Goal: Task Accomplishment & Management: Manage account settings

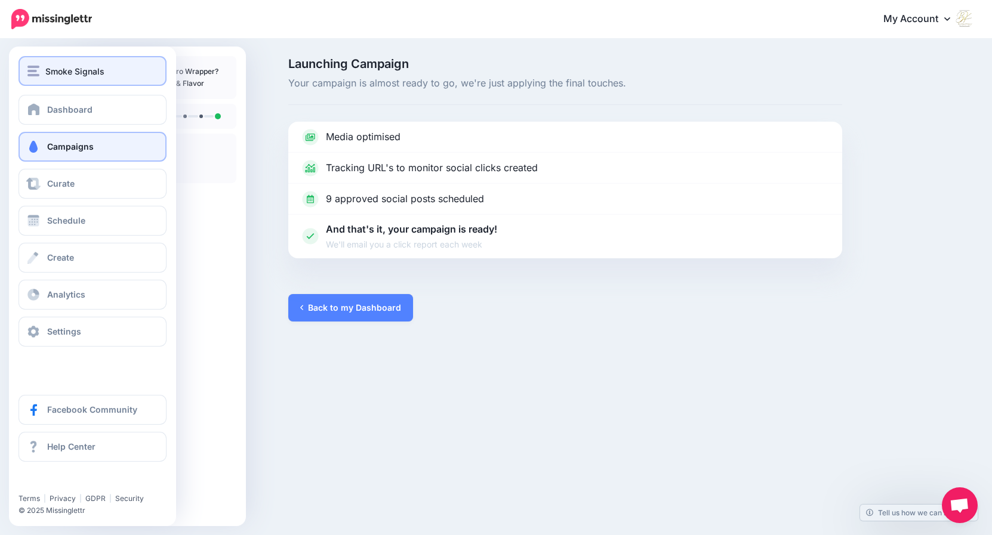
click at [41, 70] on div "Smoke Signals" at bounding box center [92, 71] width 130 height 14
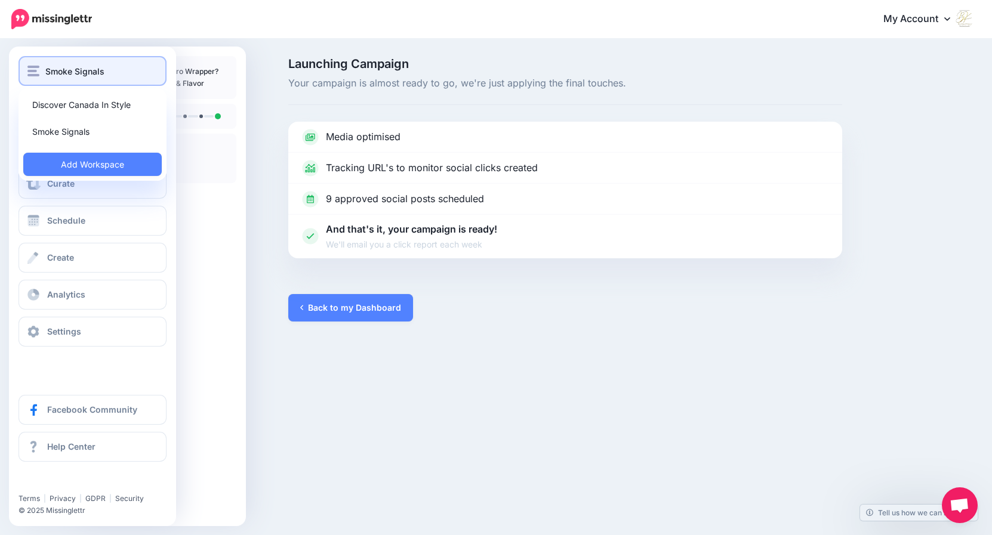
click at [41, 70] on div "Smoke Signals" at bounding box center [92, 71] width 130 height 14
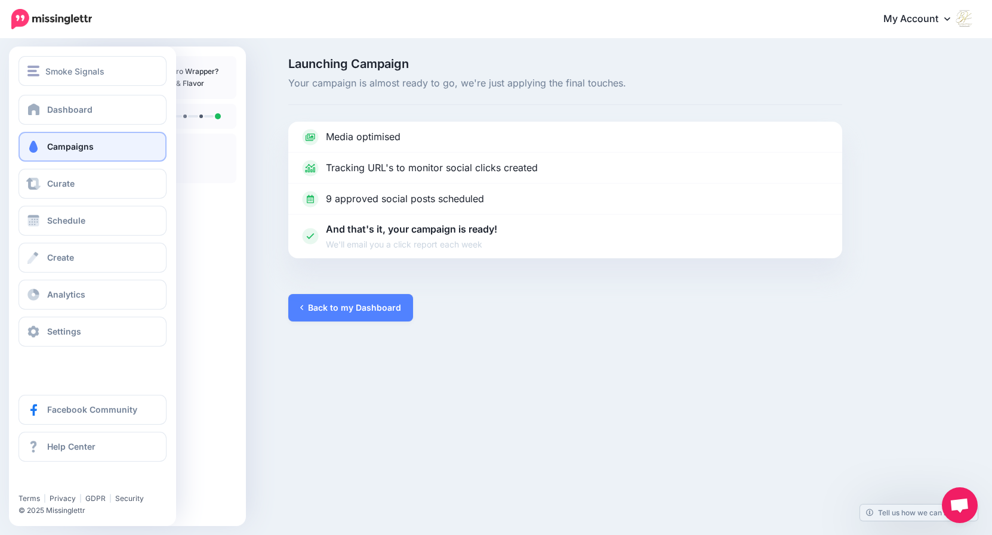
click at [75, 143] on span "Campaigns" at bounding box center [70, 146] width 47 height 10
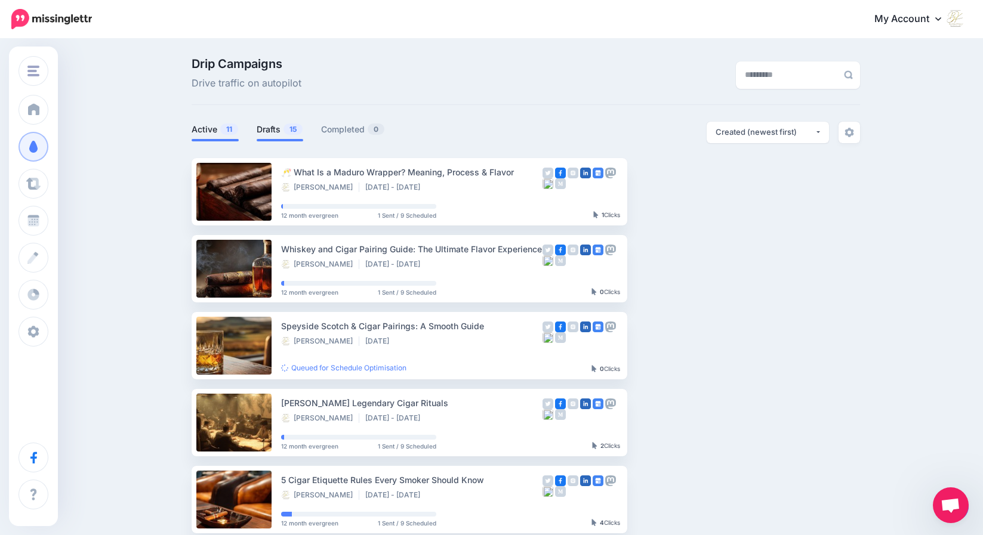
click at [279, 131] on link "Drafts 15" at bounding box center [280, 129] width 47 height 14
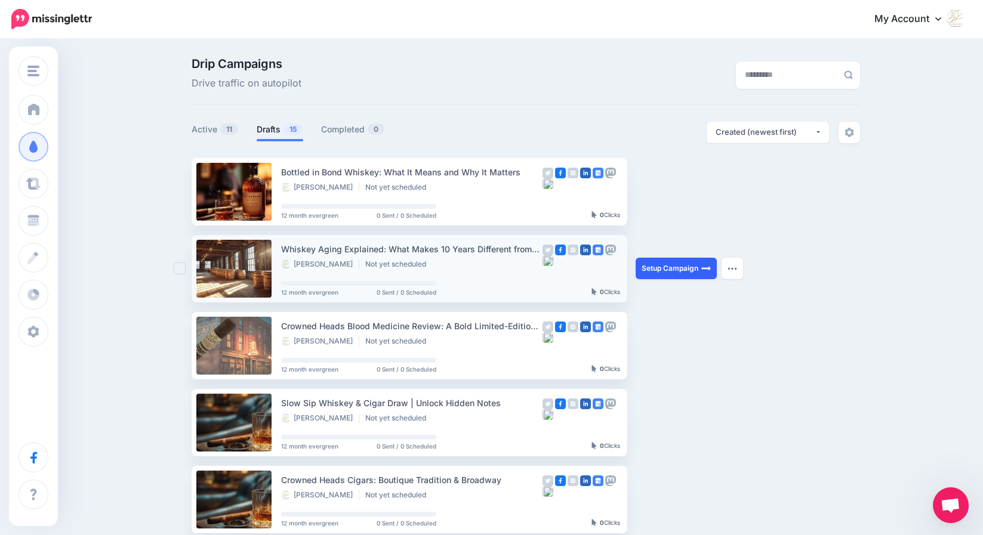
click at [667, 272] on link "Setup Campaign" at bounding box center [676, 268] width 81 height 21
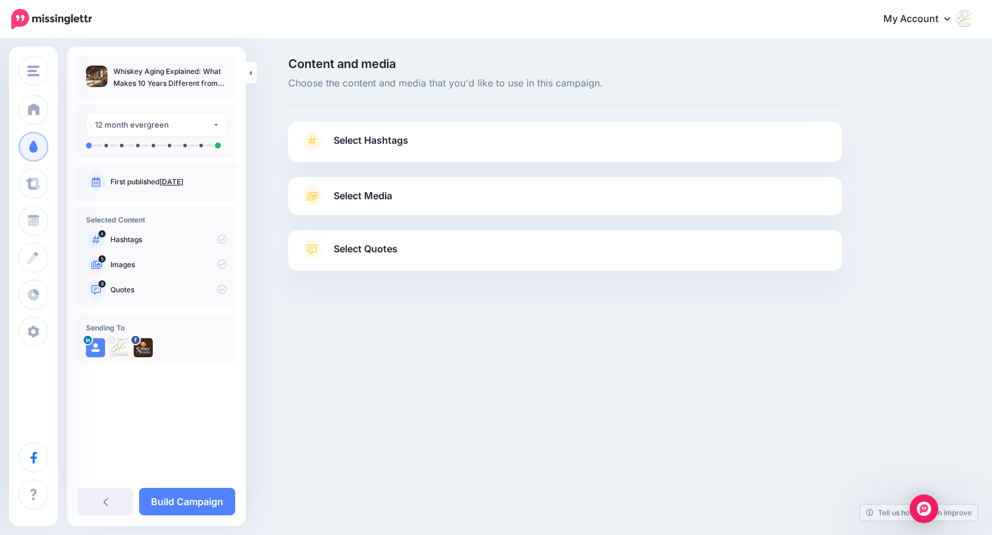
click at [381, 138] on span "Select Hashtags" at bounding box center [371, 140] width 75 height 16
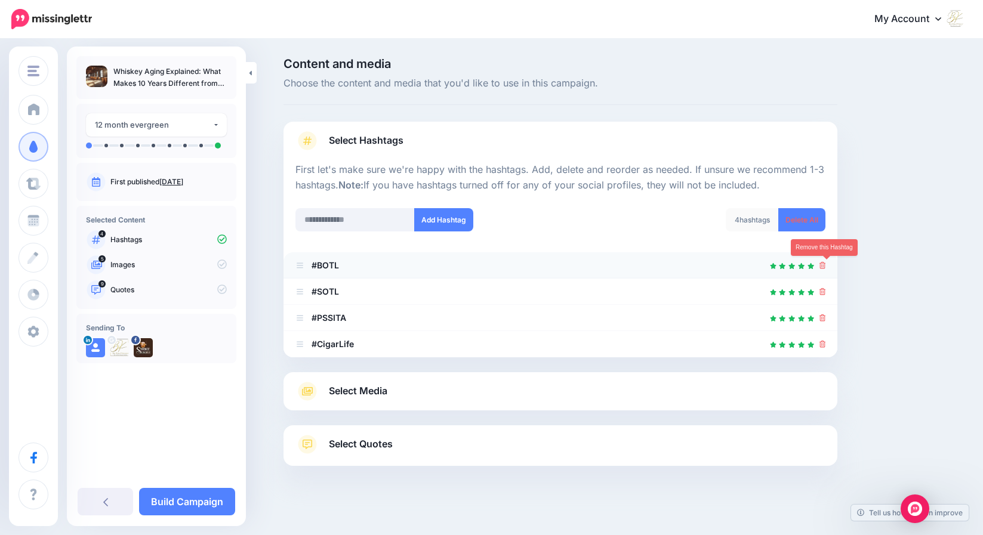
click at [826, 267] on icon at bounding box center [822, 265] width 7 height 7
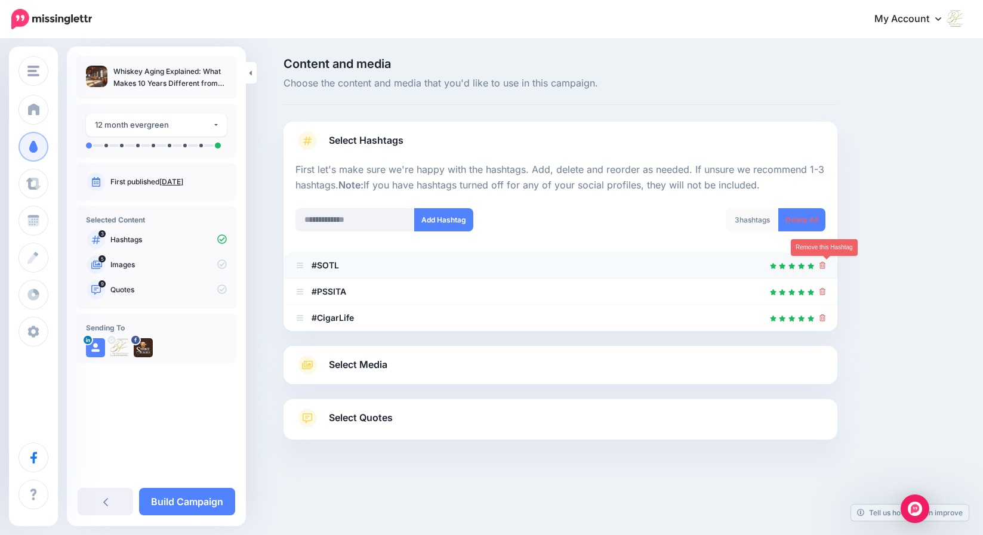
click at [826, 266] on icon at bounding box center [822, 265] width 7 height 7
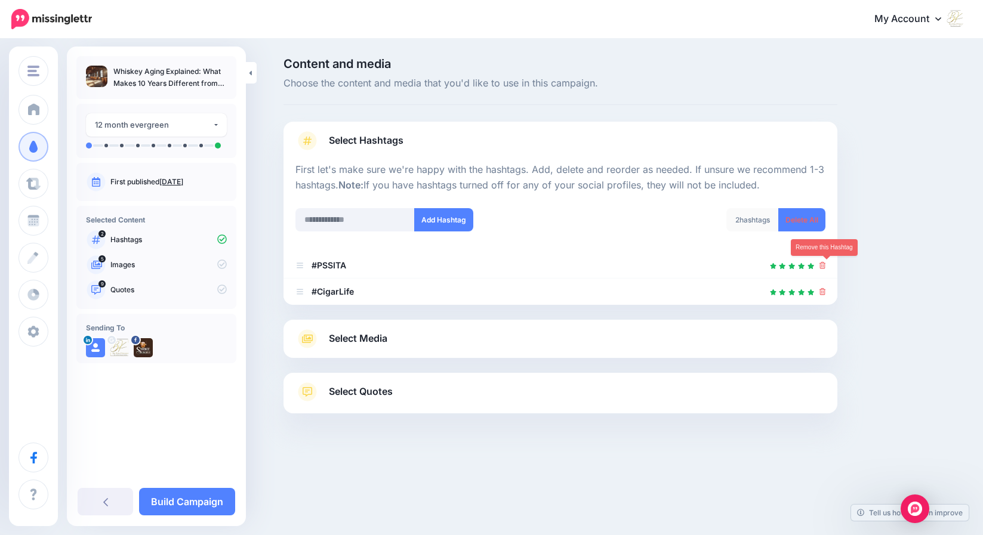
click at [826, 266] on icon at bounding box center [822, 265] width 7 height 7
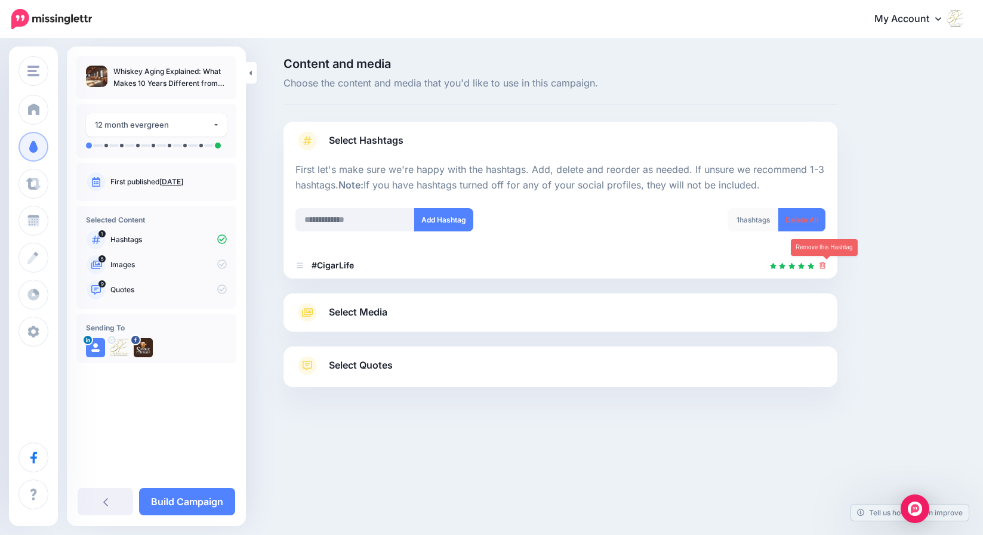
click at [826, 266] on icon at bounding box center [822, 265] width 7 height 7
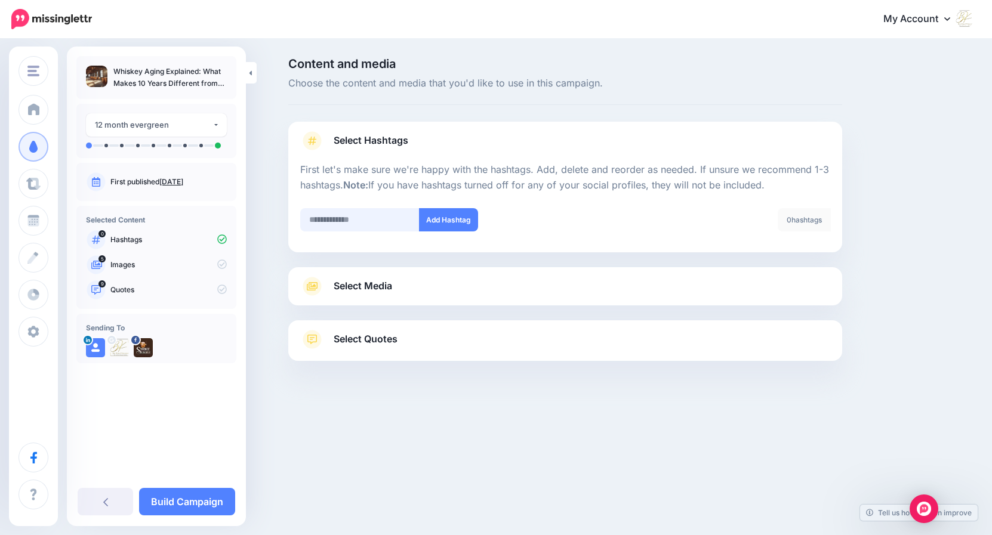
click at [331, 218] on input "text" at bounding box center [359, 219] width 119 height 23
type input "*******"
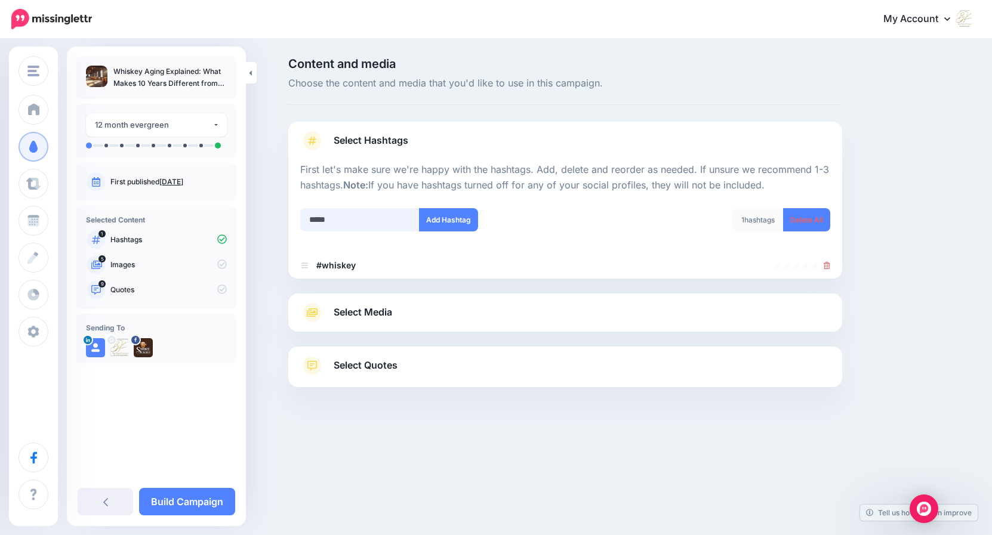
type input "******"
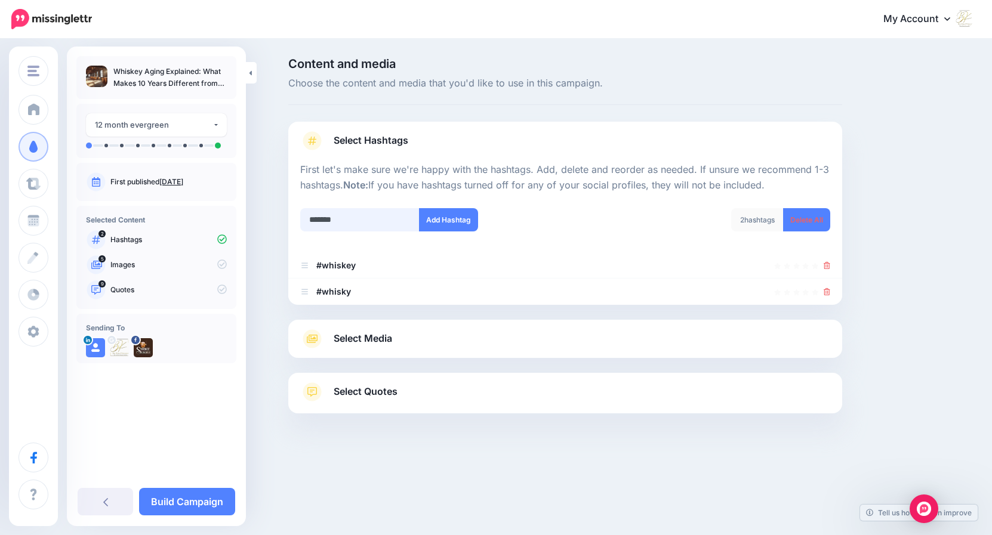
type input "********"
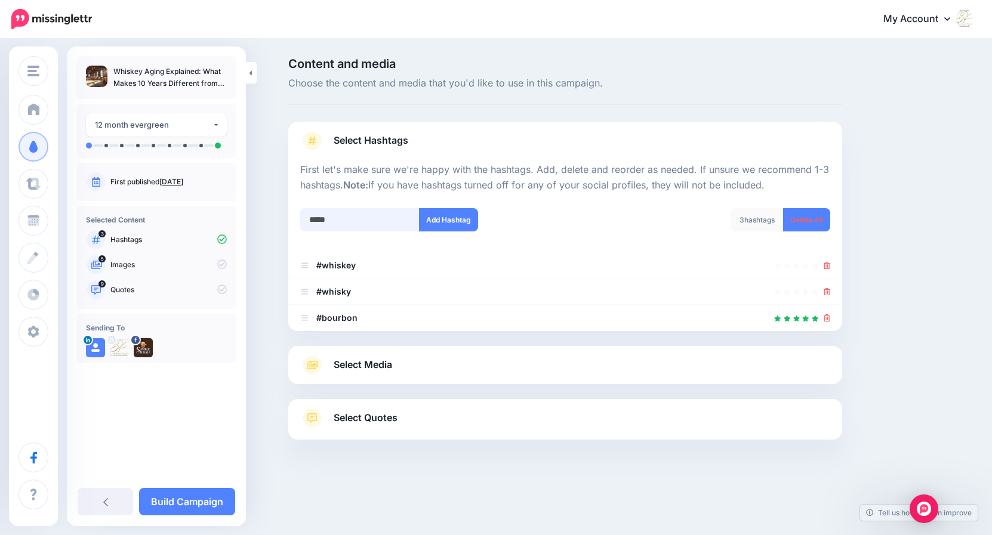
type input "******"
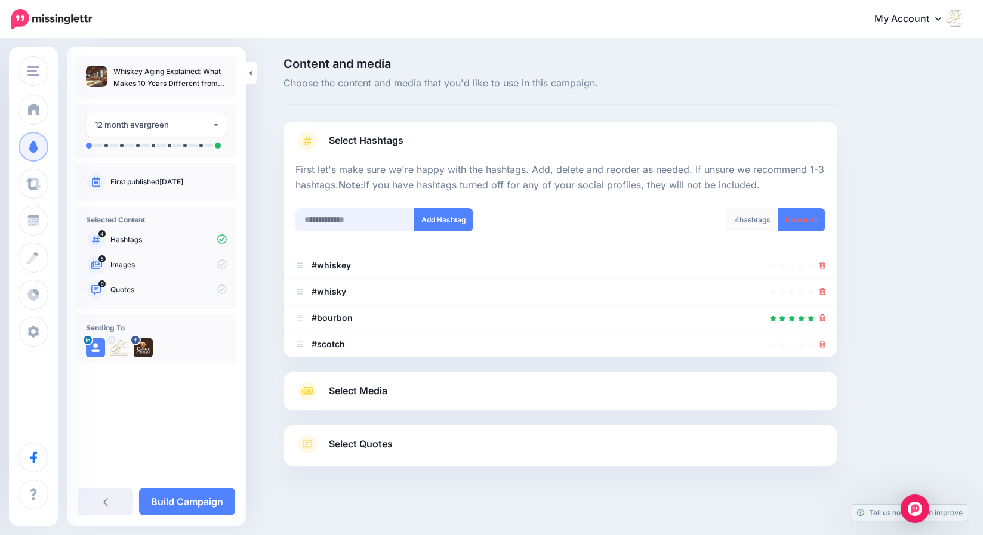
scroll to position [8, 0]
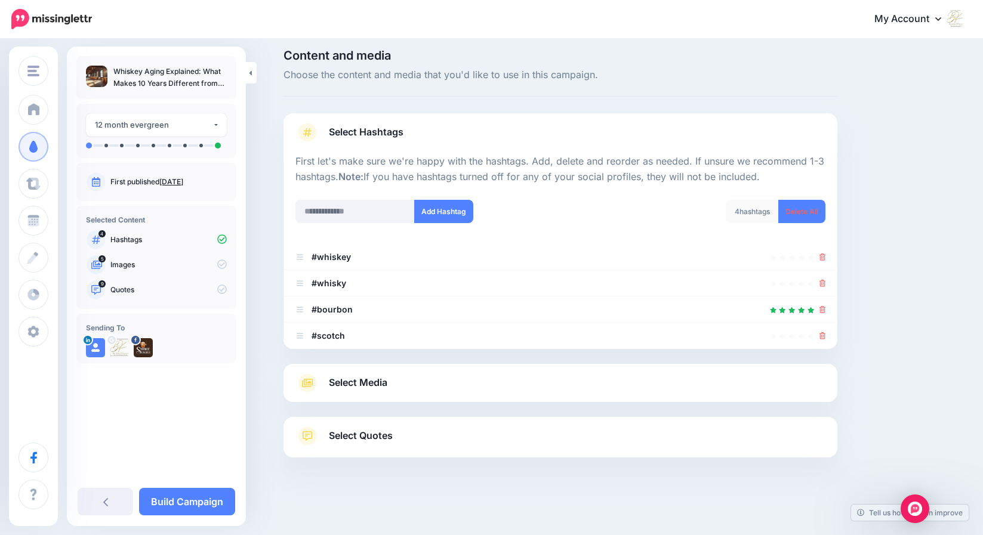
click at [374, 383] on span "Select Media" at bounding box center [358, 383] width 58 height 16
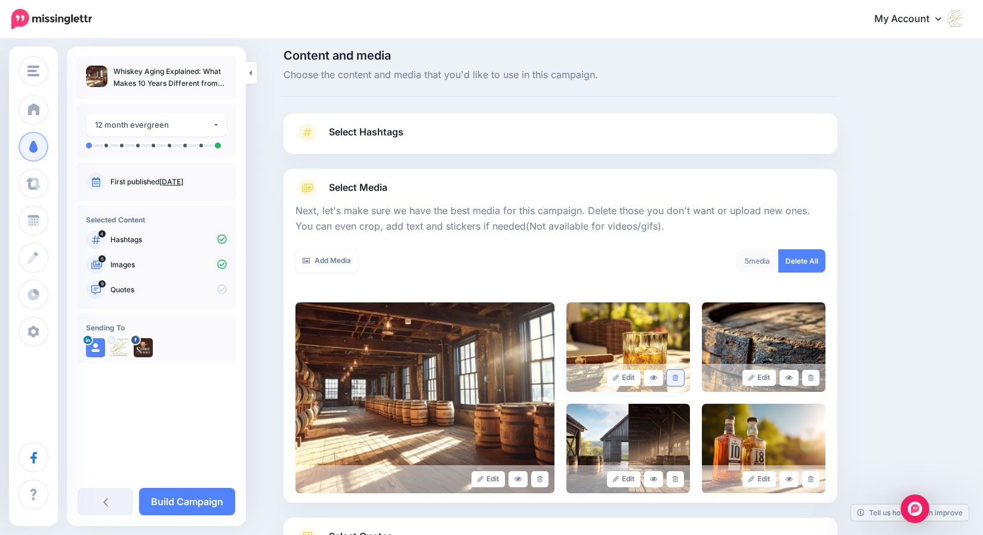
click at [678, 380] on icon at bounding box center [675, 378] width 5 height 7
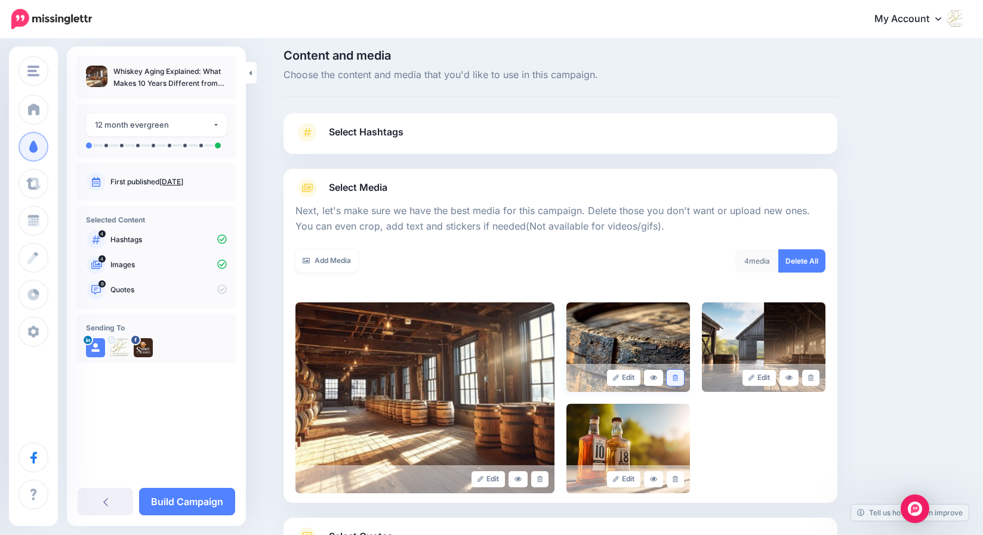
click at [678, 379] on icon at bounding box center [675, 378] width 5 height 7
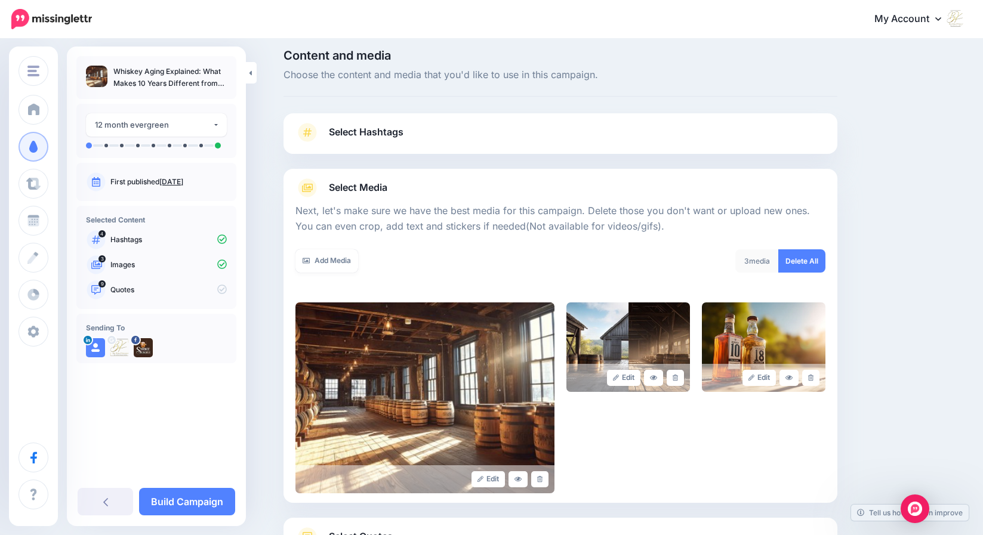
click at [678, 379] on icon at bounding box center [675, 378] width 5 height 7
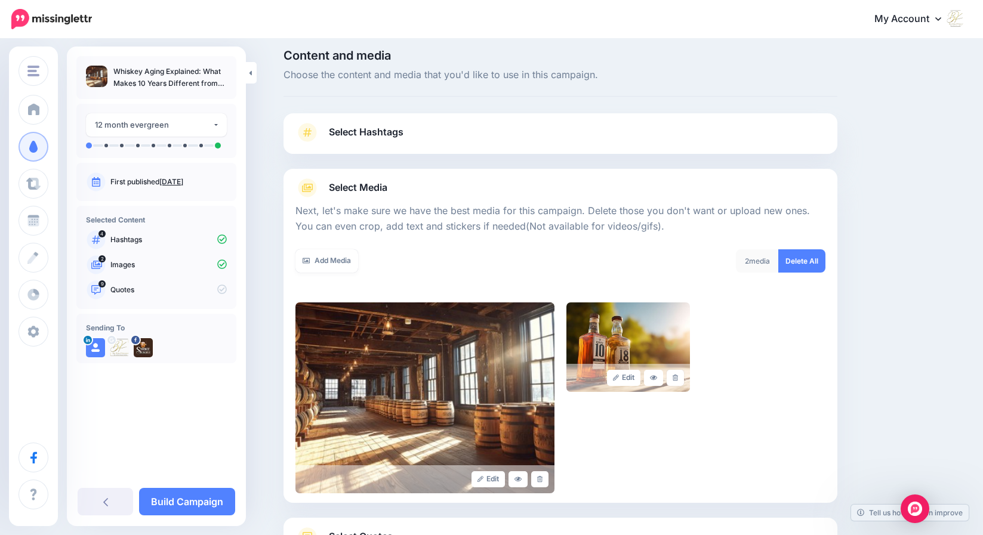
click at [678, 379] on icon at bounding box center [675, 378] width 5 height 7
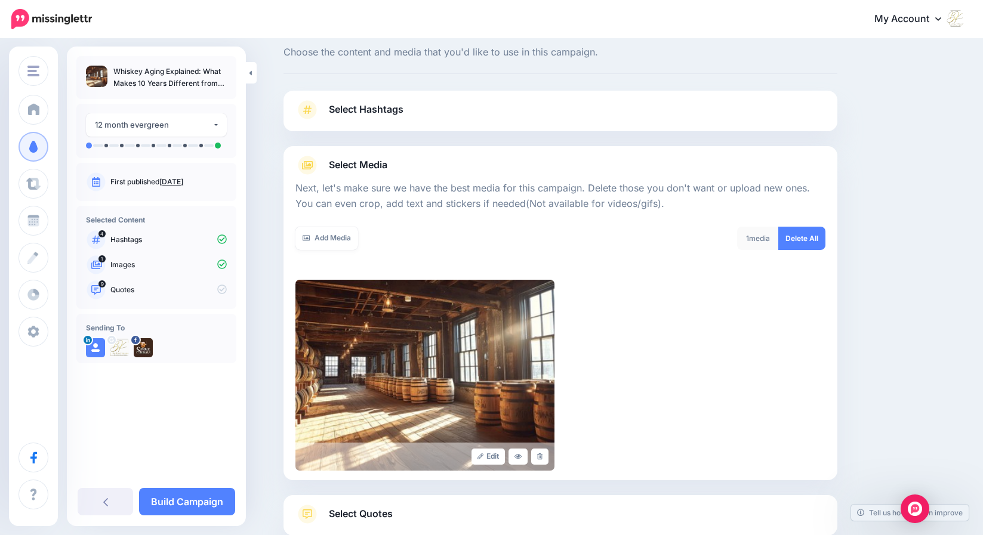
scroll to position [109, 0]
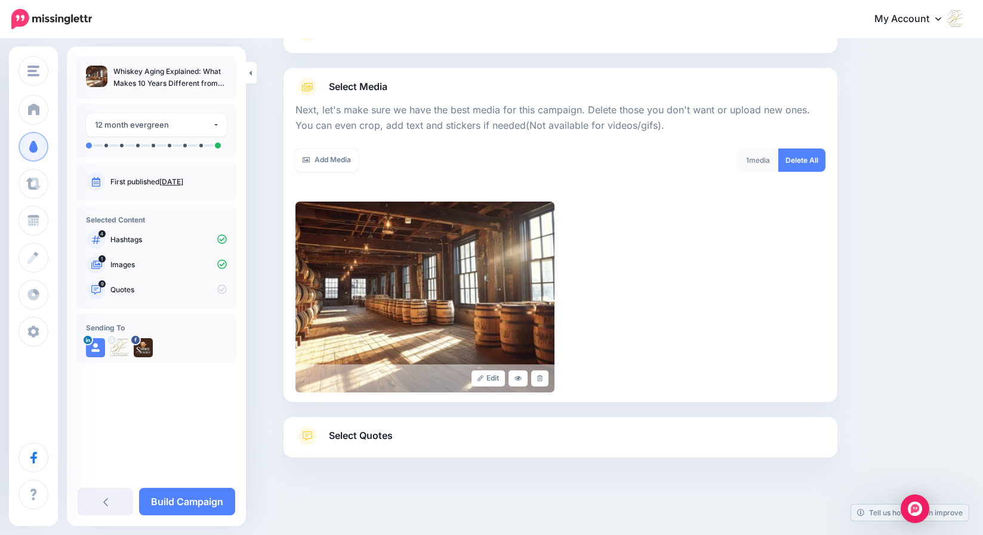
click at [393, 435] on span "Select Quotes" at bounding box center [361, 436] width 64 height 16
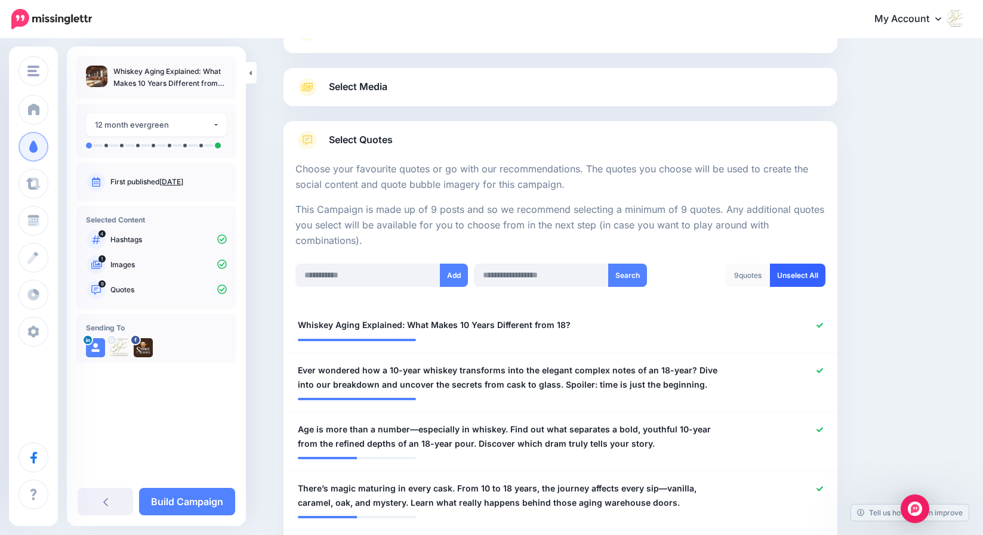
click at [793, 275] on link "Unselect All" at bounding box center [798, 275] width 56 height 23
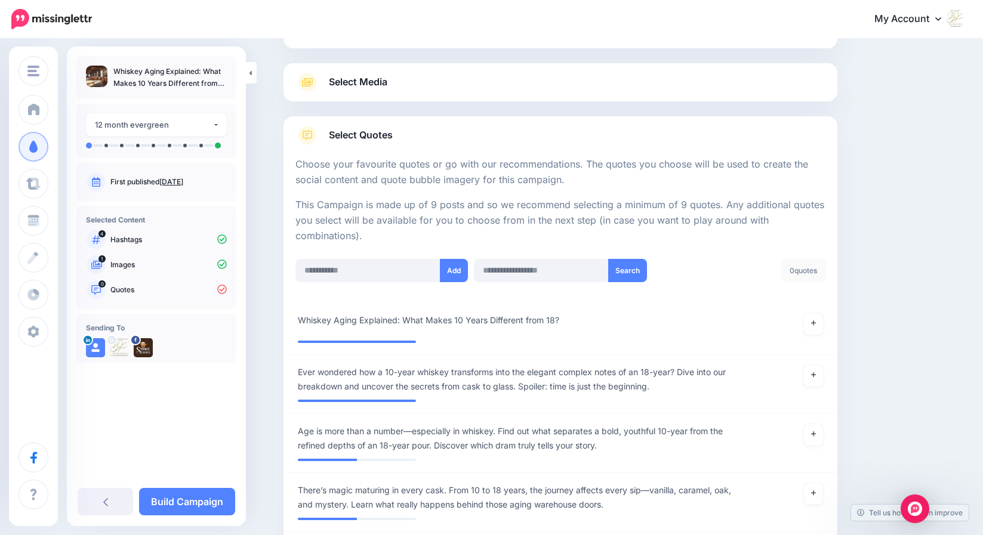
scroll to position [237, 0]
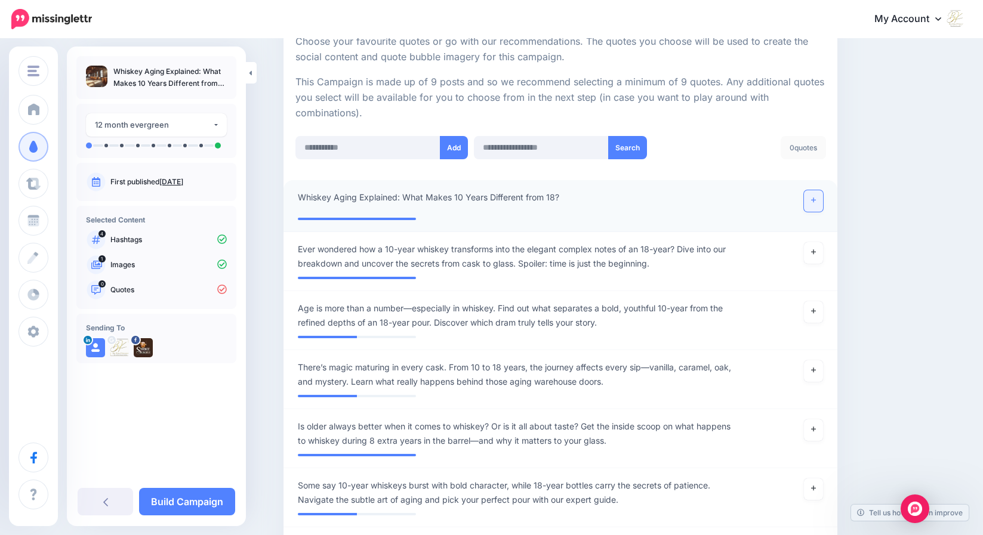
click at [822, 201] on link at bounding box center [813, 200] width 19 height 21
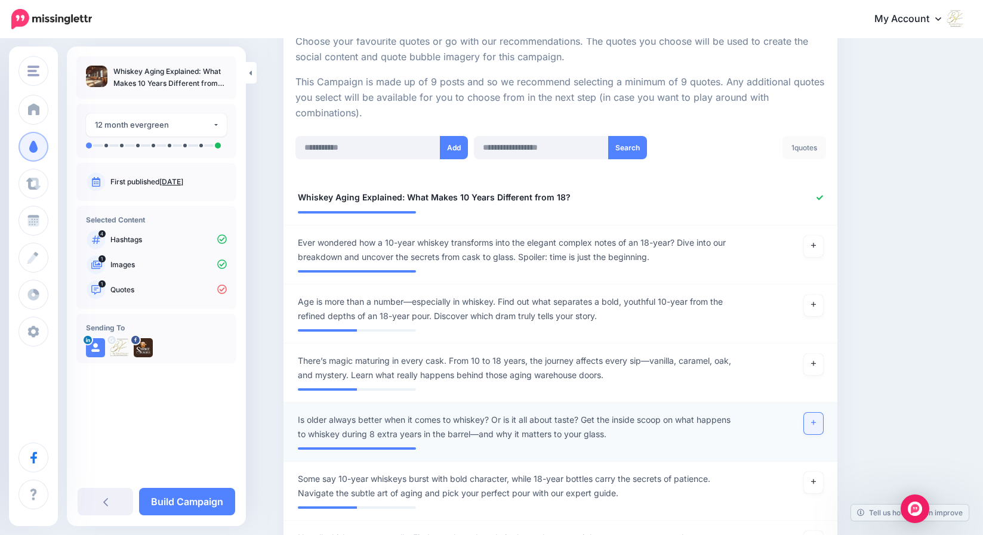
click at [816, 421] on icon at bounding box center [813, 423] width 5 height 7
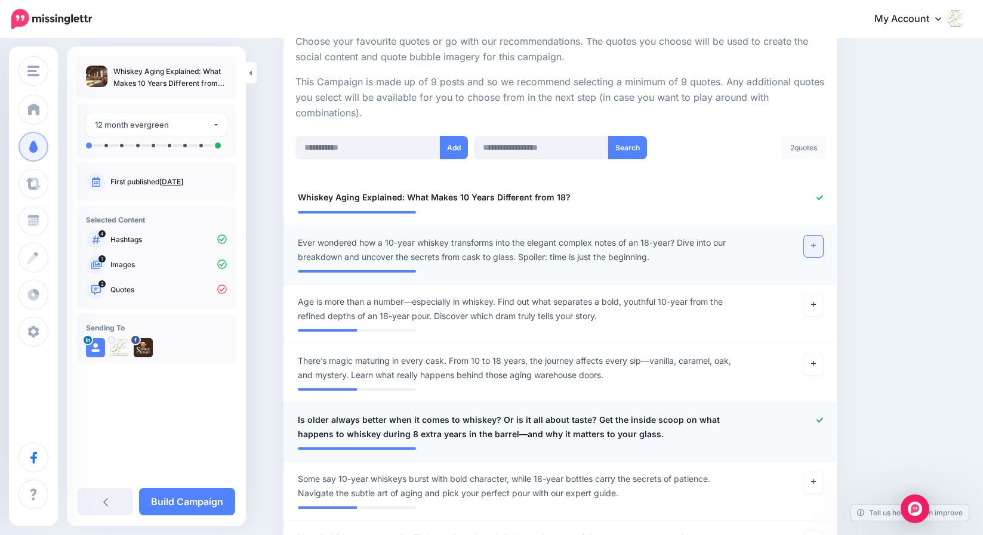
click at [821, 247] on link at bounding box center [813, 246] width 19 height 21
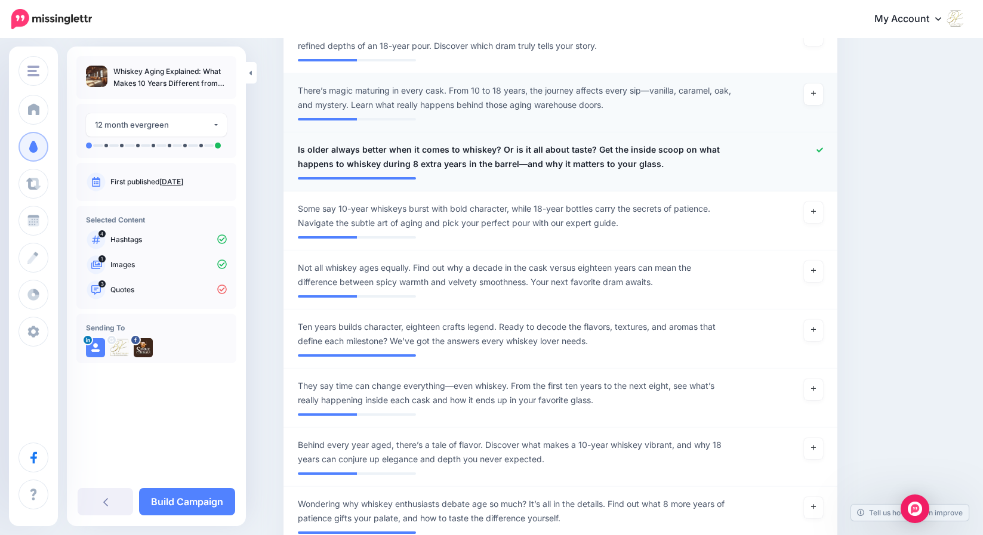
scroll to position [515, 0]
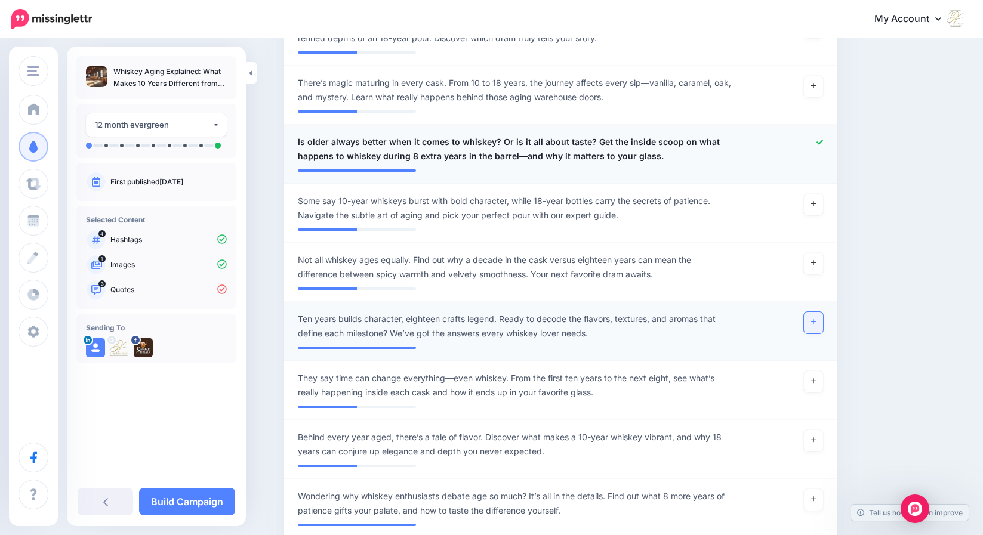
click at [816, 322] on icon at bounding box center [813, 322] width 5 height 5
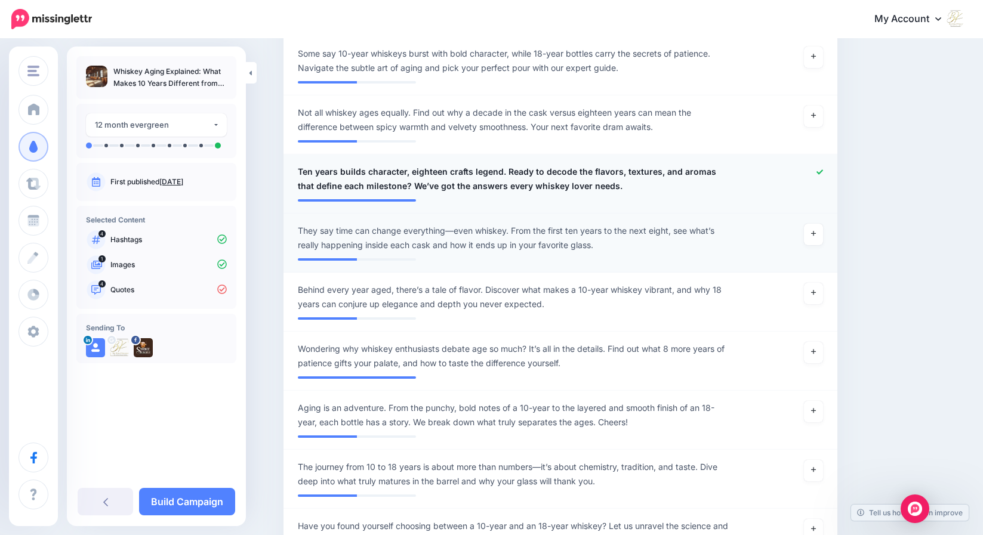
scroll to position [670, 0]
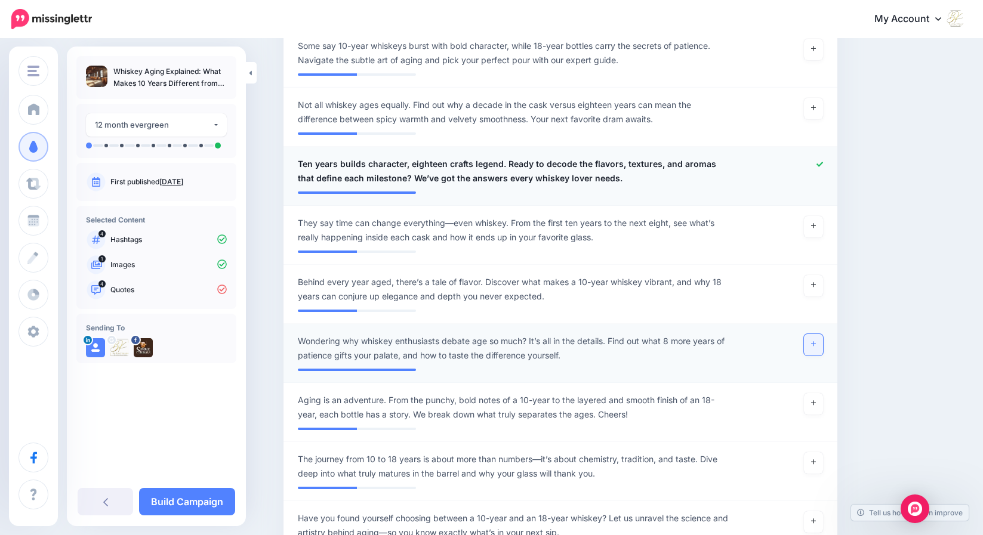
click at [816, 344] on icon at bounding box center [813, 344] width 5 height 5
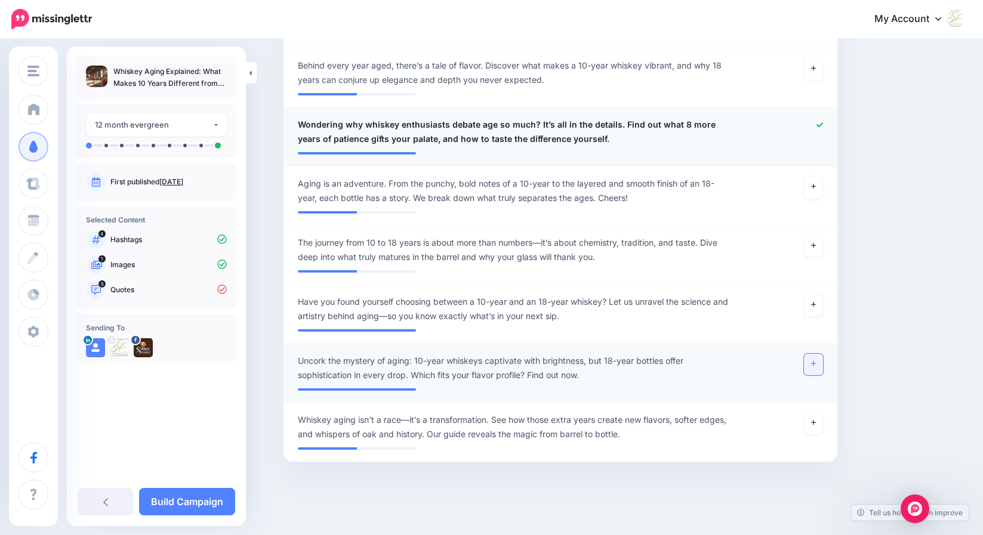
scroll to position [890, 0]
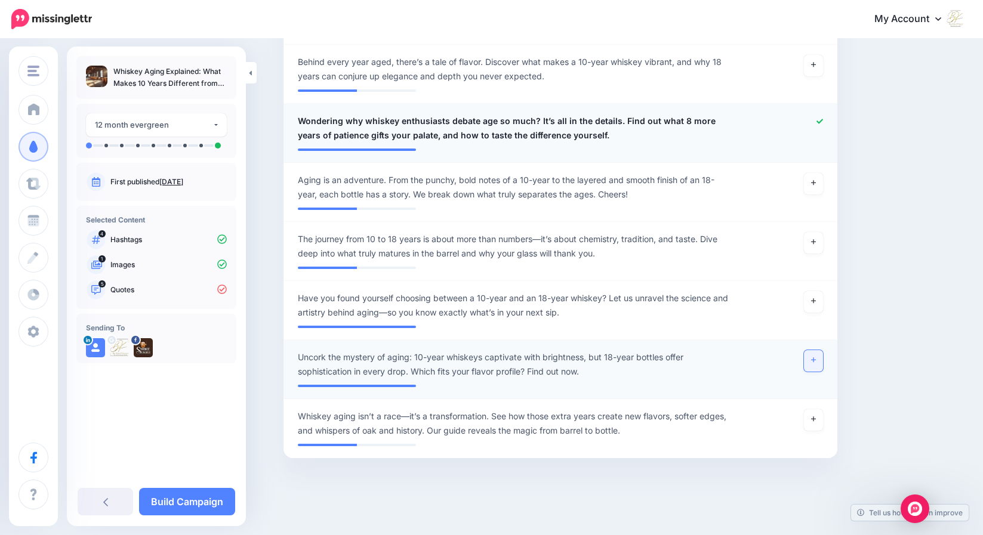
click at [816, 362] on icon at bounding box center [813, 360] width 5 height 7
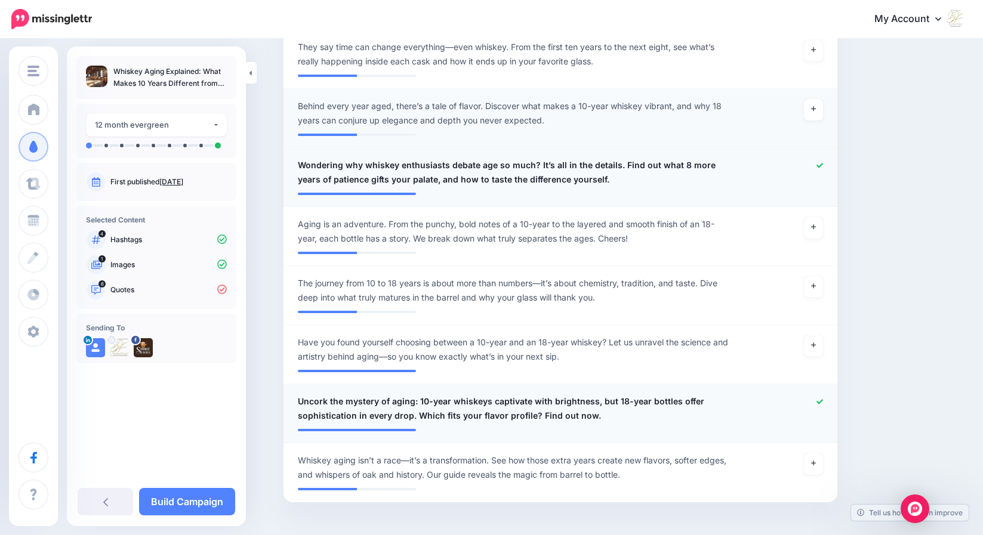
scroll to position [881, 0]
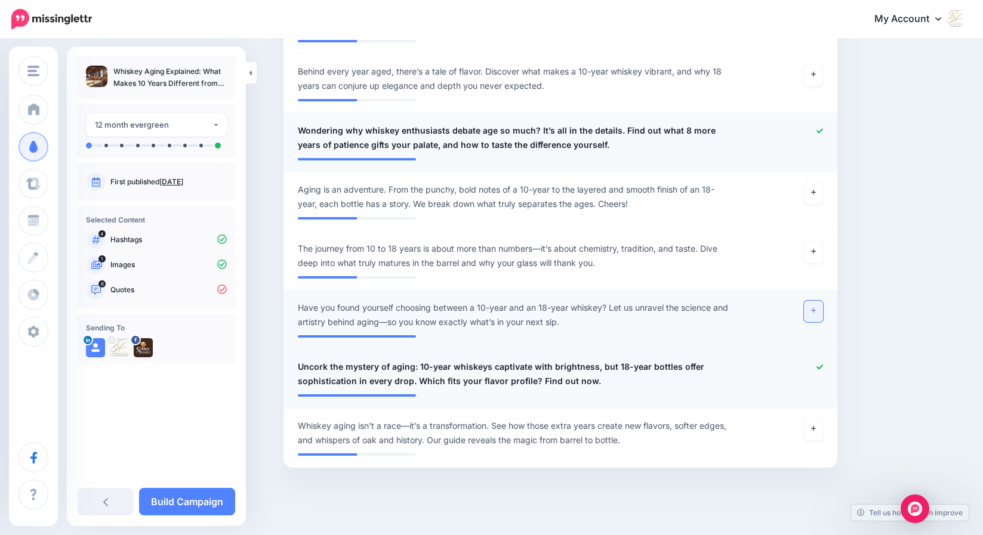
click at [816, 308] on icon at bounding box center [813, 310] width 5 height 7
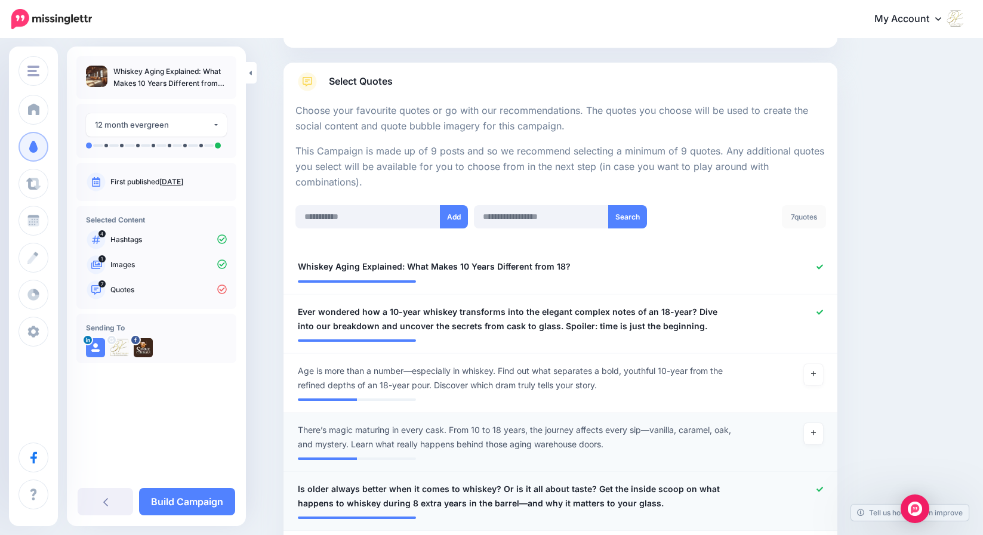
scroll to position [175, 0]
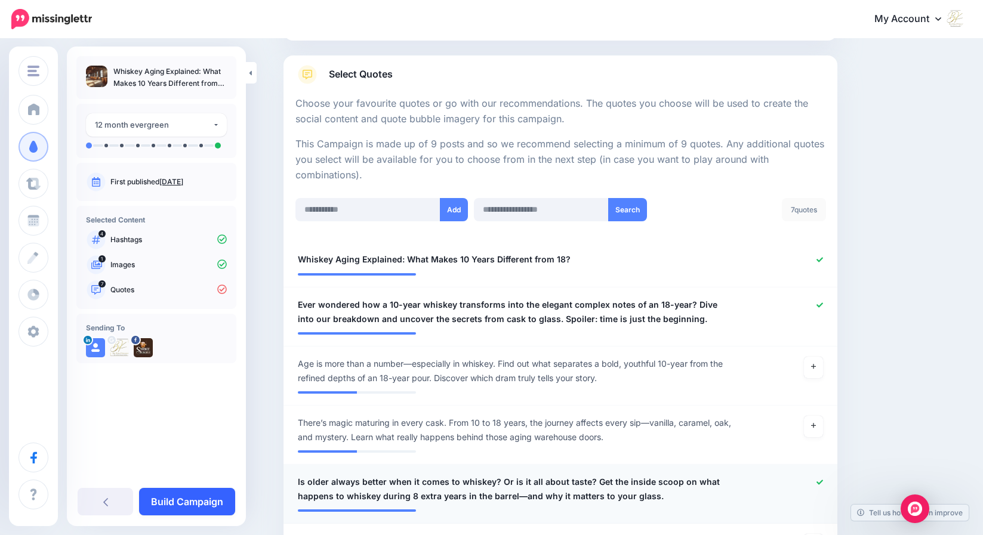
click at [193, 501] on link "Build Campaign" at bounding box center [187, 501] width 96 height 27
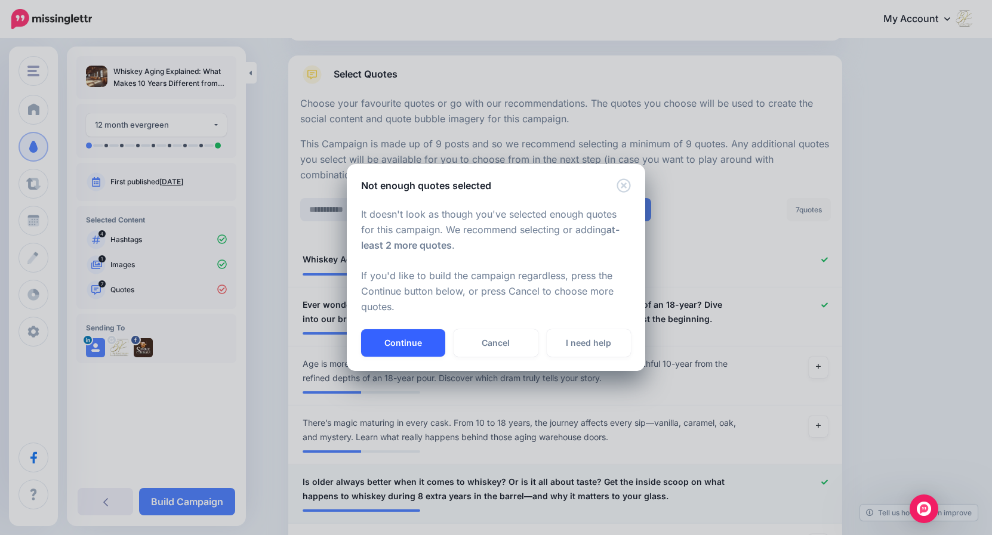
click at [400, 341] on button "Continue" at bounding box center [403, 342] width 84 height 27
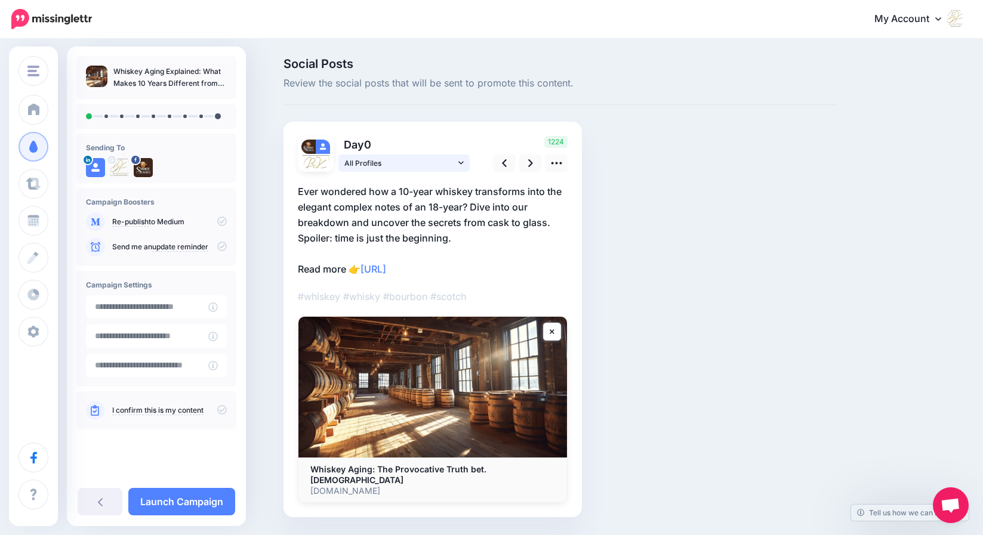
click at [464, 161] on icon at bounding box center [460, 163] width 5 height 8
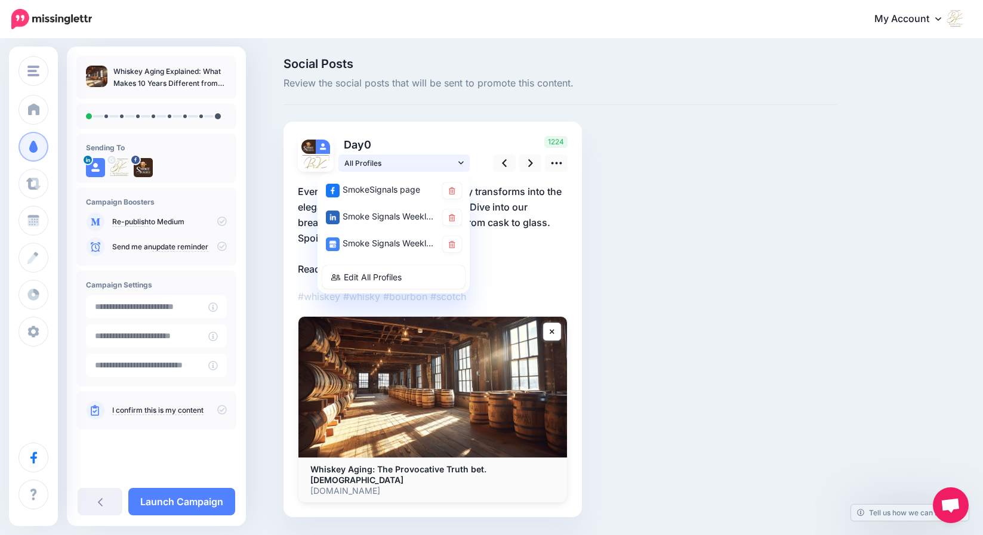
click at [464, 161] on icon at bounding box center [460, 163] width 5 height 8
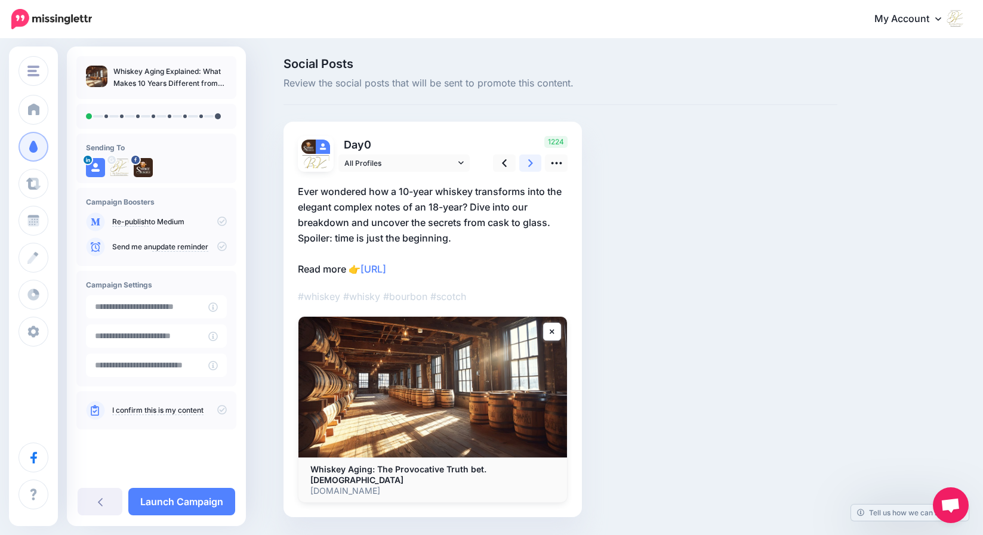
click at [533, 162] on icon at bounding box center [530, 163] width 5 height 13
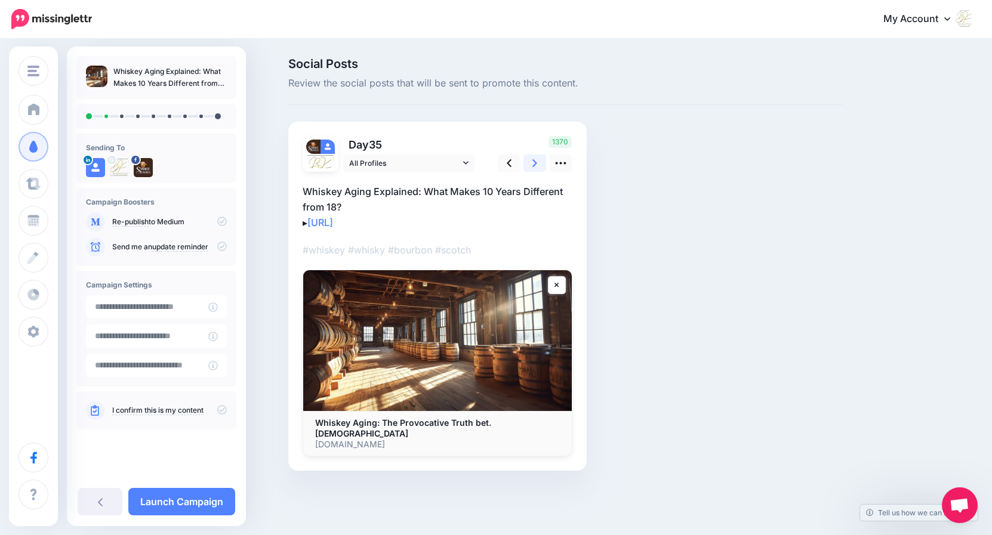
click at [537, 162] on icon at bounding box center [534, 163] width 5 height 13
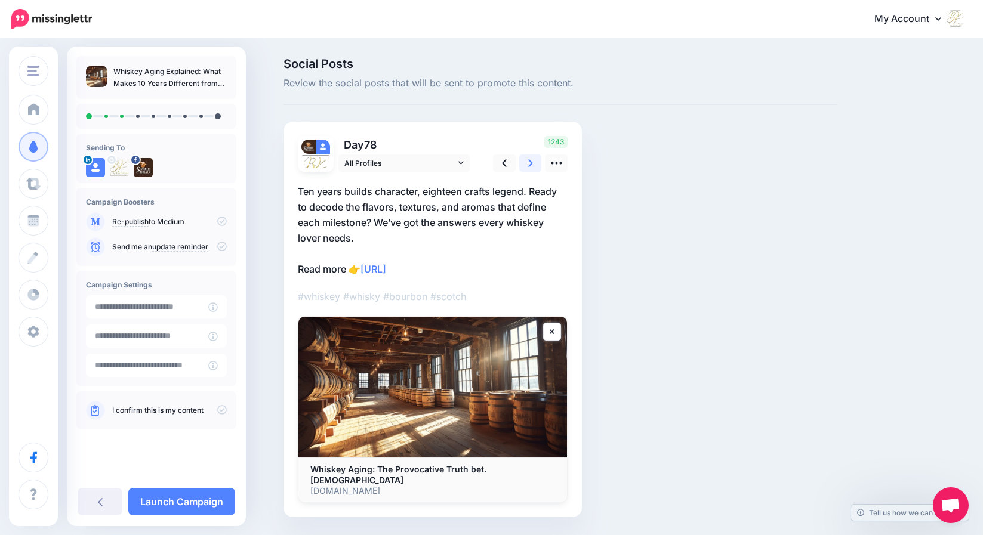
click at [533, 162] on icon at bounding box center [530, 163] width 5 height 13
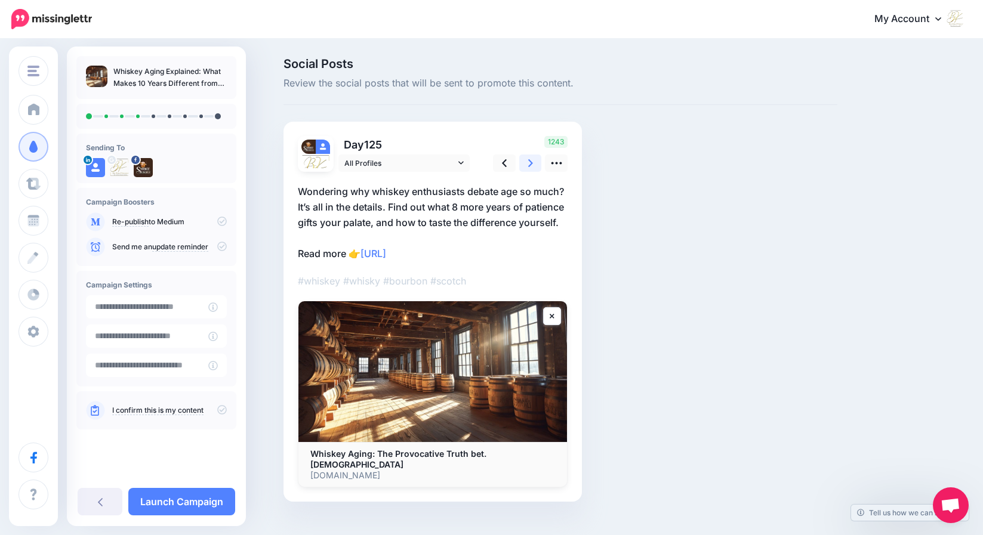
click at [533, 162] on icon at bounding box center [530, 163] width 5 height 13
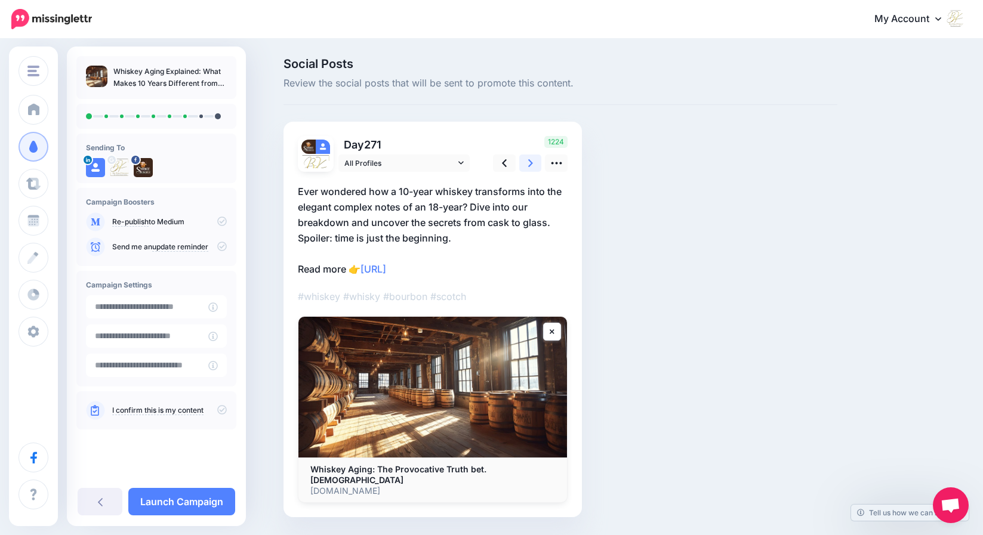
click at [533, 162] on icon at bounding box center [530, 163] width 5 height 13
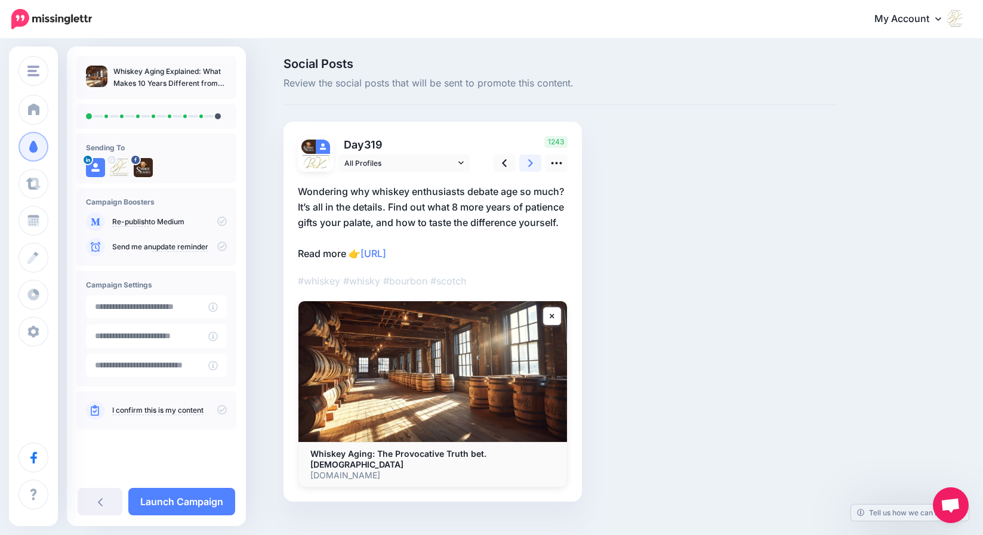
click at [533, 162] on icon at bounding box center [530, 163] width 5 height 13
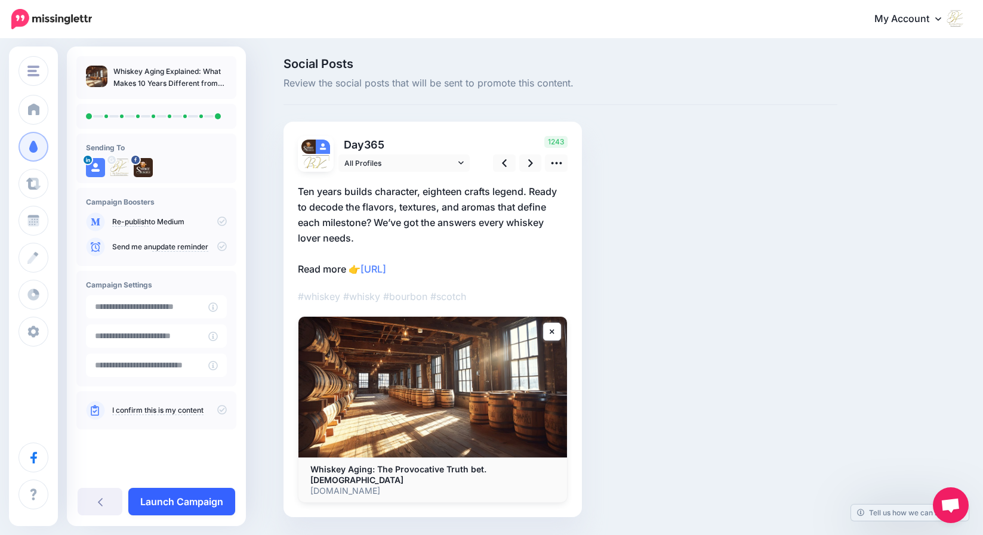
click at [202, 500] on link "Launch Campaign" at bounding box center [181, 501] width 107 height 27
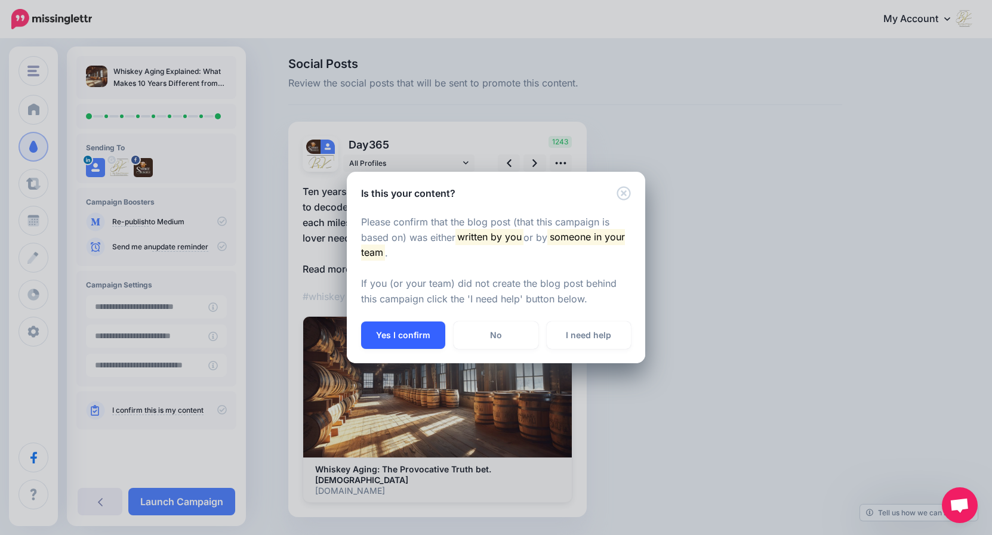
click at [410, 336] on button "Yes I confirm" at bounding box center [403, 335] width 84 height 27
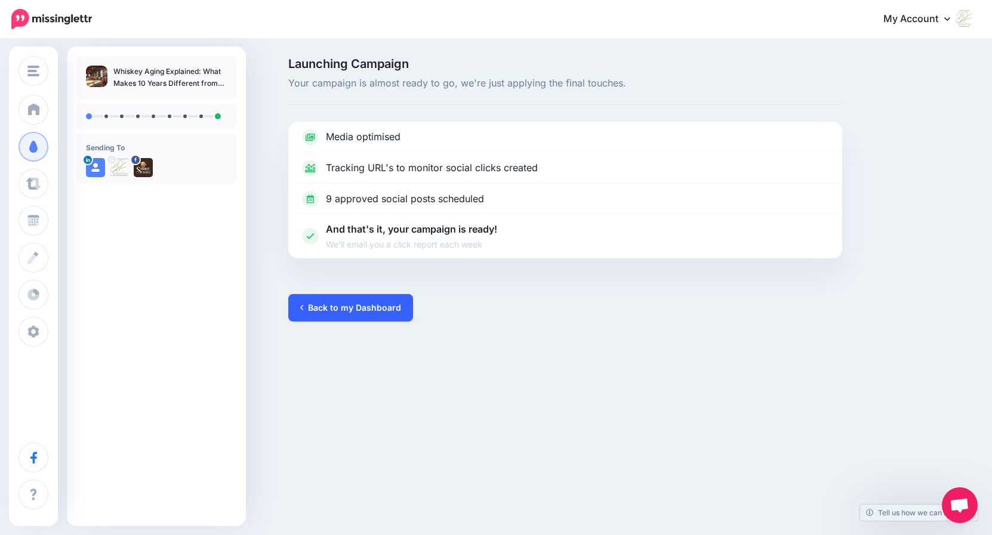
click at [382, 309] on link "Back to my Dashboard" at bounding box center [350, 307] width 125 height 27
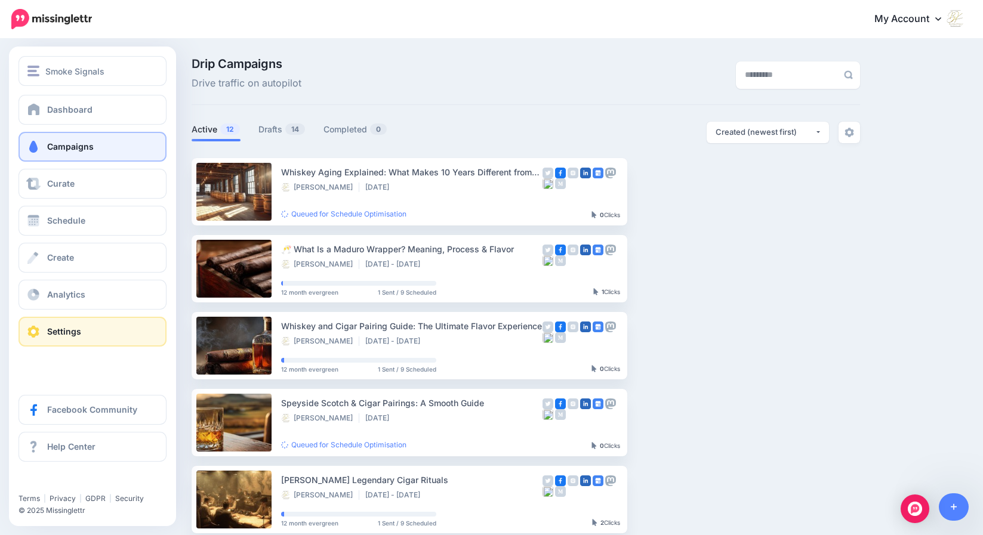
click at [47, 329] on span "Settings" at bounding box center [64, 331] width 34 height 10
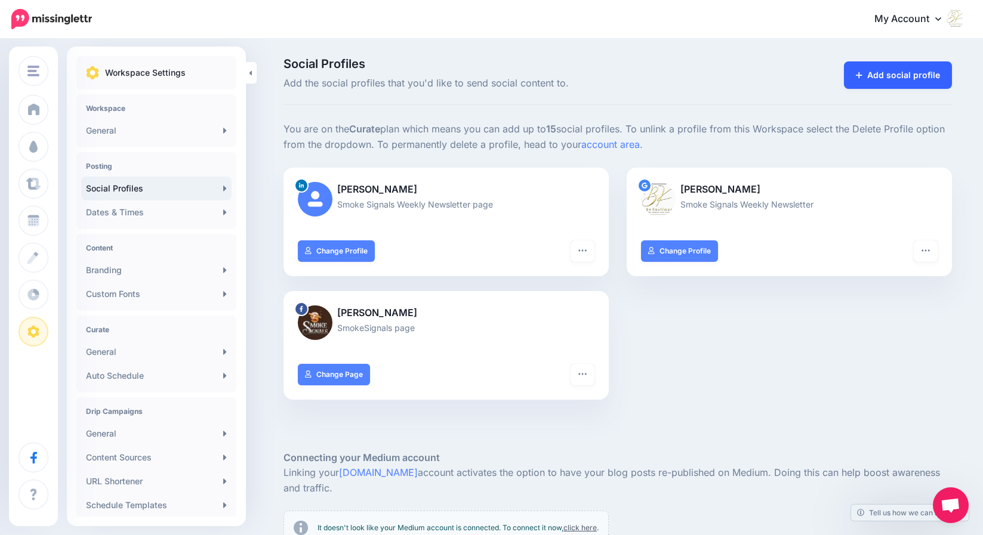
click at [885, 75] on link "Add social profile" at bounding box center [898, 74] width 108 height 27
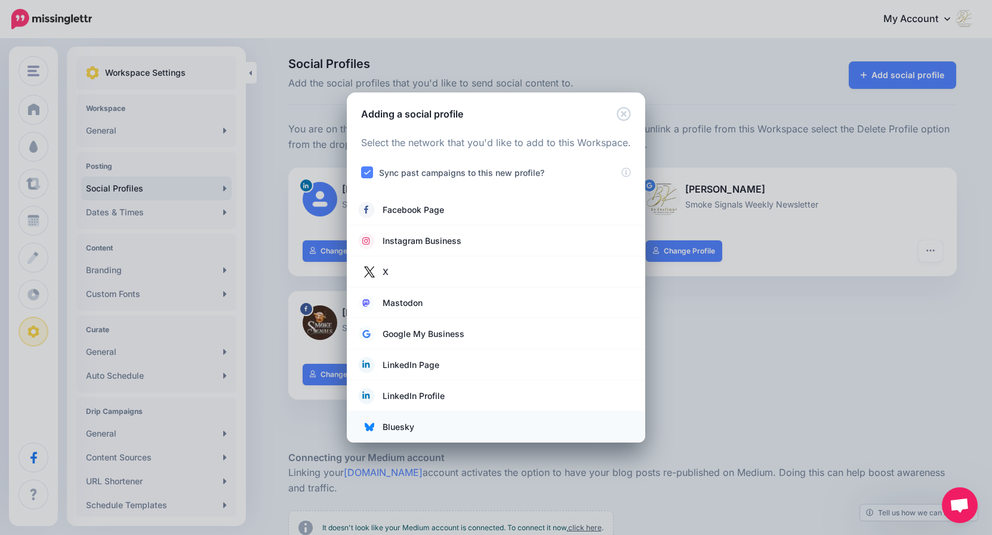
click at [403, 424] on span "Bluesky" at bounding box center [399, 427] width 32 height 14
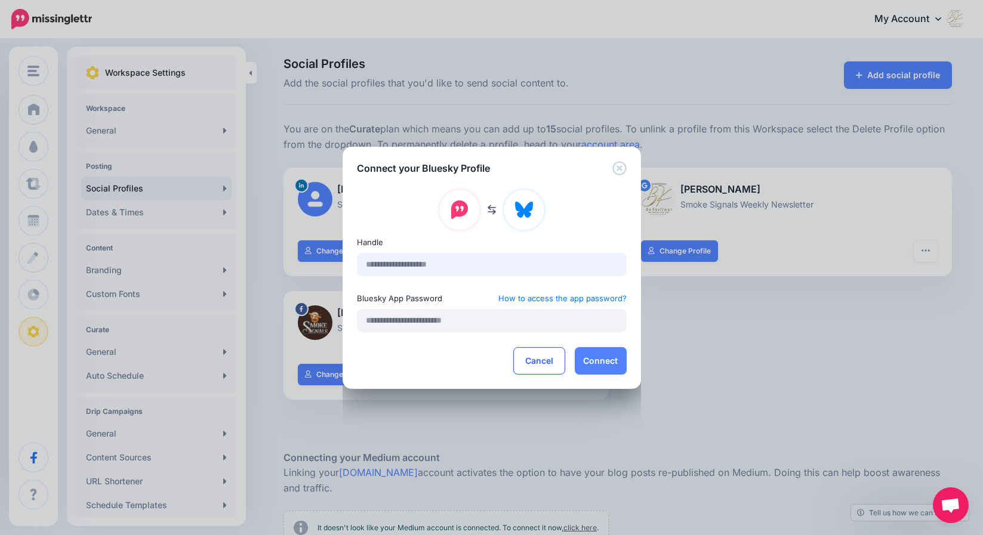
click at [464, 263] on input "text" at bounding box center [492, 264] width 270 height 23
type input "**********"
click at [374, 321] on input "text" at bounding box center [492, 320] width 270 height 23
paste input "**********"
type input "**********"
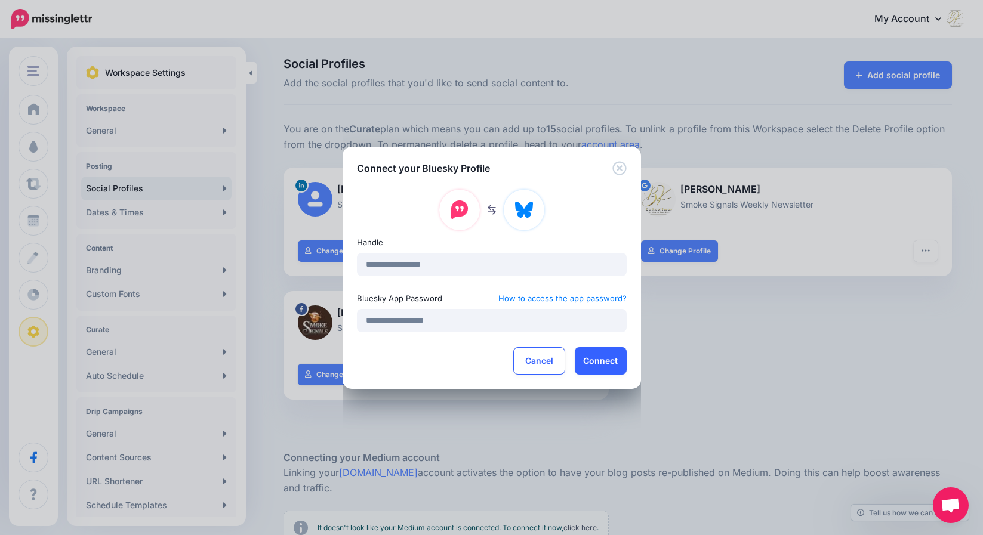
click at [602, 362] on button "Connect" at bounding box center [601, 360] width 52 height 27
click at [596, 359] on button "Connect" at bounding box center [601, 360] width 52 height 27
click at [603, 359] on button "Connect" at bounding box center [601, 360] width 52 height 27
drag, startPoint x: 461, startPoint y: 318, endPoint x: 361, endPoint y: 317, distance: 99.7
click at [361, 317] on input "**********" at bounding box center [492, 320] width 270 height 23
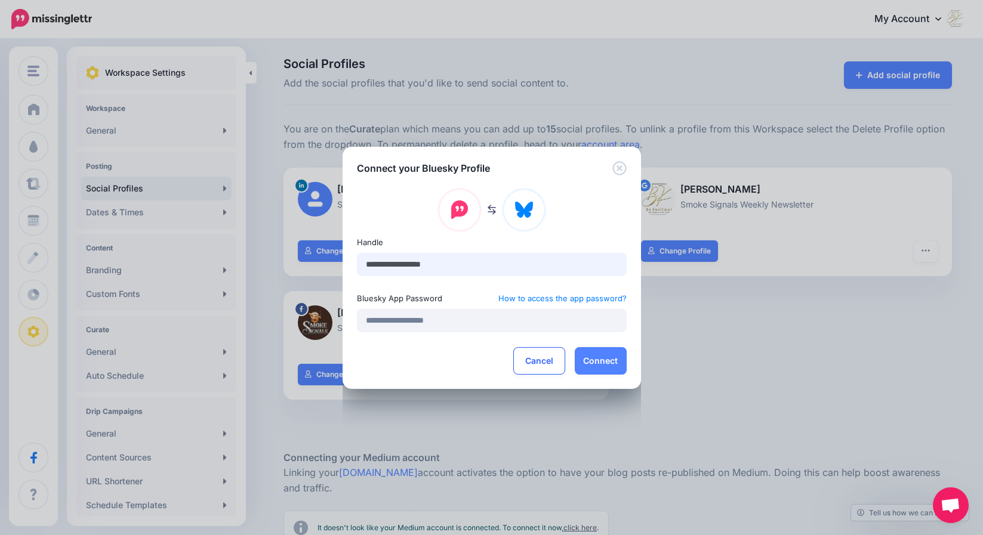
click at [469, 267] on input "**********" at bounding box center [492, 264] width 270 height 23
click at [729, 333] on div "**********" at bounding box center [491, 267] width 983 height 535
click at [602, 359] on button "Connect" at bounding box center [601, 360] width 52 height 27
click at [594, 362] on button "Connect" at bounding box center [601, 360] width 52 height 27
click at [596, 362] on button "Connect" at bounding box center [601, 360] width 52 height 27
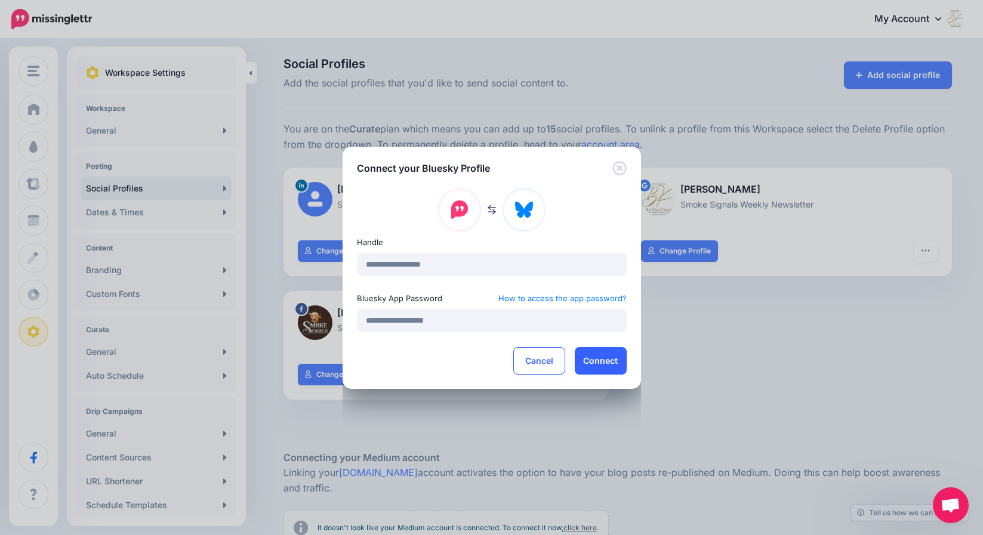
click at [596, 362] on button "Connect" at bounding box center [601, 360] width 52 height 27
click at [762, 390] on div "**********" at bounding box center [491, 267] width 983 height 535
click at [546, 358] on button "Cancel" at bounding box center [539, 360] width 52 height 27
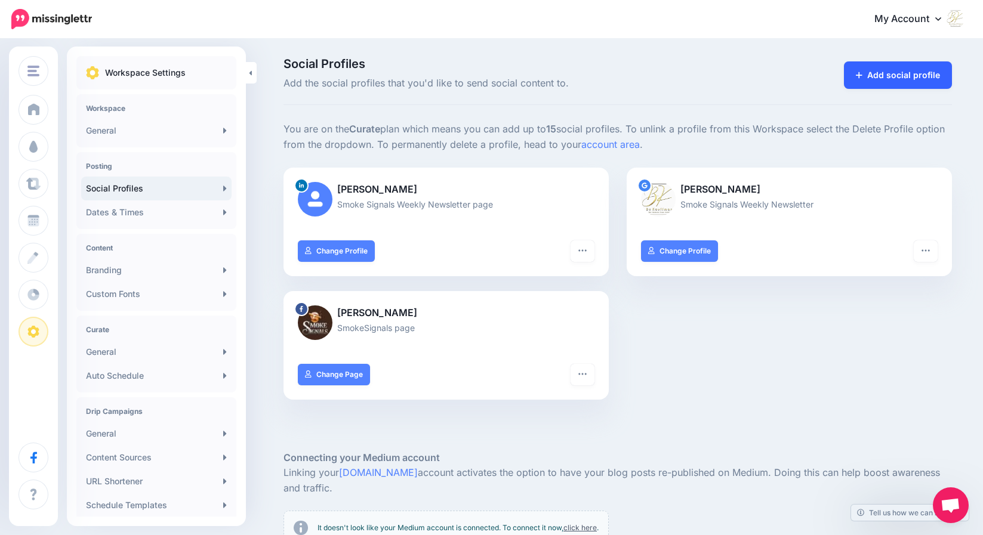
click at [885, 75] on link "Add social profile" at bounding box center [898, 74] width 108 height 27
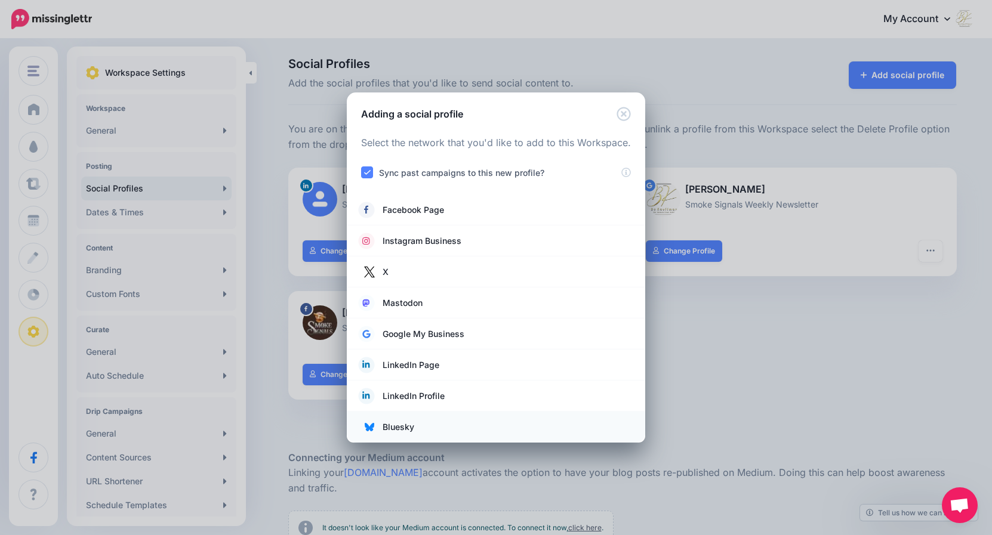
click at [395, 427] on span "Bluesky" at bounding box center [399, 427] width 32 height 14
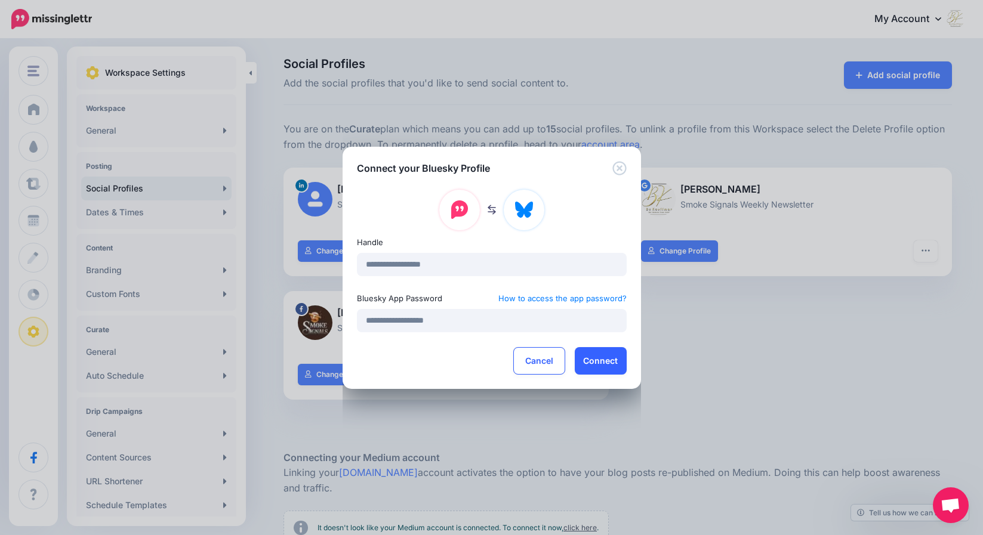
click at [609, 363] on button "Connect" at bounding box center [601, 360] width 52 height 27
click at [596, 361] on button "Connect" at bounding box center [601, 360] width 52 height 27
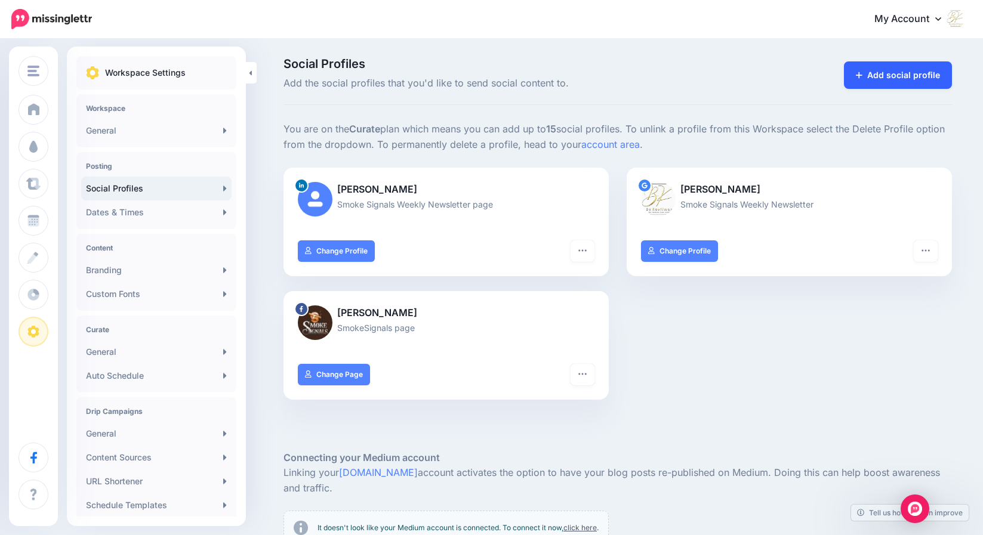
click at [889, 75] on link "Add social profile" at bounding box center [898, 74] width 108 height 27
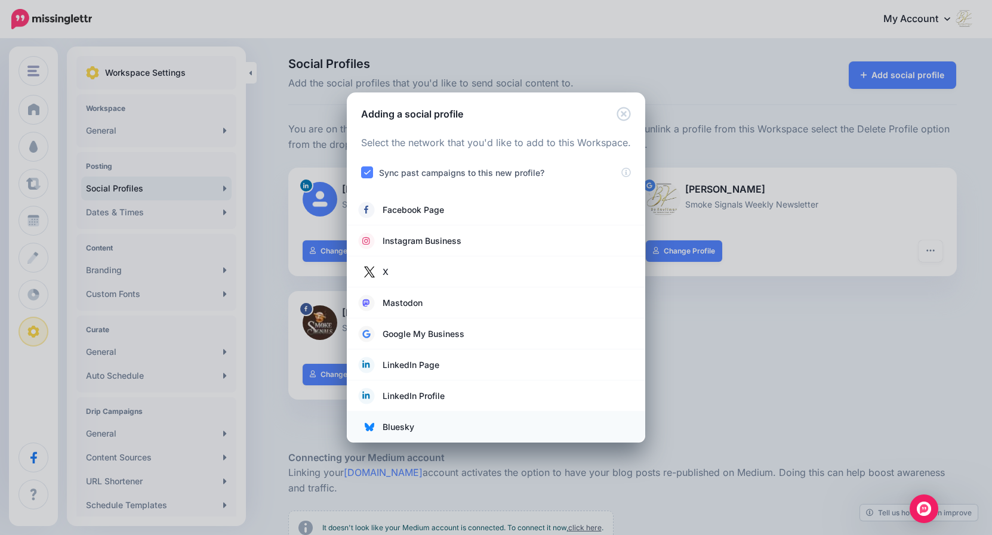
click at [395, 429] on span "Bluesky" at bounding box center [399, 427] width 32 height 14
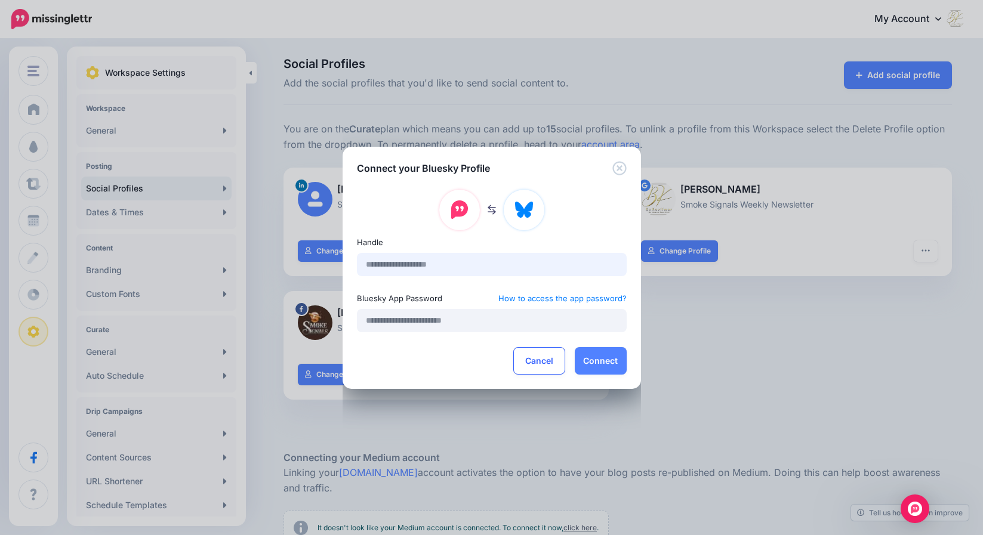
click at [424, 264] on input "text" at bounding box center [492, 264] width 270 height 23
type input "**********"
click at [412, 325] on input "text" at bounding box center [492, 320] width 270 height 23
paste input "**********"
type input "**********"
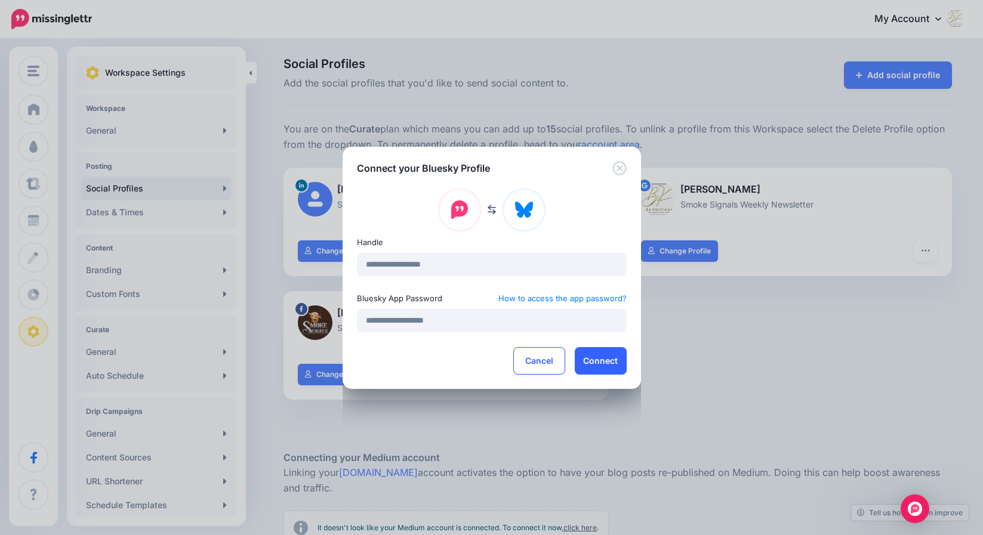
click at [597, 361] on button "Connect" at bounding box center [601, 360] width 52 height 27
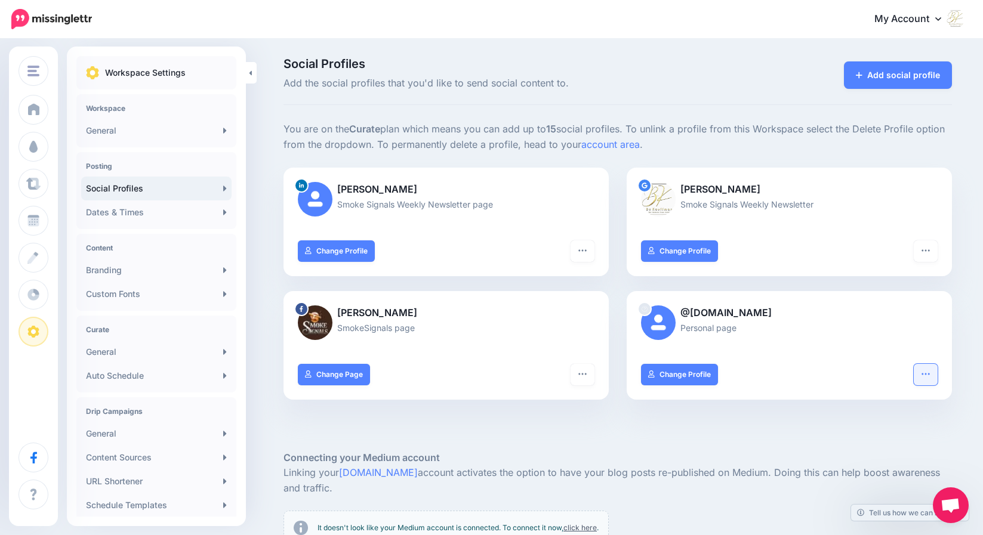
click at [930, 371] on icon "button" at bounding box center [926, 374] width 10 height 10
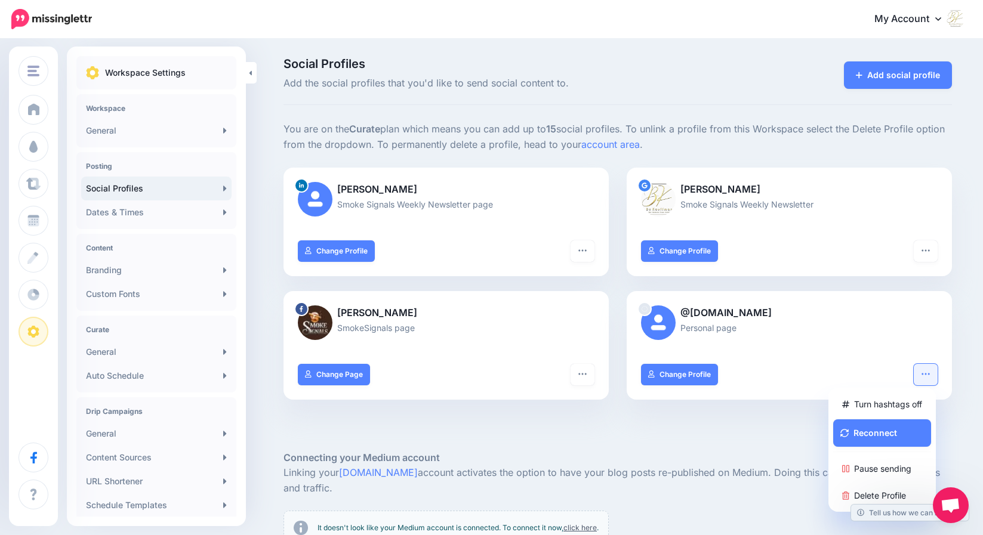
click at [760, 405] on div at bounding box center [789, 407] width 325 height 15
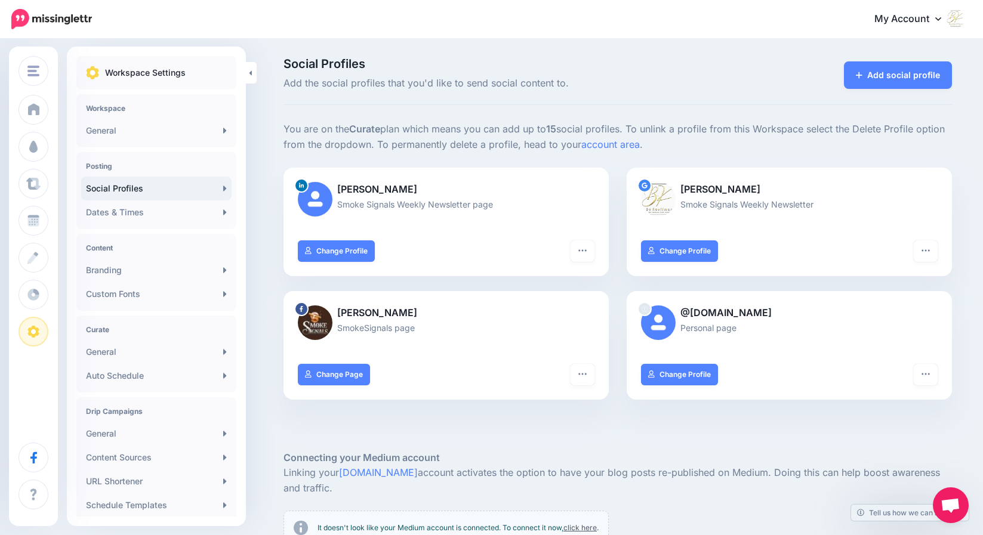
click at [673, 322] on img at bounding box center [658, 323] width 35 height 35
click at [652, 311] on div at bounding box center [644, 309] width 14 height 14
click at [654, 316] on img at bounding box center [658, 323] width 35 height 35
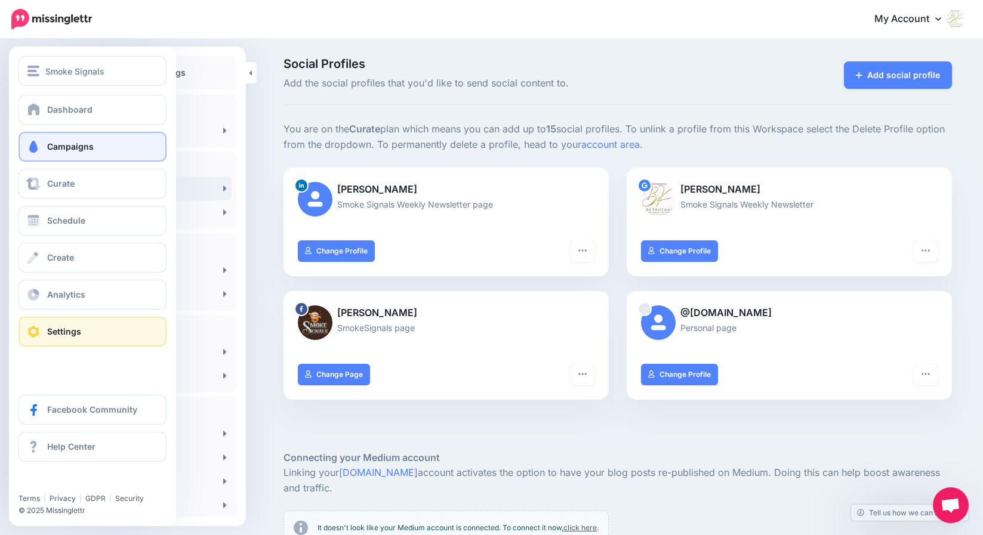
click at [65, 145] on span "Campaigns" at bounding box center [70, 146] width 47 height 10
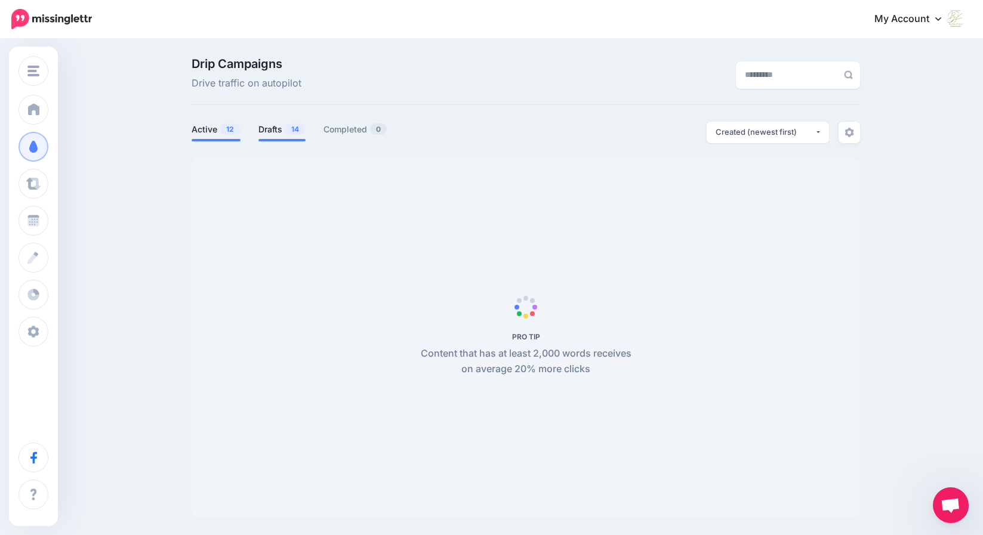
click at [277, 130] on link "Drafts 14" at bounding box center [281, 129] width 47 height 14
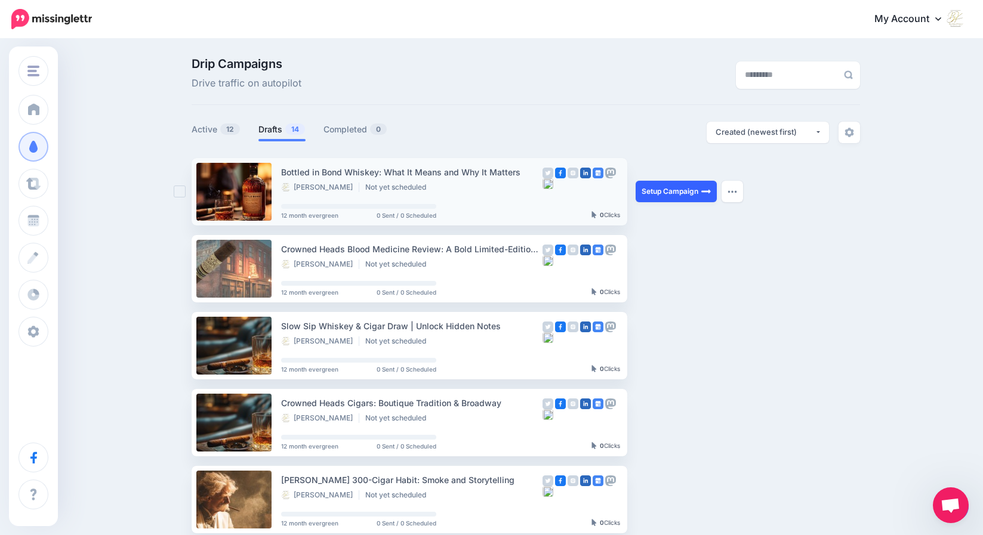
click at [654, 191] on link "Setup Campaign" at bounding box center [676, 191] width 81 height 21
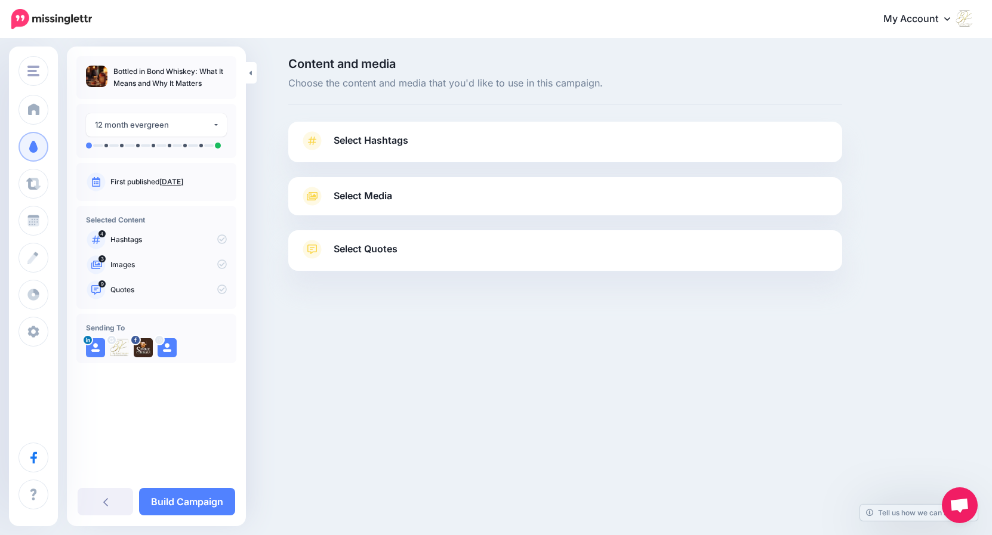
click at [380, 141] on span "Select Hashtags" at bounding box center [371, 140] width 75 height 16
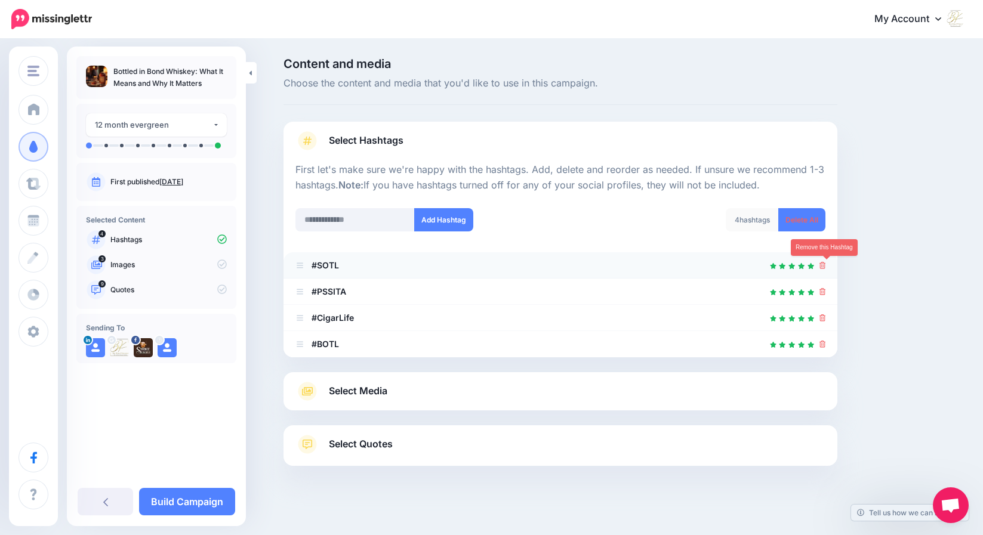
click at [826, 266] on icon at bounding box center [822, 265] width 7 height 7
click at [825, 266] on link at bounding box center [818, 265] width 13 height 10
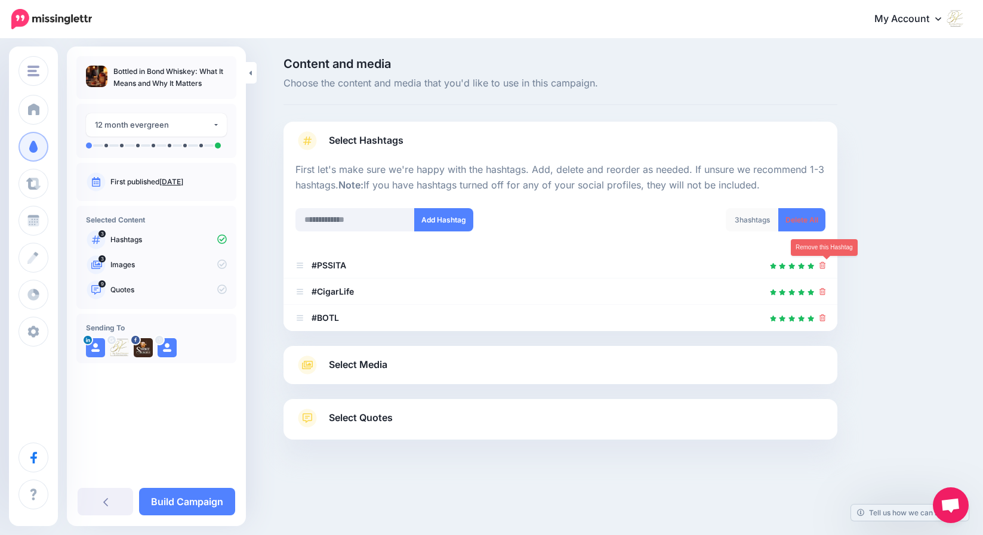
click at [826, 266] on icon at bounding box center [822, 265] width 7 height 7
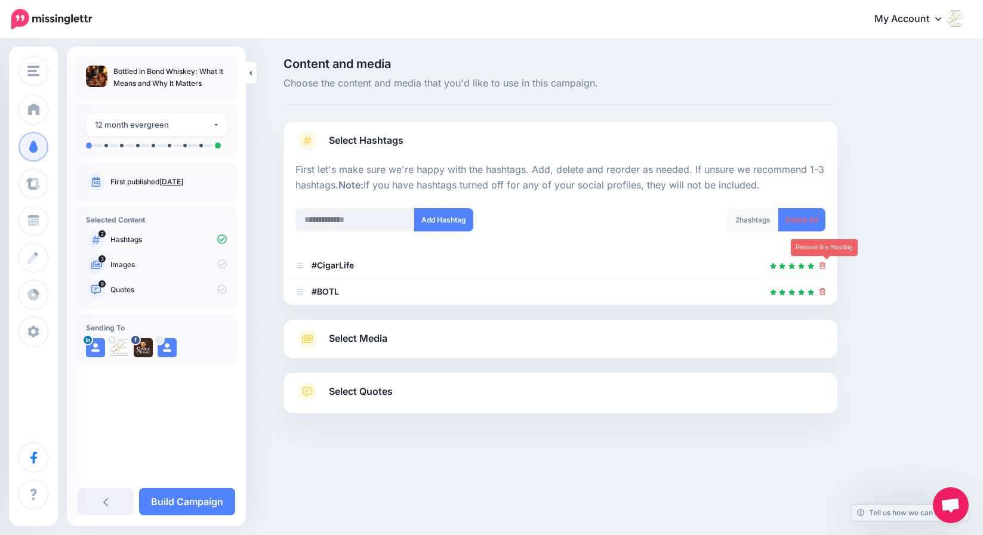
click at [826, 266] on icon at bounding box center [822, 265] width 7 height 7
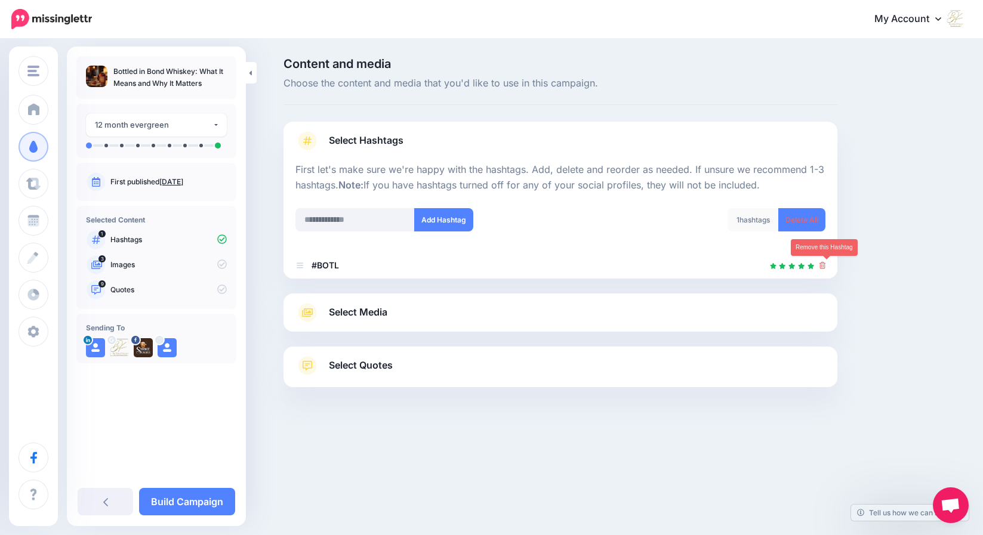
click at [826, 266] on icon at bounding box center [822, 265] width 7 height 7
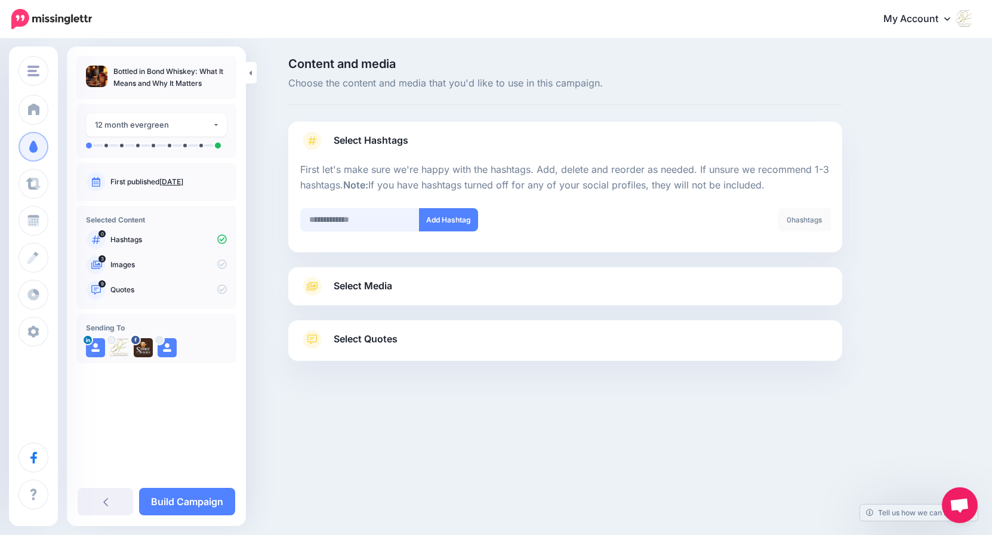
click at [341, 225] on input "text" at bounding box center [359, 219] width 119 height 23
type input "*******"
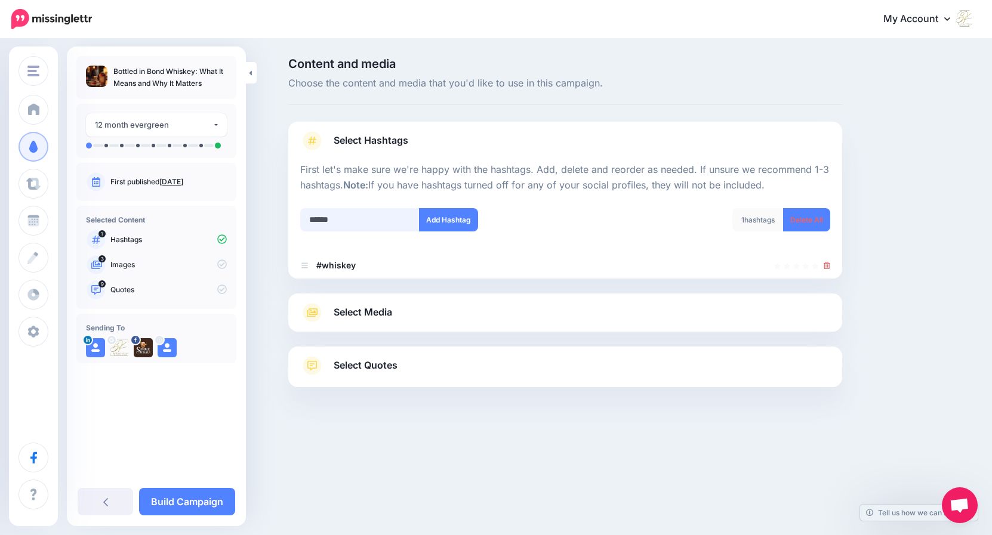
type input "*******"
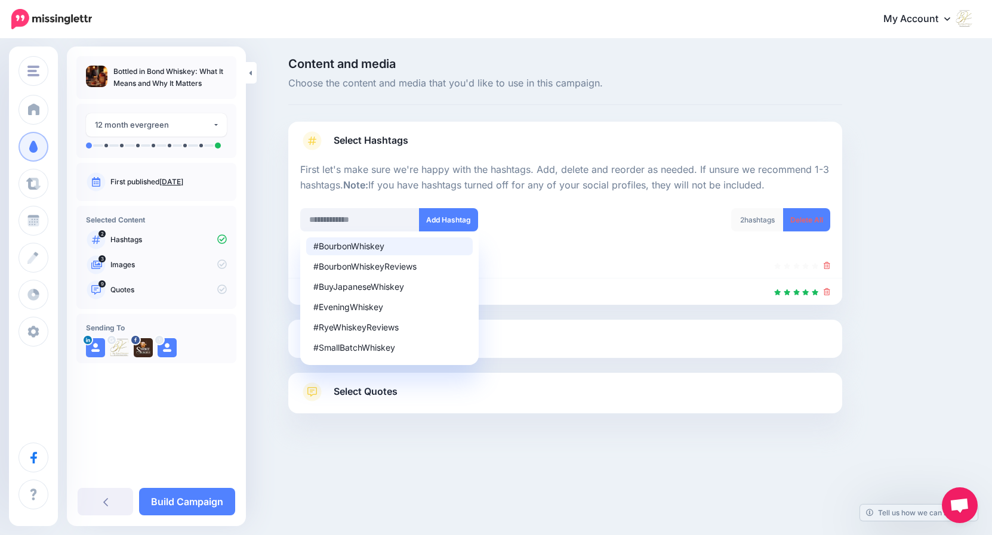
click at [366, 248] on div "#BourbonWhiskey" at bounding box center [389, 246] width 152 height 8
click at [341, 248] on div "#bourbon" at bounding box center [389, 246] width 152 height 8
type input "*******"
click at [457, 214] on button "Add Hashtag" at bounding box center [448, 219] width 59 height 23
click at [607, 241] on div "3 hashtags Delete All" at bounding box center [702, 227] width 274 height 38
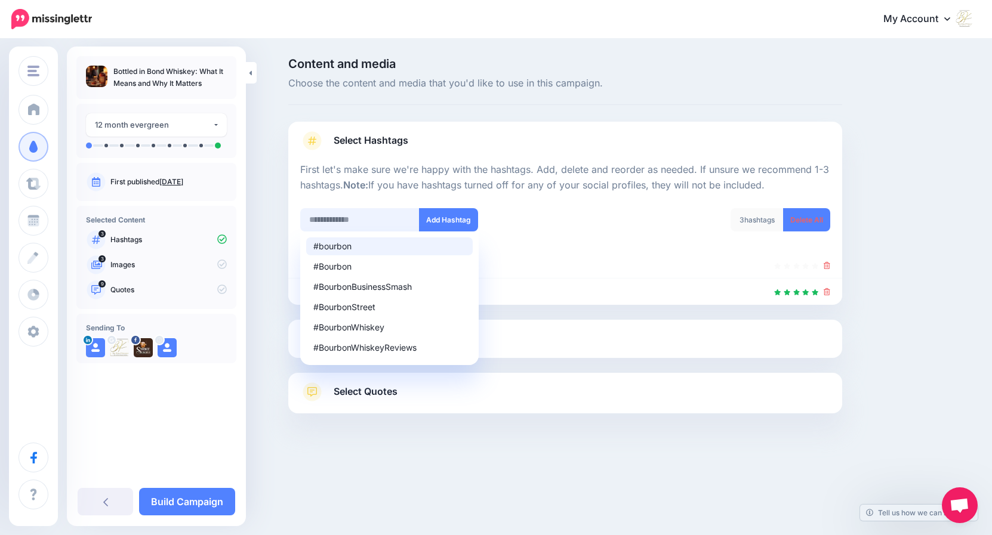
click at [362, 223] on input "text" at bounding box center [359, 219] width 119 height 23
type input "**********"
click at [437, 216] on button "Add Hashtag" at bounding box center [448, 219] width 59 height 23
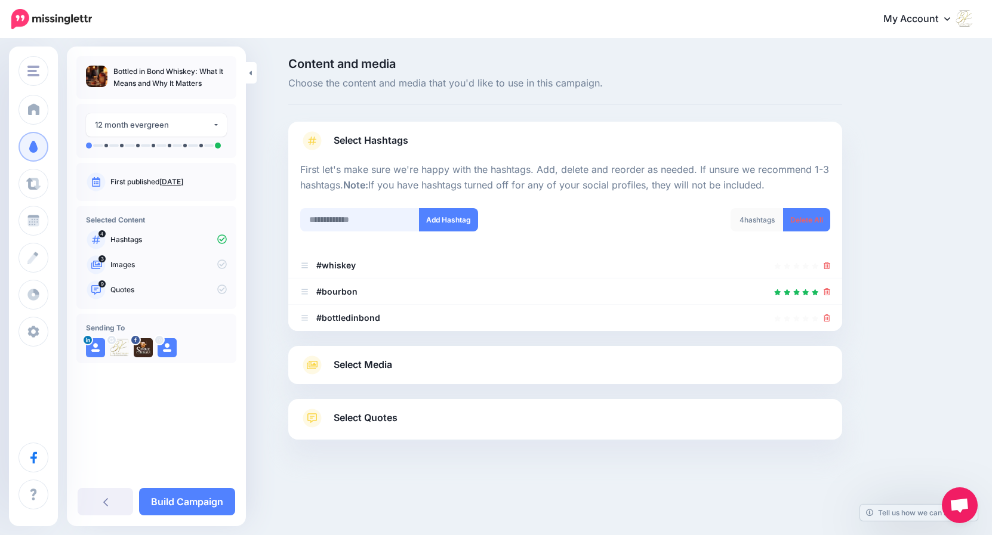
click at [345, 220] on input "text" at bounding box center [359, 219] width 119 height 23
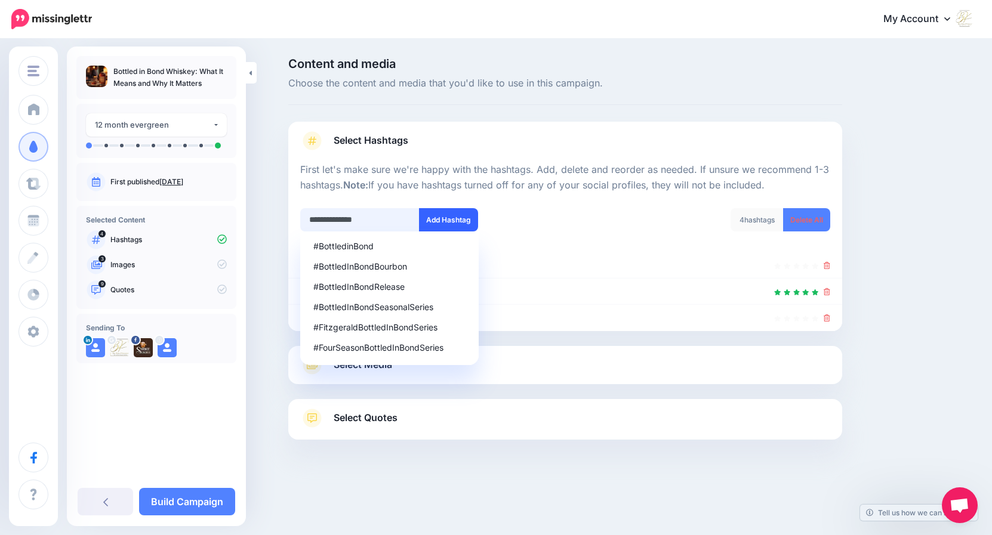
type input "**********"
click at [448, 223] on button "Add Hashtag" at bounding box center [448, 219] width 59 height 23
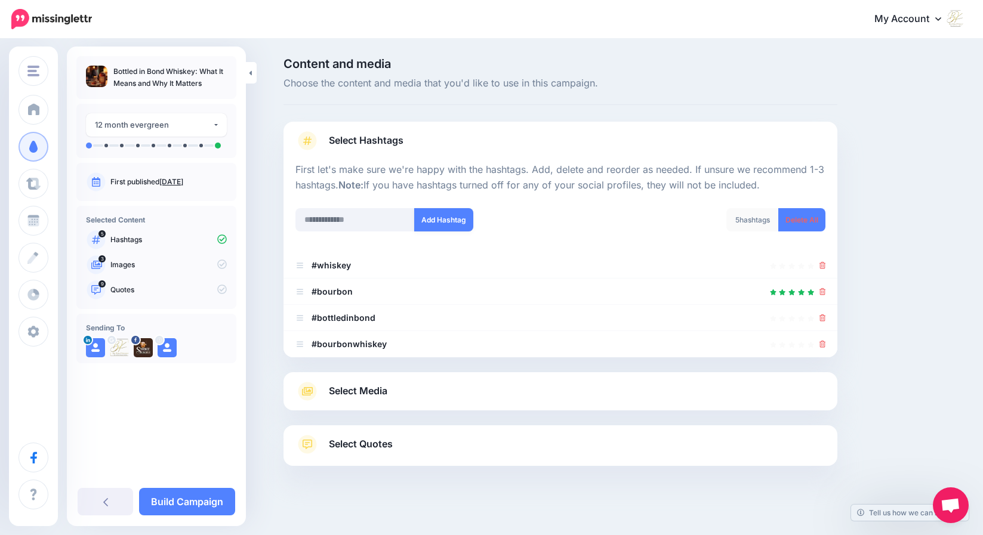
scroll to position [8, 0]
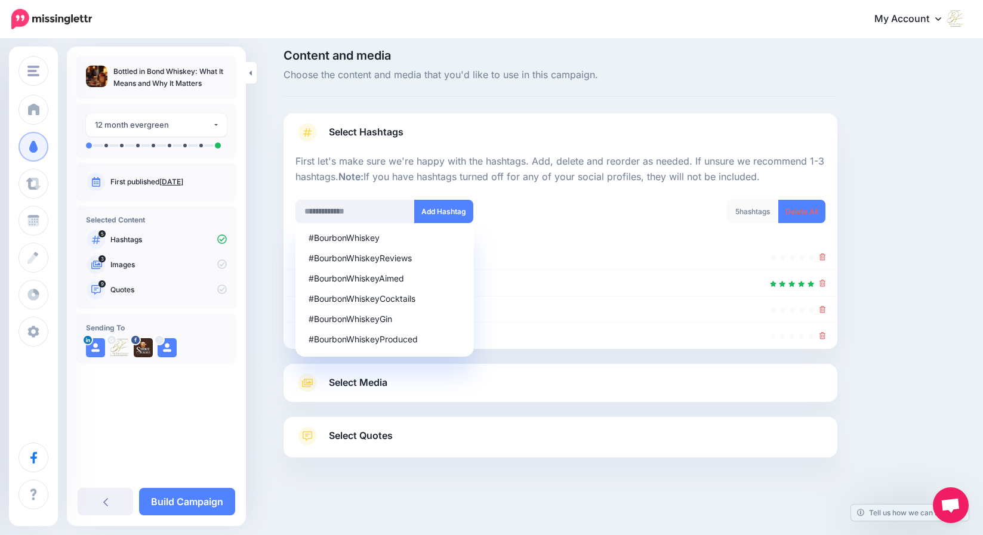
click at [386, 383] on span "Select Media" at bounding box center [358, 383] width 58 height 16
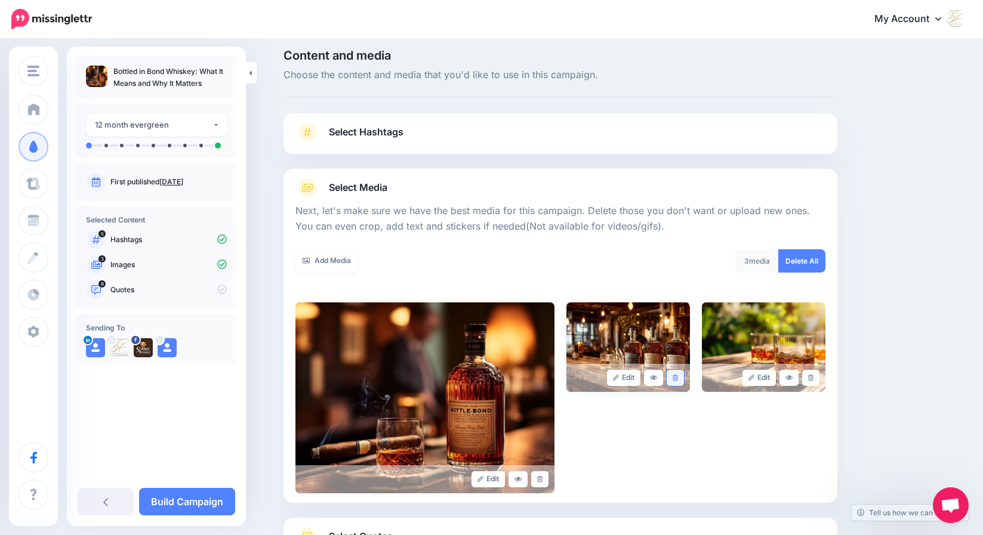
click at [678, 380] on icon at bounding box center [675, 378] width 5 height 7
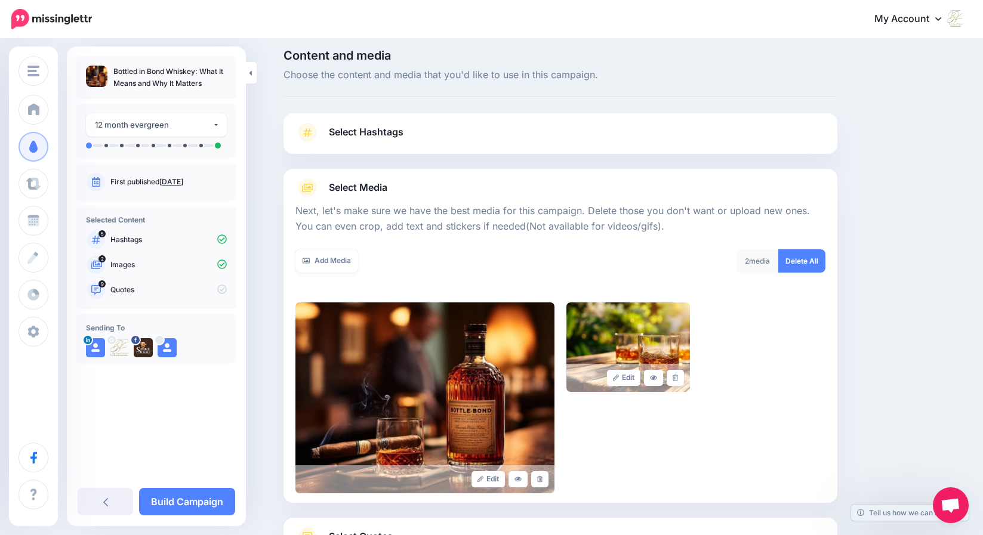
click at [678, 380] on icon at bounding box center [675, 378] width 5 height 7
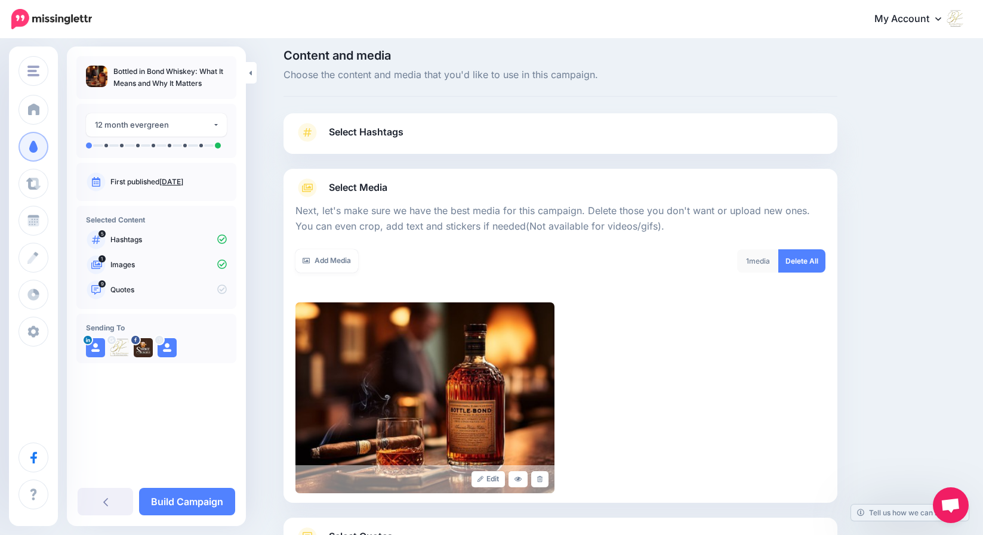
scroll to position [109, 0]
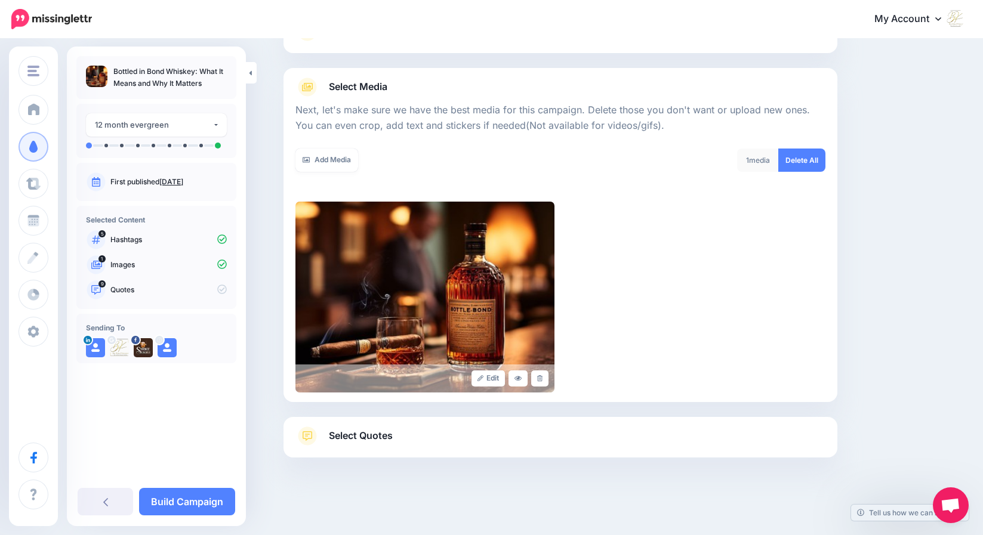
click at [380, 434] on span "Select Quotes" at bounding box center [361, 436] width 64 height 16
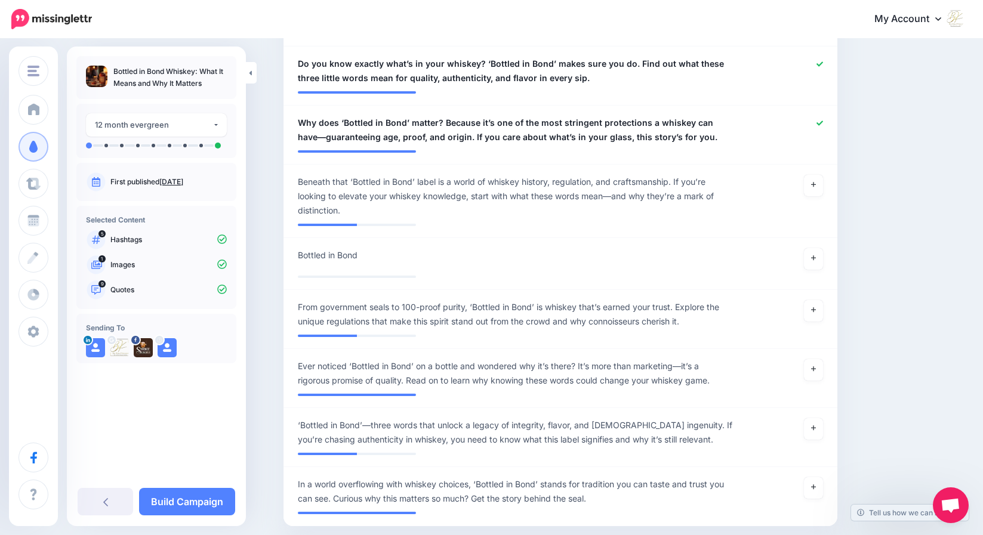
scroll to position [843, 0]
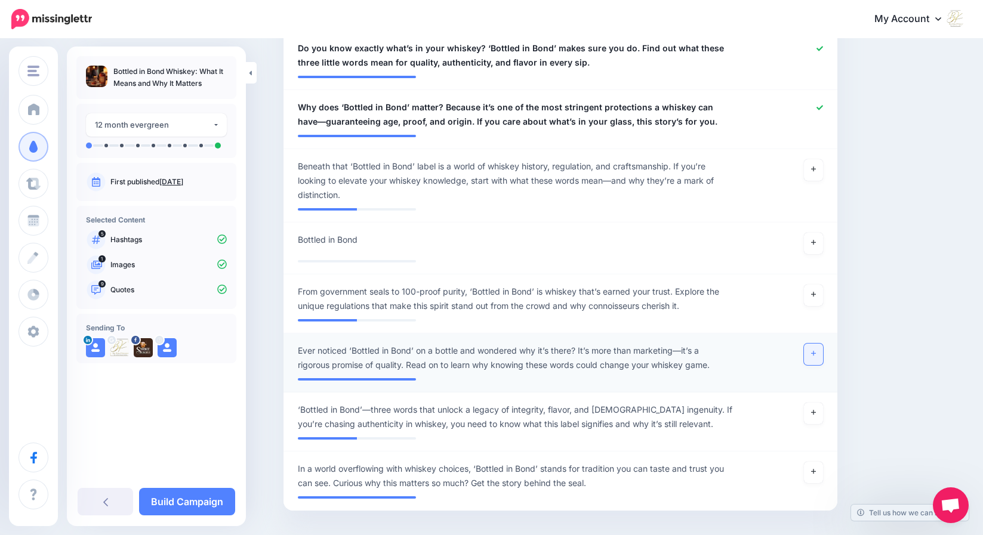
click at [816, 352] on icon at bounding box center [813, 354] width 5 height 5
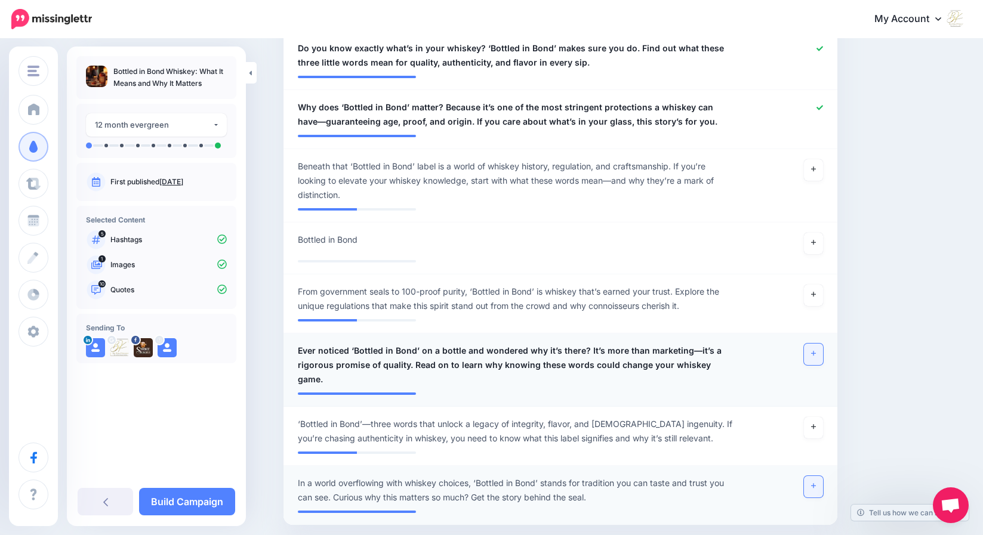
click at [816, 483] on icon at bounding box center [813, 486] width 5 height 7
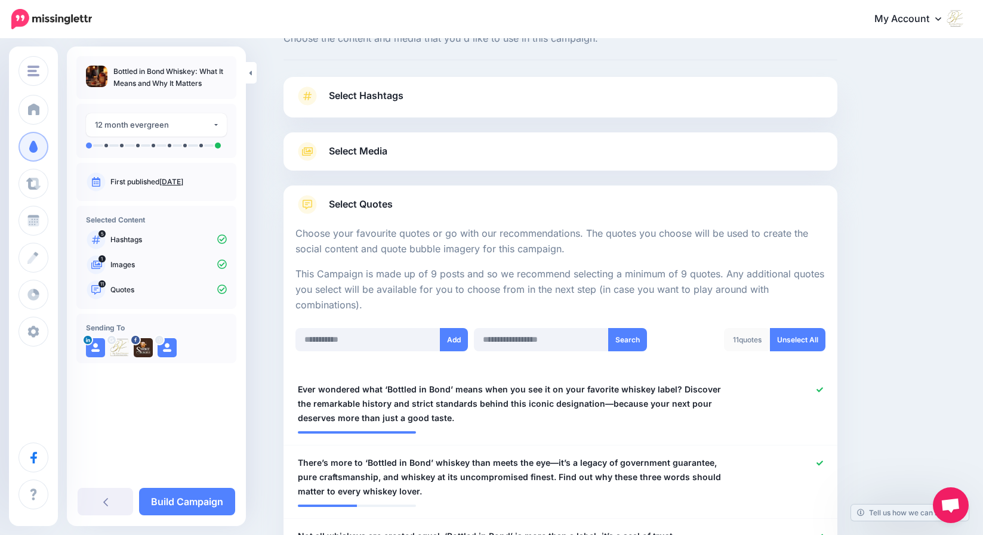
scroll to position [0, 0]
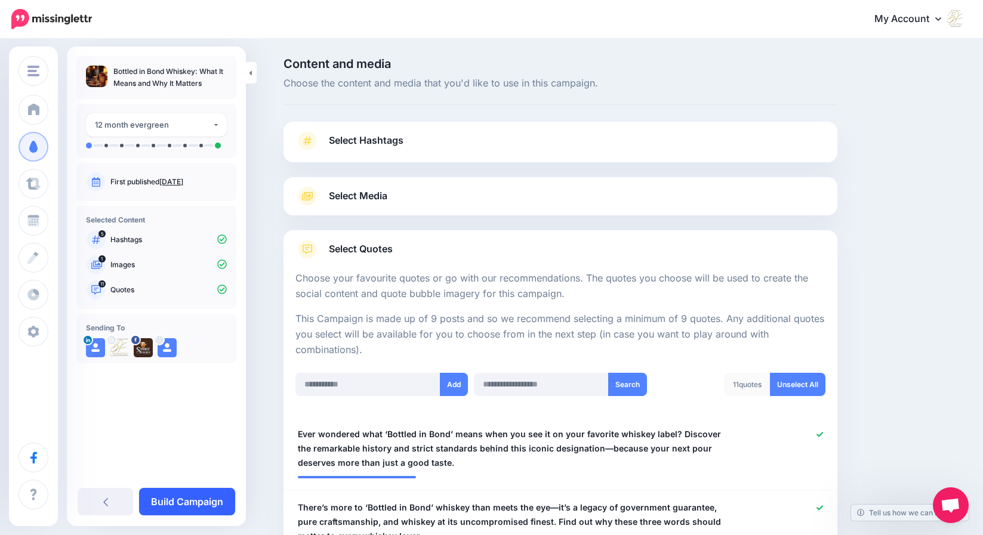
click at [212, 500] on link "Build Campaign" at bounding box center [187, 501] width 96 height 27
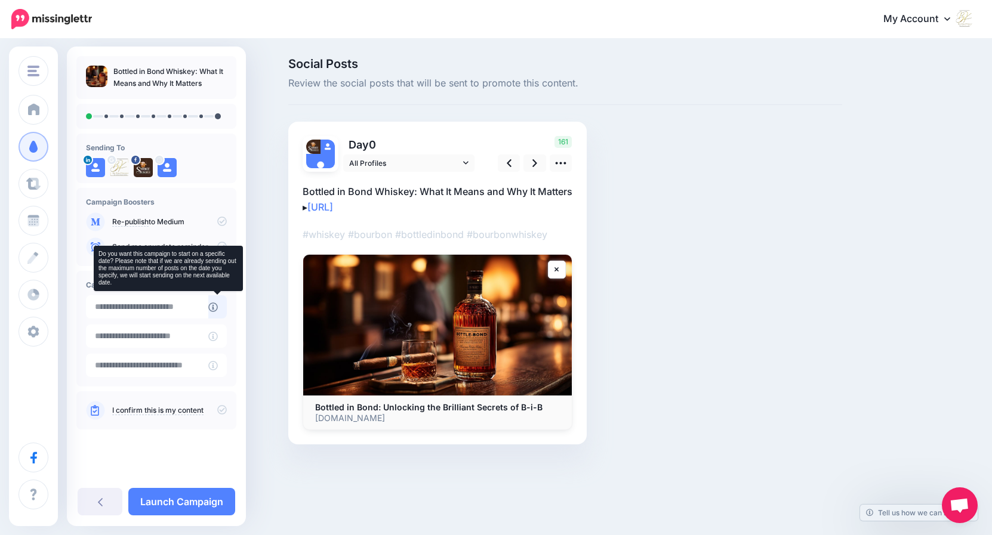
click at [211, 306] on icon at bounding box center [213, 308] width 10 height 10
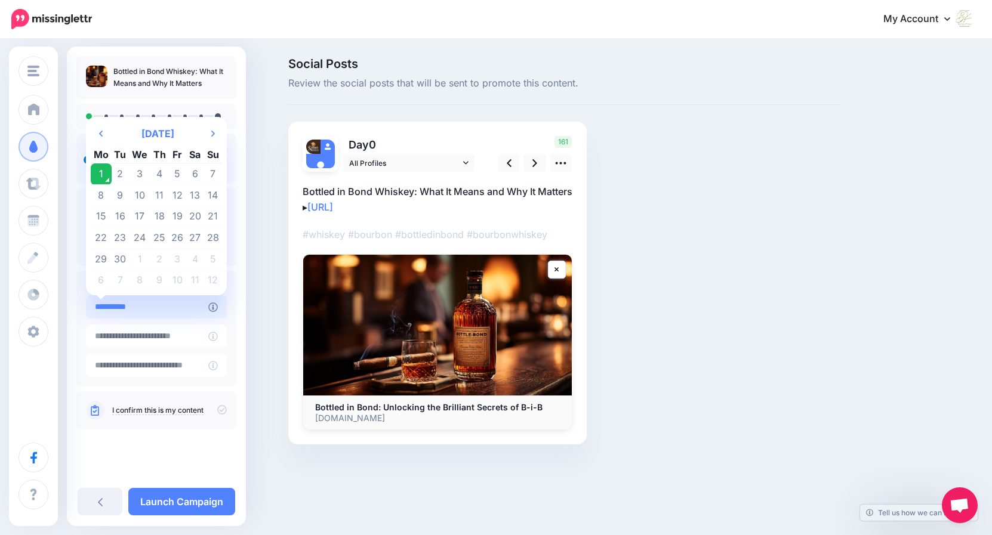
click at [187, 308] on input "**********" at bounding box center [147, 306] width 122 height 23
click at [121, 176] on td "2" at bounding box center [121, 174] width 18 height 21
type input "**********"
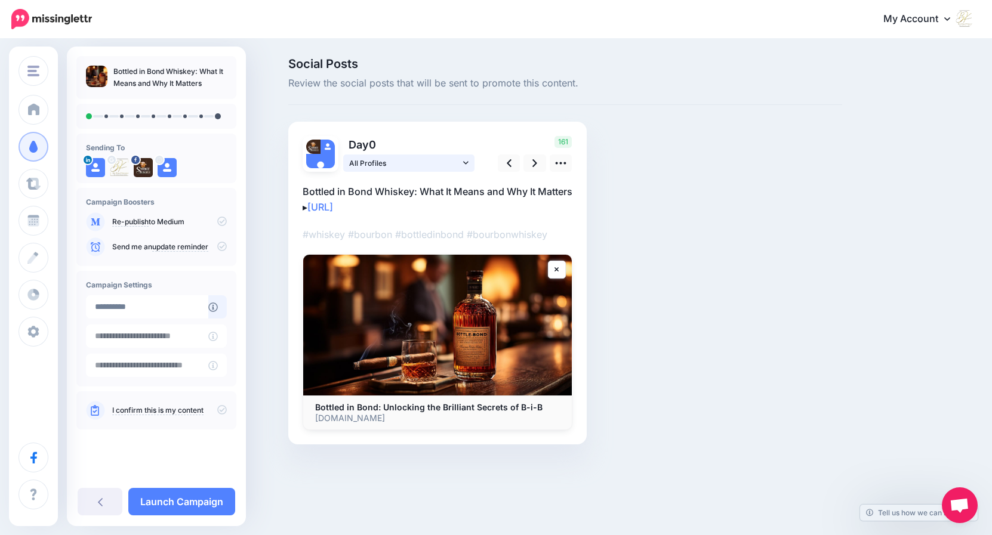
click at [466, 162] on icon at bounding box center [465, 163] width 5 height 8
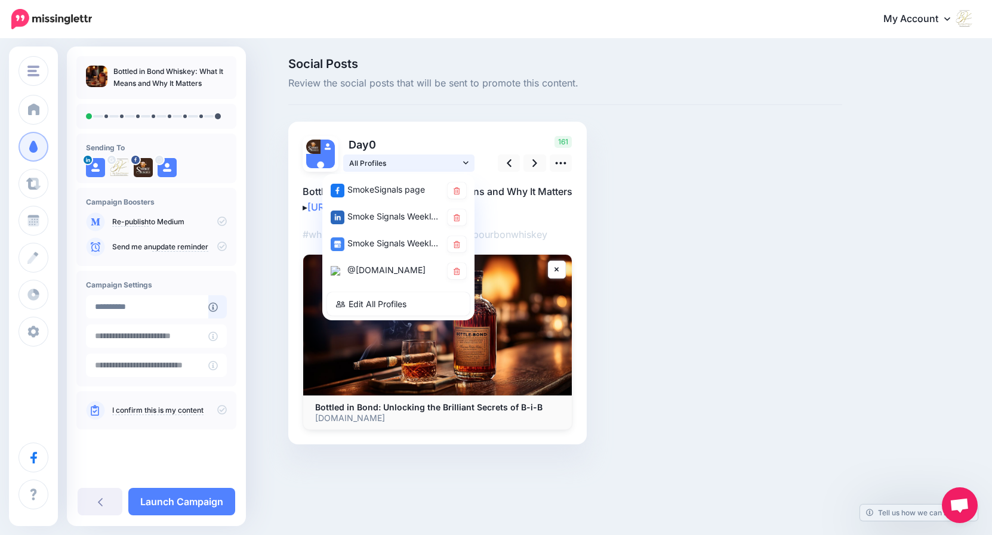
click at [466, 162] on icon at bounding box center [465, 163] width 5 height 8
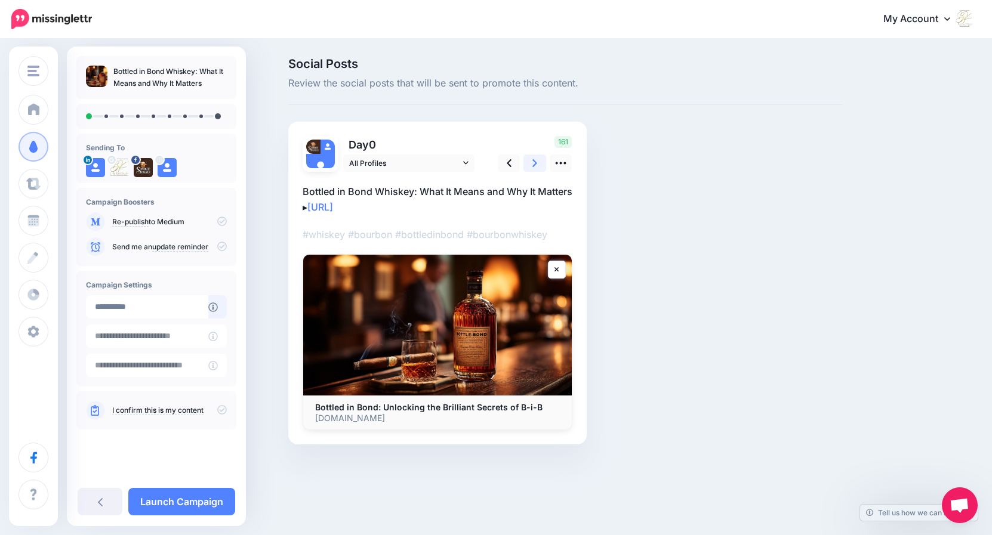
click at [535, 165] on icon at bounding box center [534, 163] width 5 height 13
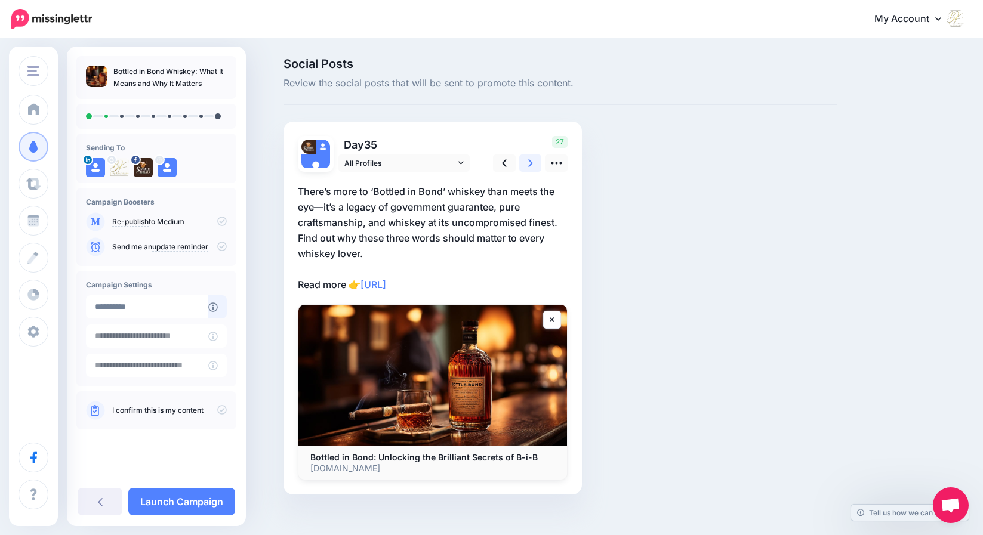
click at [533, 165] on icon at bounding box center [530, 163] width 5 height 13
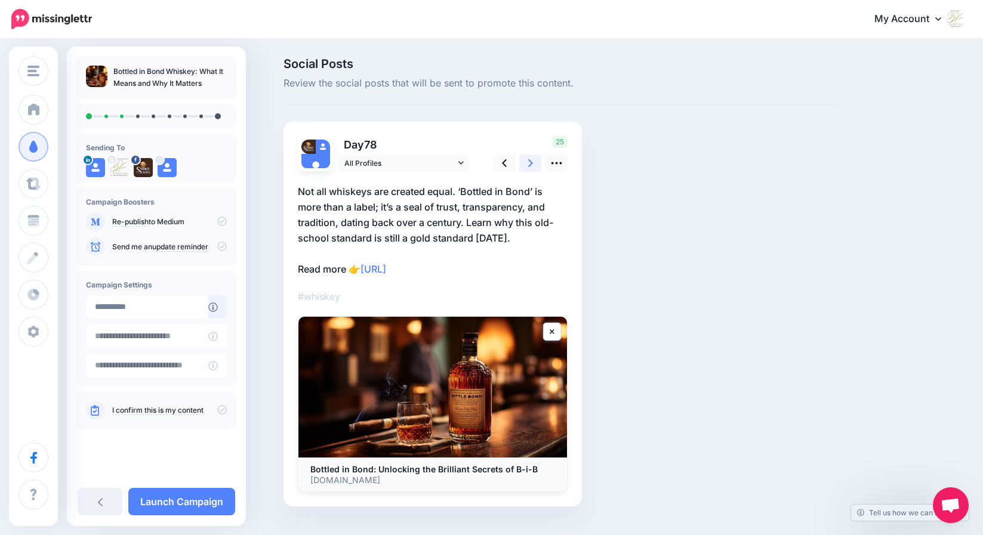
click at [533, 165] on icon at bounding box center [530, 163] width 5 height 13
click at [533, 164] on icon at bounding box center [530, 163] width 5 height 13
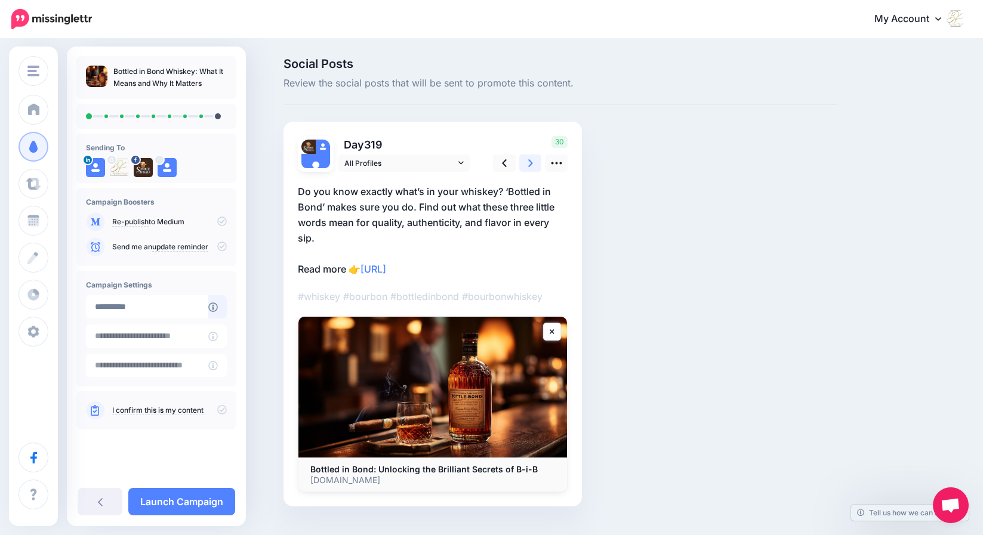
click at [533, 164] on icon at bounding box center [530, 163] width 5 height 13
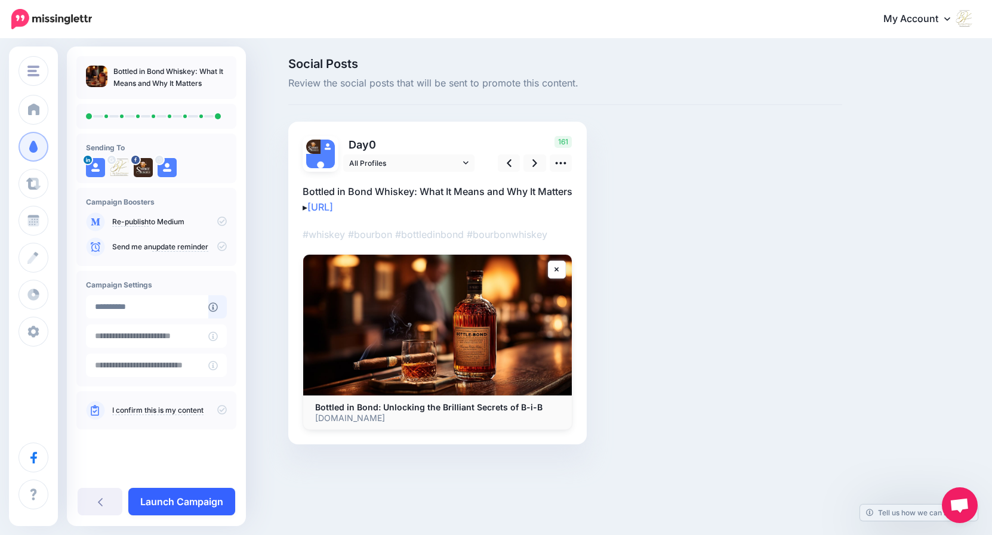
click at [165, 503] on link "Launch Campaign" at bounding box center [181, 501] width 107 height 27
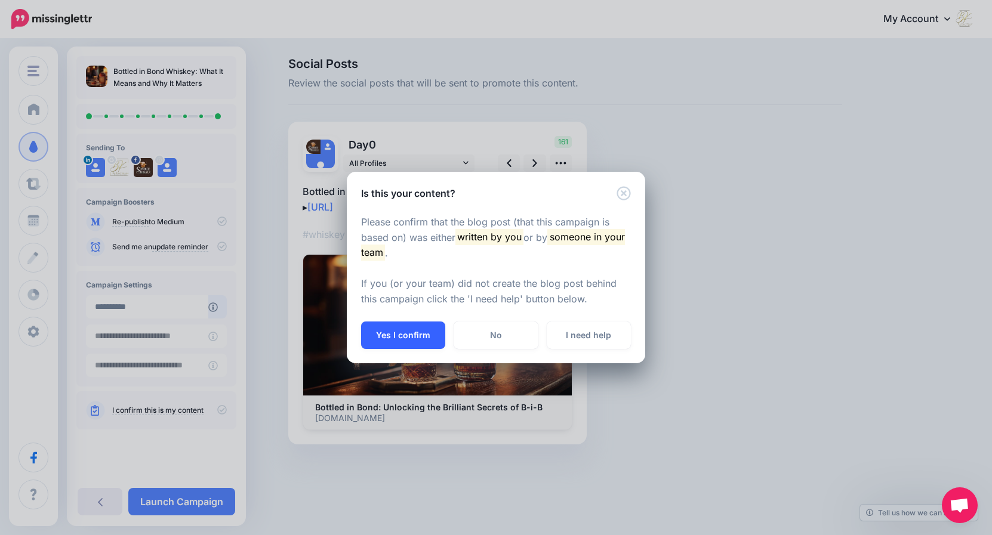
click at [402, 330] on button "Yes I confirm" at bounding box center [403, 335] width 84 height 27
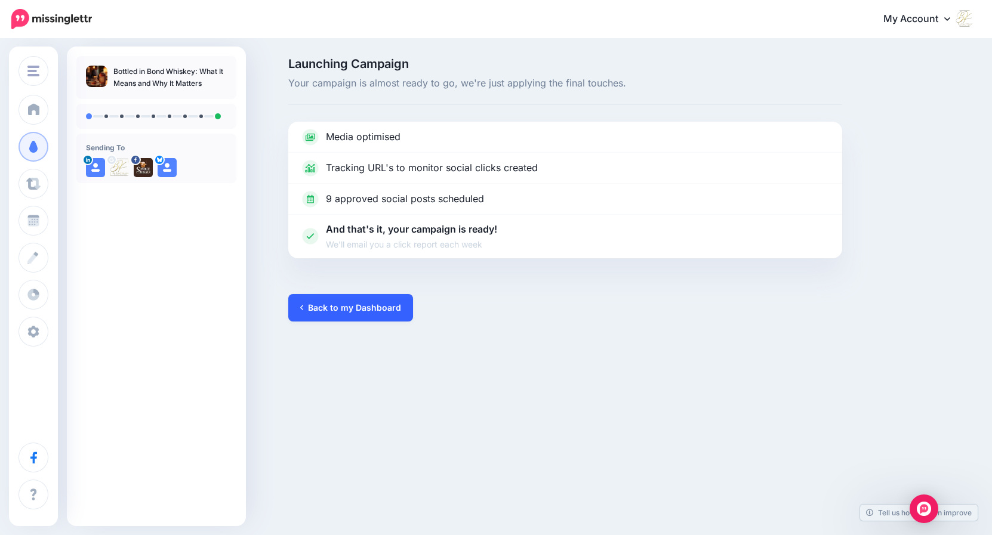
click at [316, 309] on link "Back to my Dashboard" at bounding box center [350, 307] width 125 height 27
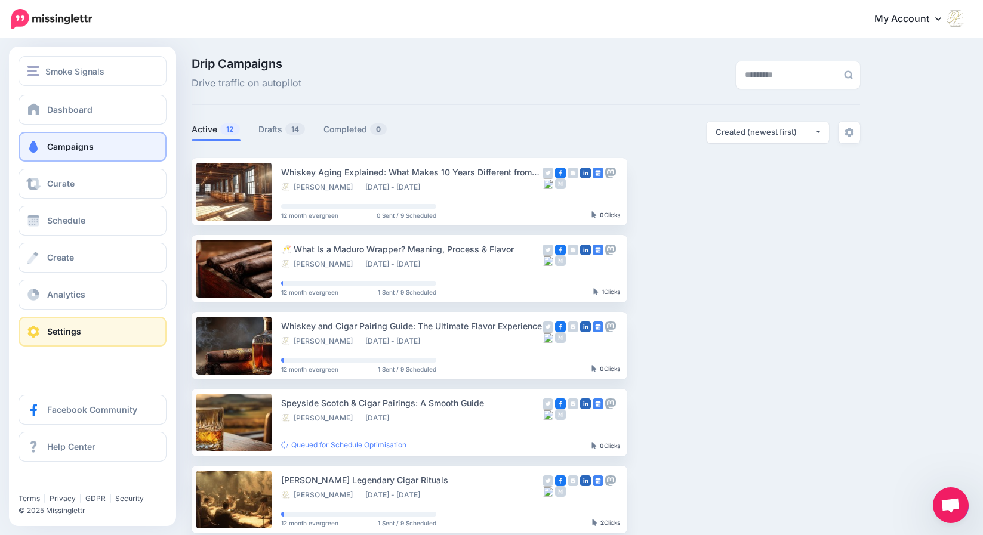
click at [39, 328] on span at bounding box center [34, 332] width 16 height 12
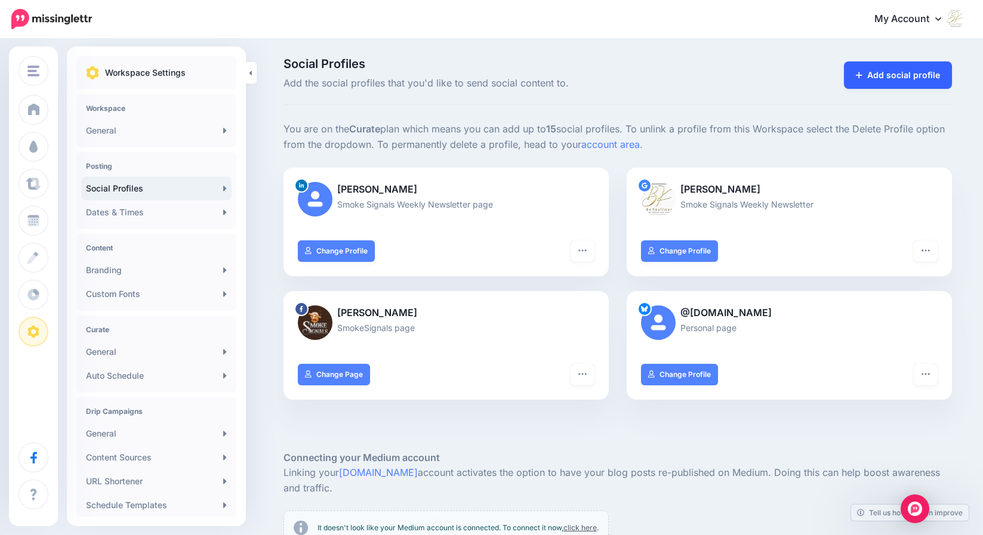
click at [894, 79] on link "Add social profile" at bounding box center [898, 74] width 108 height 27
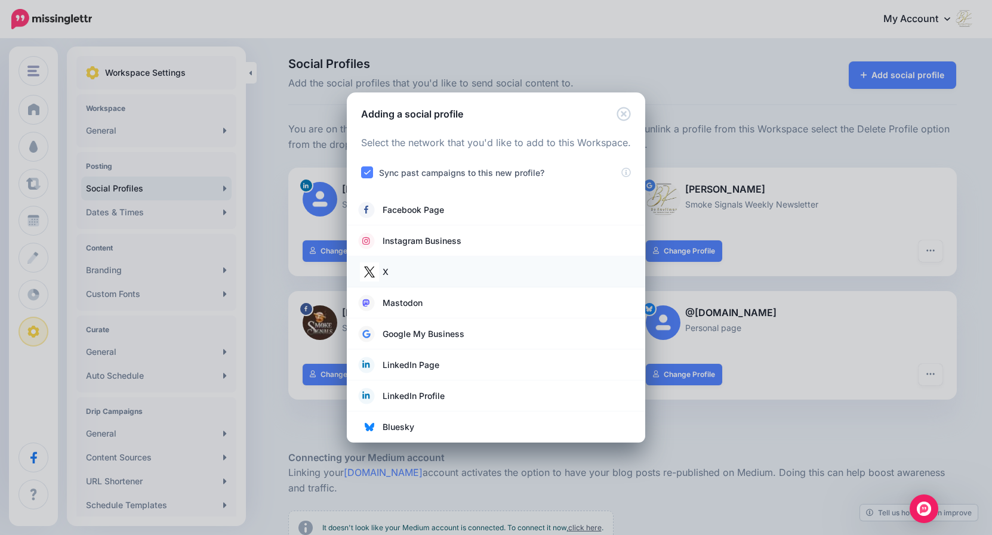
click at [391, 272] on link "X" at bounding box center [496, 272] width 275 height 17
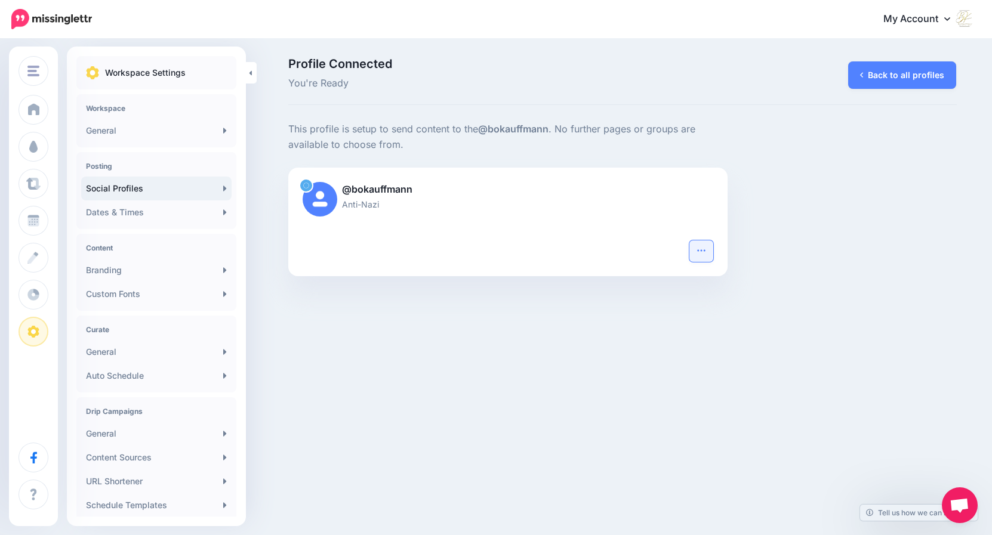
click at [700, 251] on icon "button" at bounding box center [702, 251] width 10 height 10
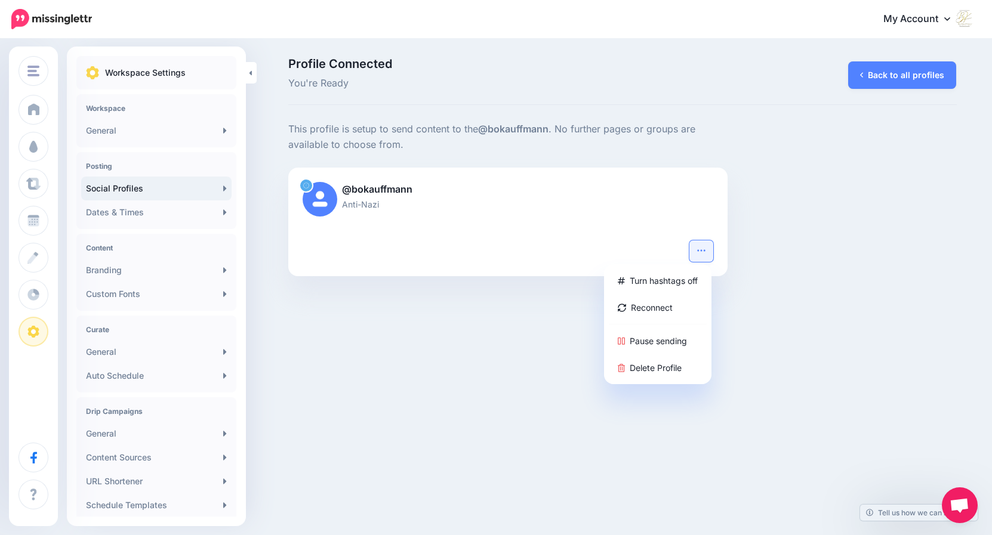
click at [470, 322] on div "Smoke Signals Discover Canada In Style Smoke Signals Add Workspace Dashboard Ca…" at bounding box center [496, 267] width 992 height 535
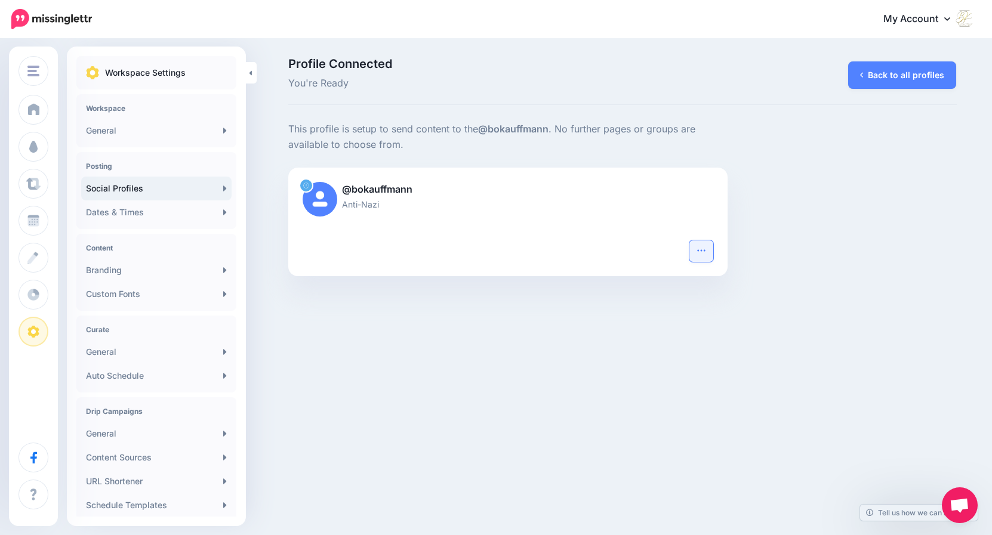
click at [695, 249] on button "button" at bounding box center [701, 251] width 24 height 21
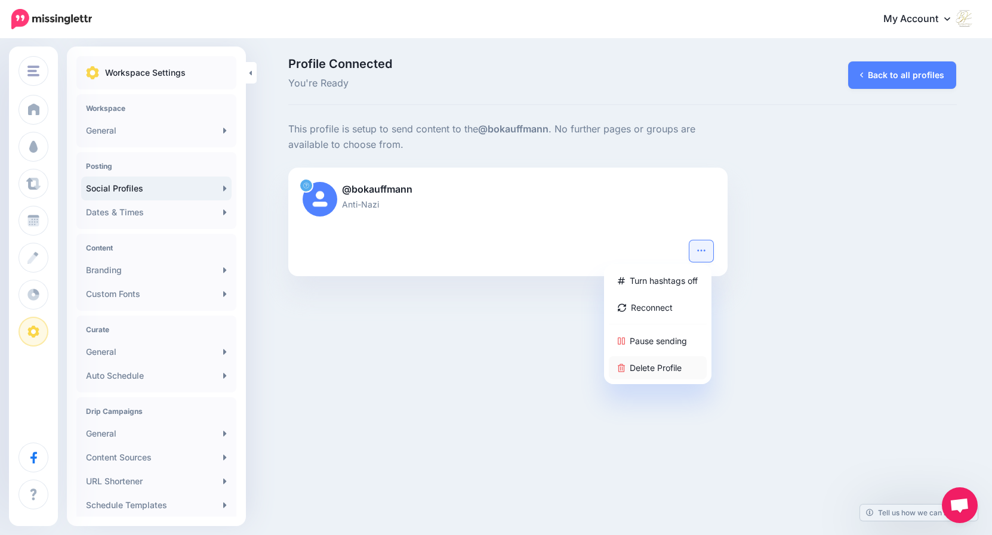
click at [672, 368] on link "Delete Profile" at bounding box center [658, 367] width 98 height 23
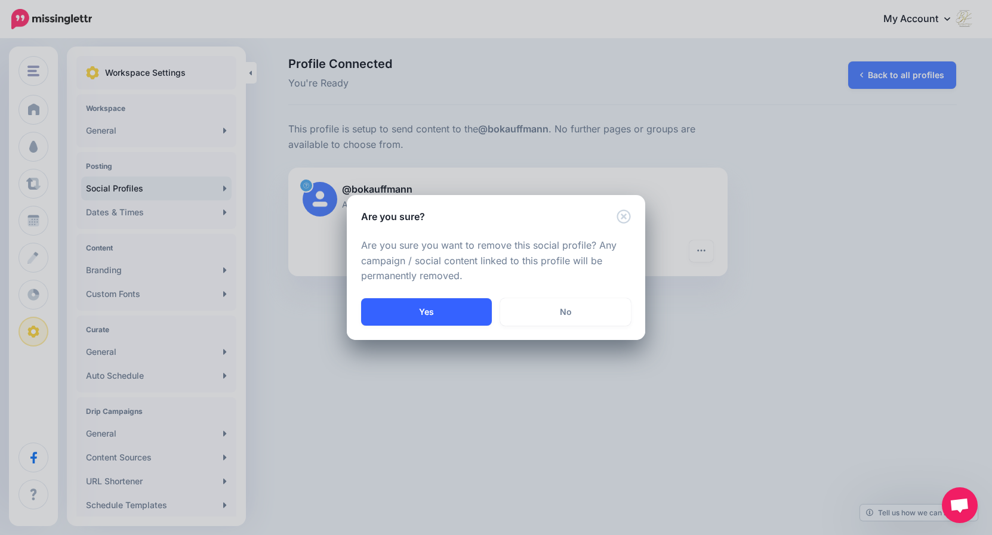
click at [424, 314] on button "Yes" at bounding box center [426, 311] width 131 height 27
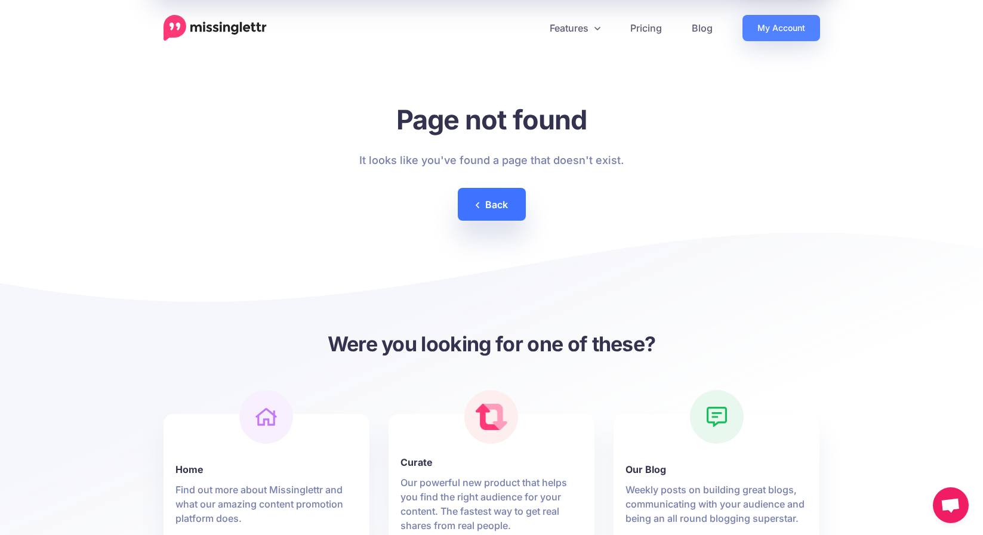
click at [496, 202] on link "Back" at bounding box center [492, 204] width 68 height 33
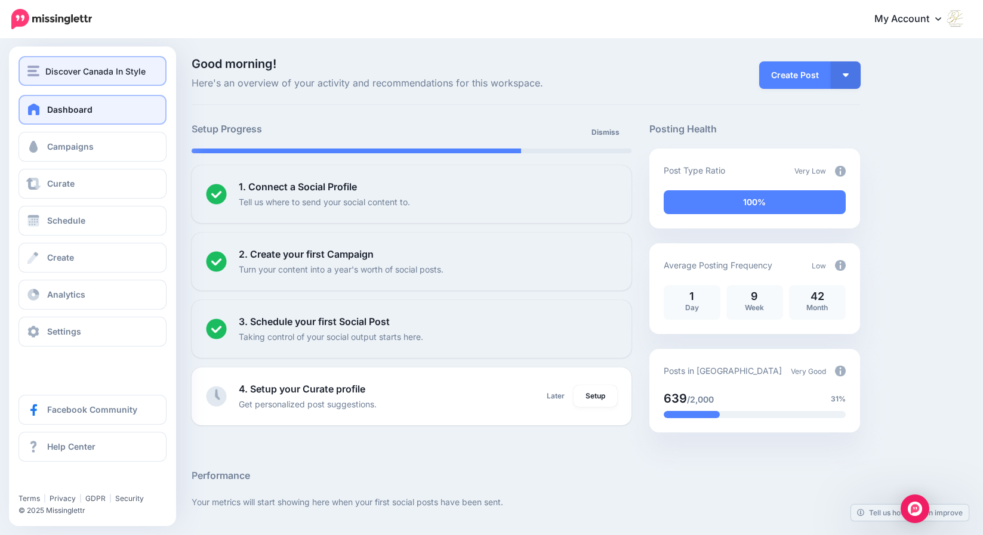
click at [52, 70] on span "Discover Canada In Style" at bounding box center [95, 71] width 100 height 14
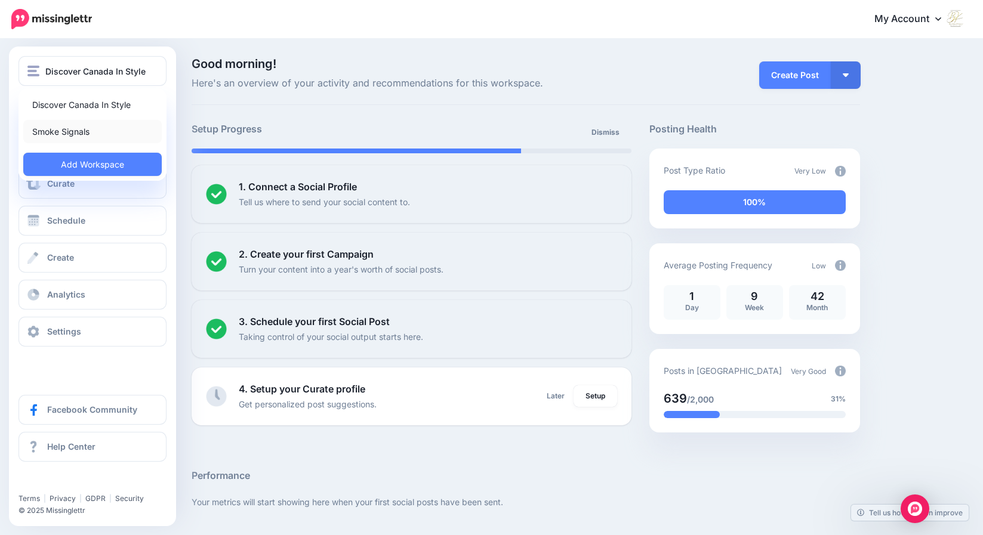
click at [66, 132] on link "Smoke Signals" at bounding box center [92, 131] width 138 height 23
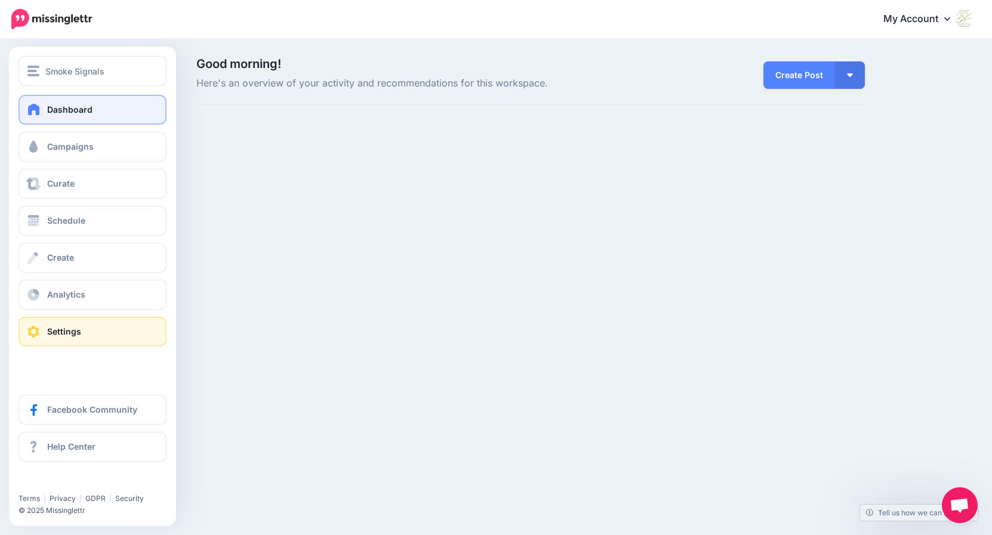
click at [79, 331] on span "Settings" at bounding box center [64, 331] width 34 height 10
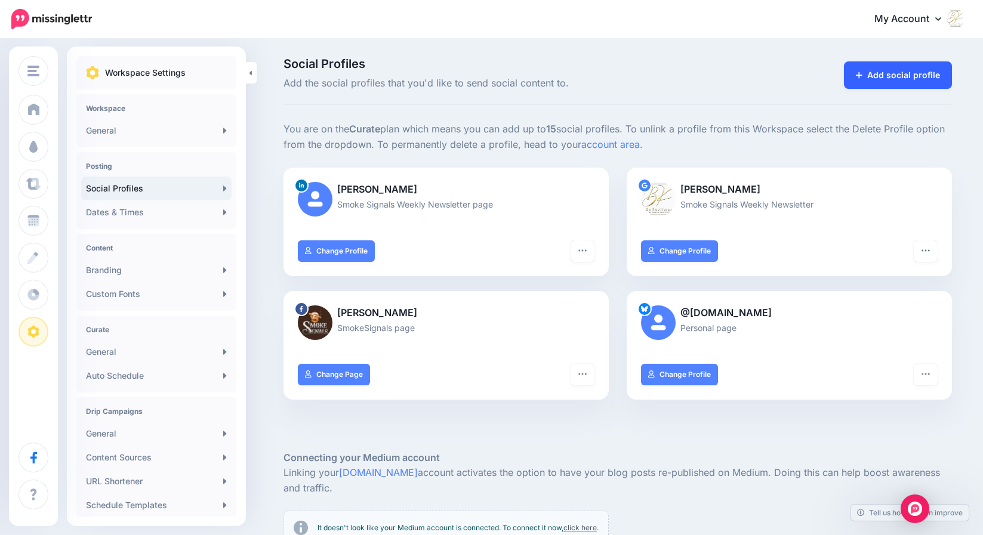
click at [895, 70] on link "Add social profile" at bounding box center [898, 74] width 108 height 27
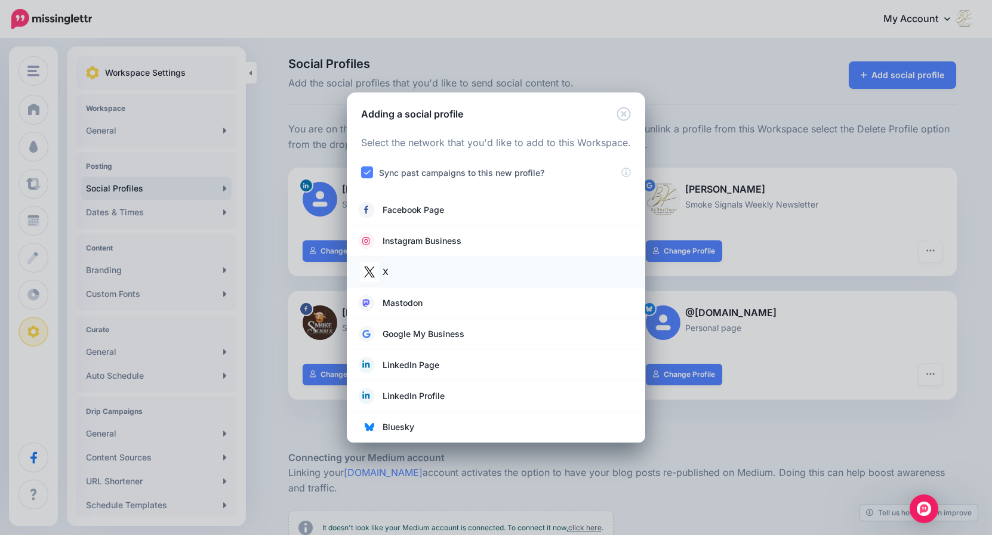
click at [392, 270] on link "X" at bounding box center [496, 272] width 275 height 17
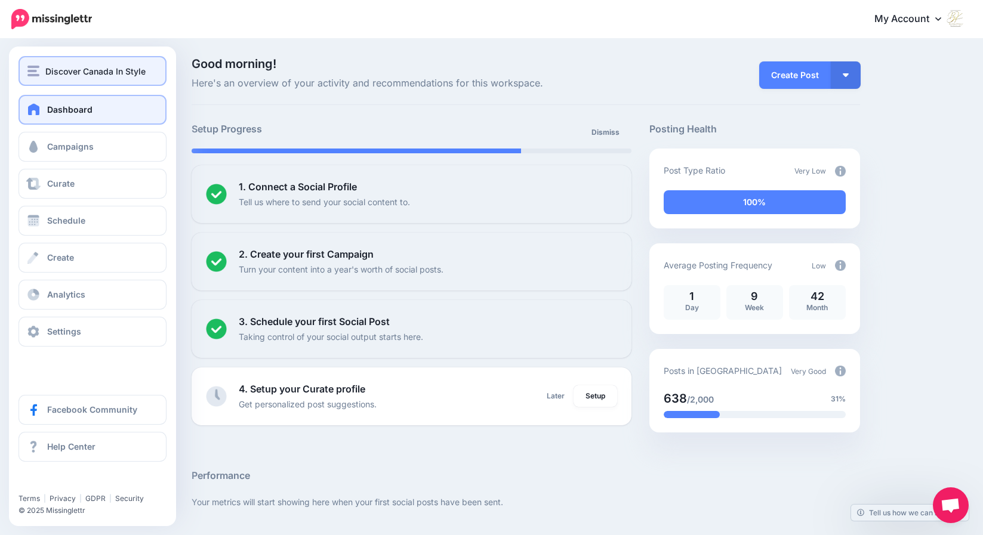
click at [59, 70] on span "Discover Canada In Style" at bounding box center [95, 71] width 100 height 14
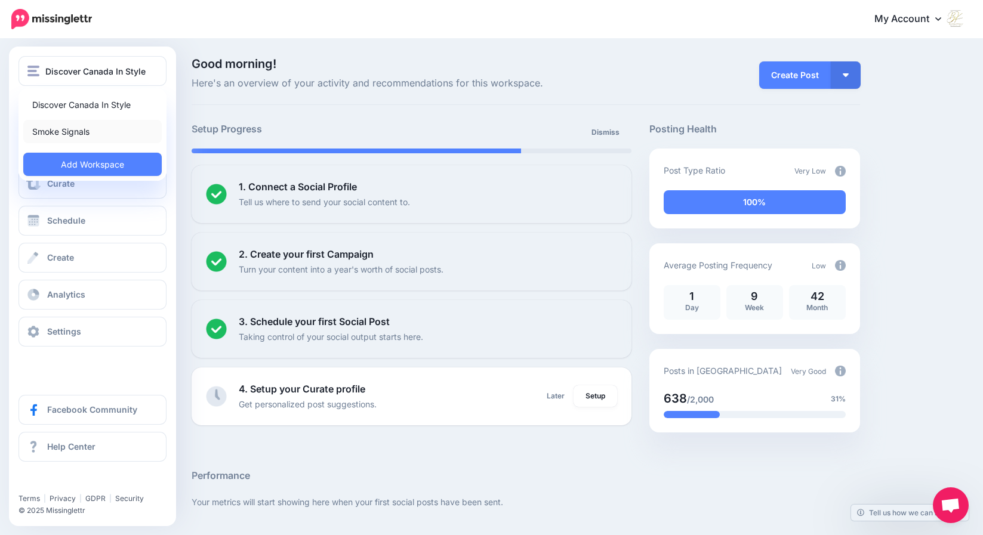
click at [65, 131] on link "Smoke Signals" at bounding box center [92, 131] width 138 height 23
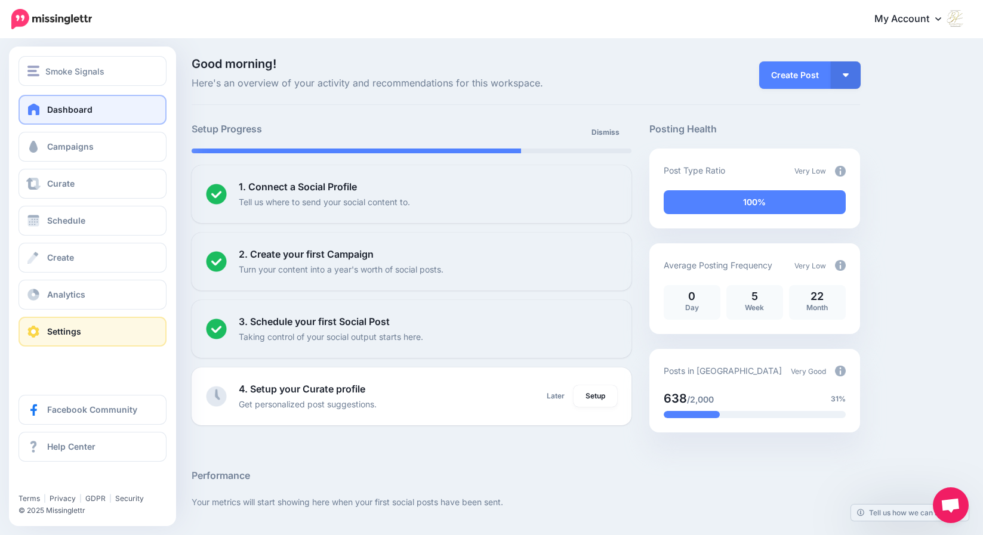
click at [63, 332] on span "Settings" at bounding box center [64, 331] width 34 height 10
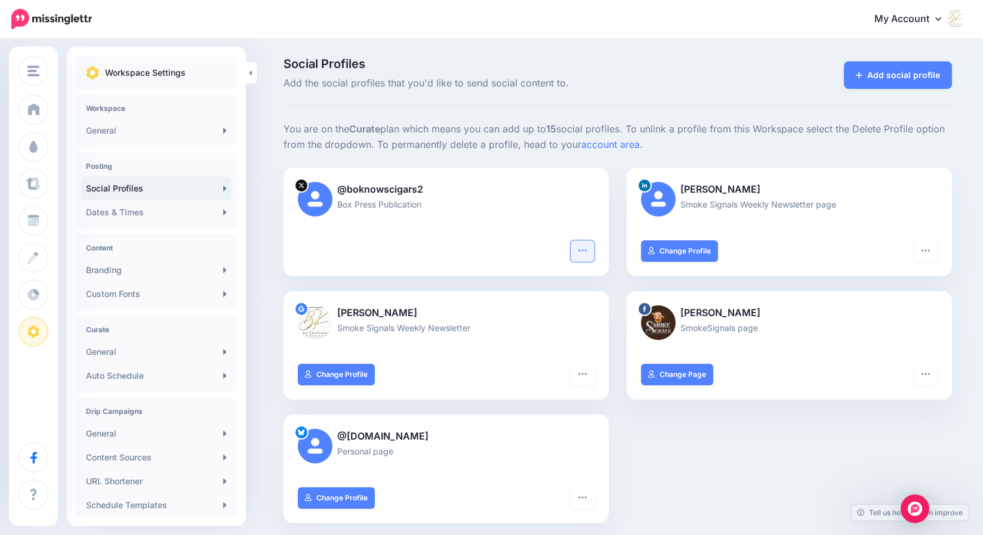
click at [587, 250] on icon "button" at bounding box center [583, 251] width 10 height 10
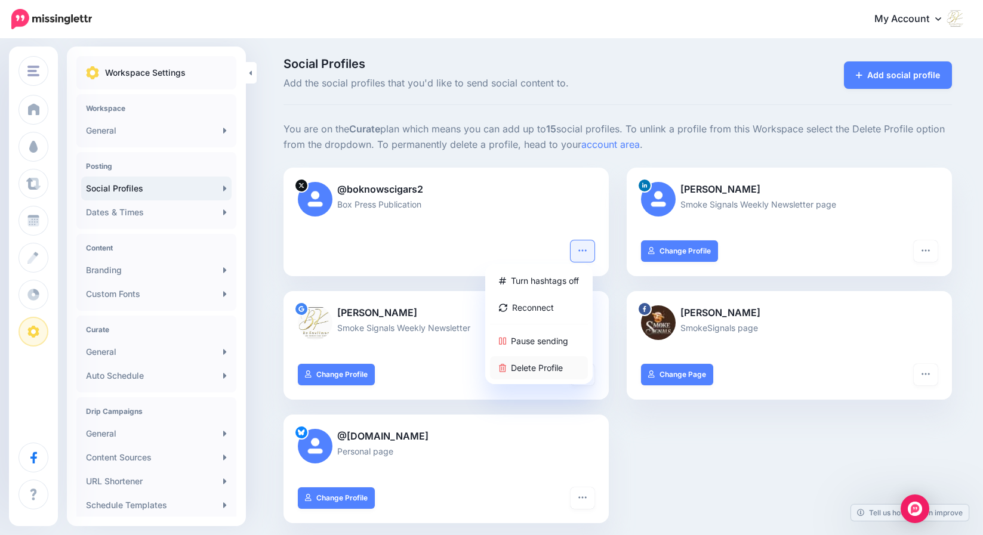
click at [553, 368] on link "Delete Profile" at bounding box center [539, 367] width 98 height 23
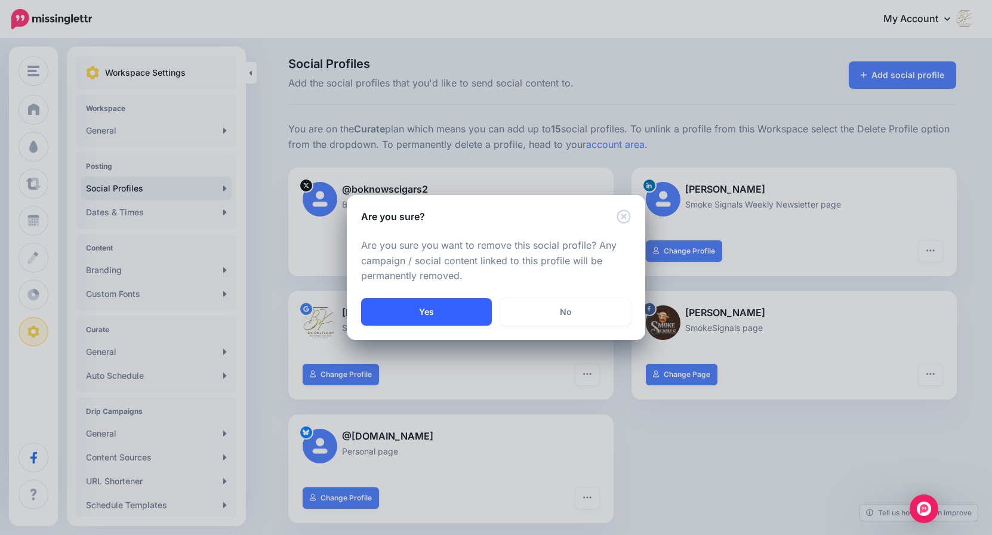
click at [448, 318] on button "Yes" at bounding box center [426, 311] width 131 height 27
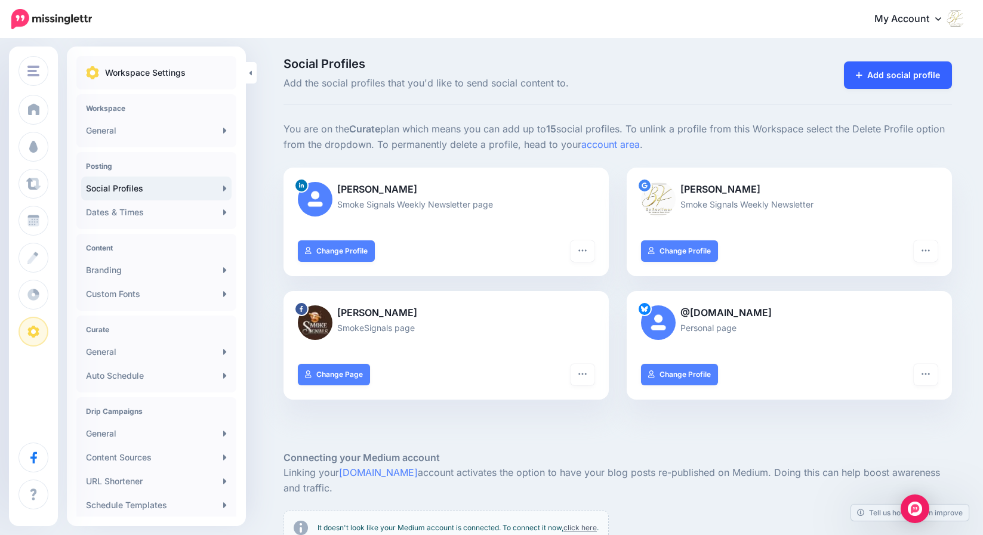
click at [890, 75] on link "Add social profile" at bounding box center [898, 74] width 108 height 27
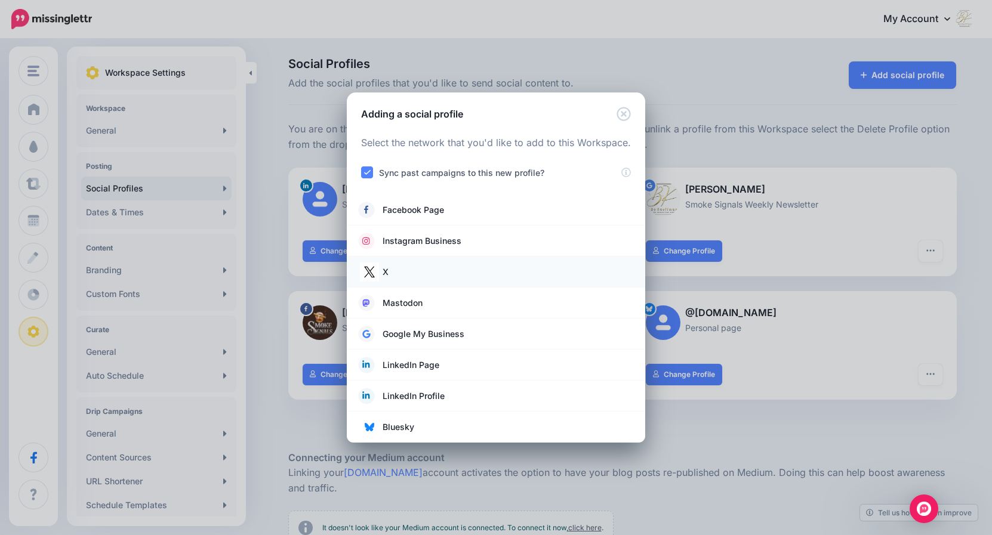
click at [379, 270] on span at bounding box center [369, 272] width 21 height 17
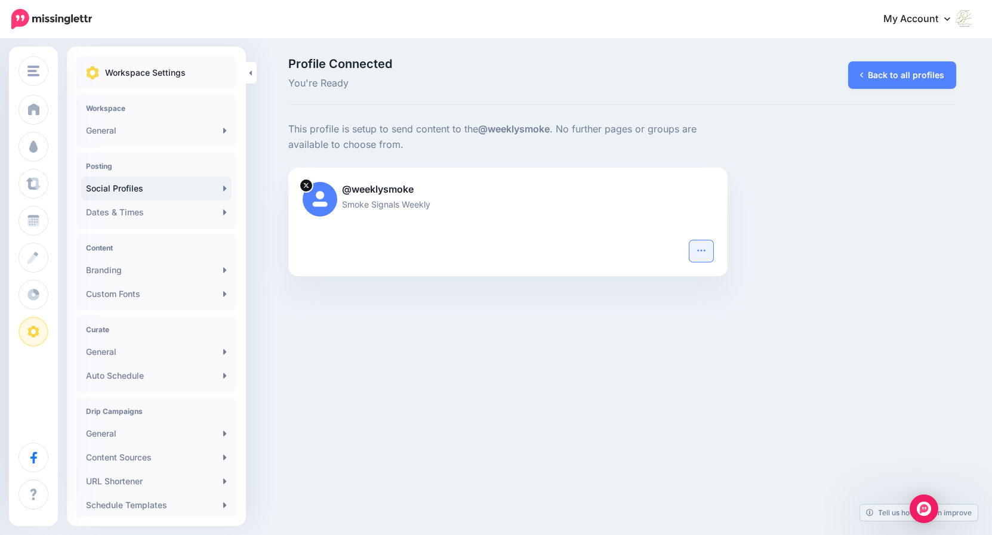
click at [699, 251] on icon "button" at bounding box center [702, 251] width 10 height 10
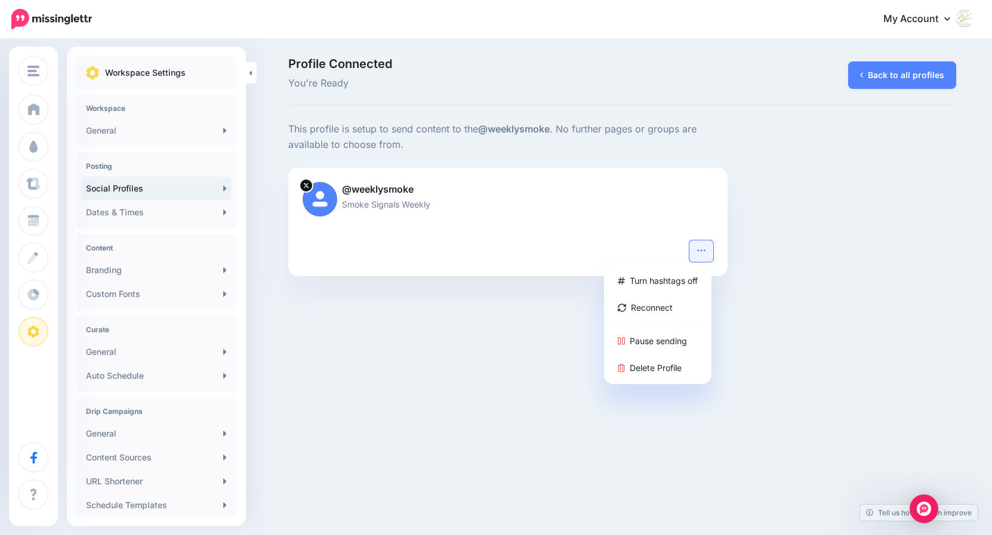
click at [699, 251] on icon "button" at bounding box center [702, 251] width 10 height 10
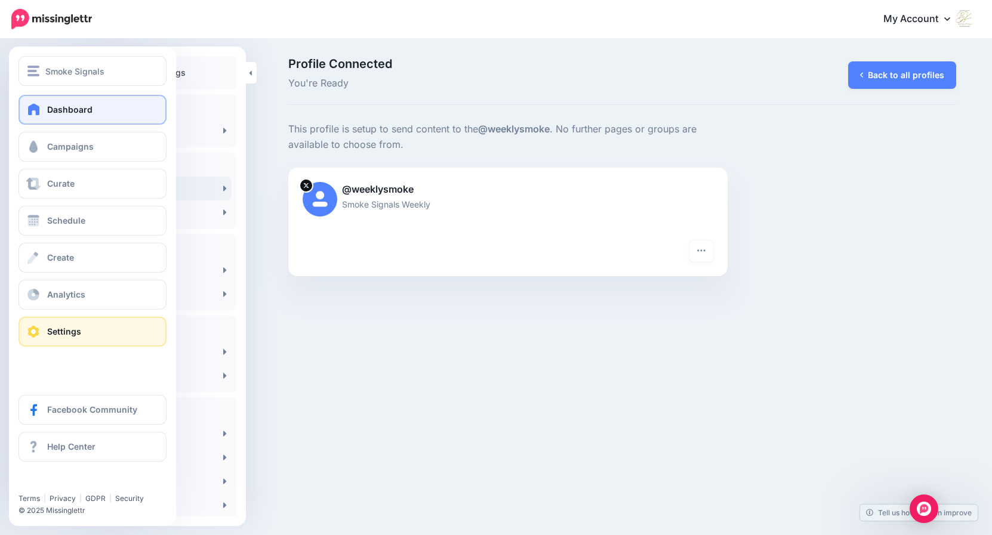
click at [60, 118] on link "Dashboard" at bounding box center [93, 110] width 148 height 30
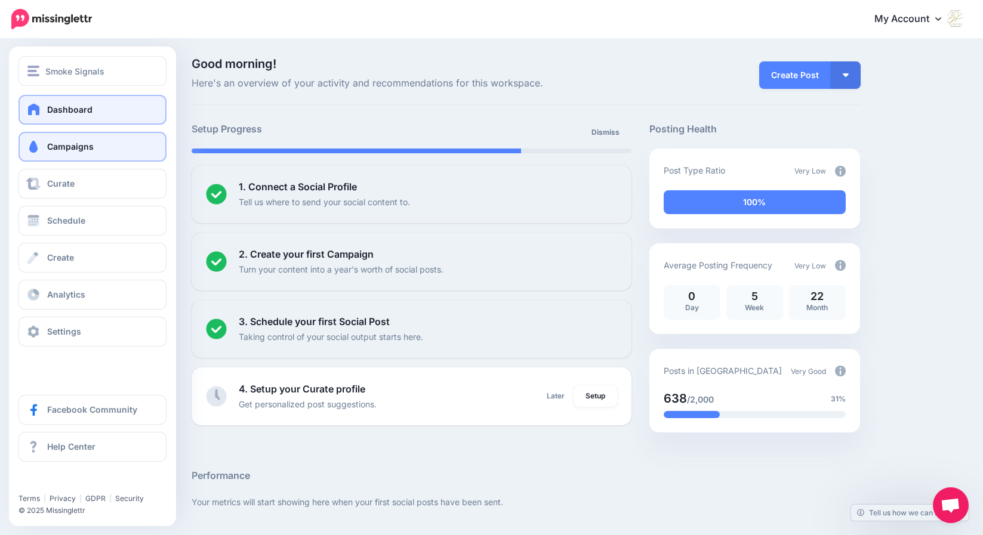
click at [41, 143] on span at bounding box center [34, 147] width 16 height 12
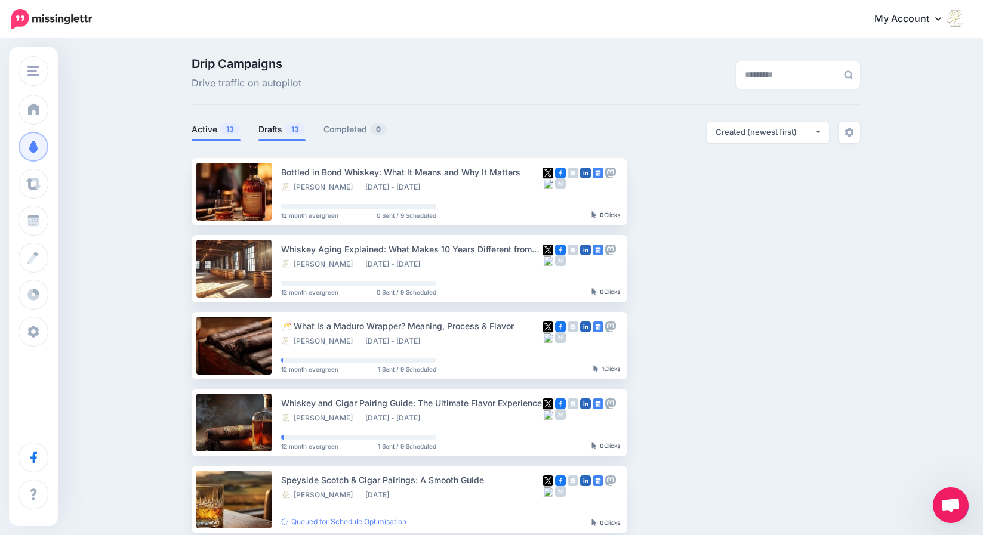
click at [278, 125] on link "Drafts 13" at bounding box center [281, 129] width 47 height 14
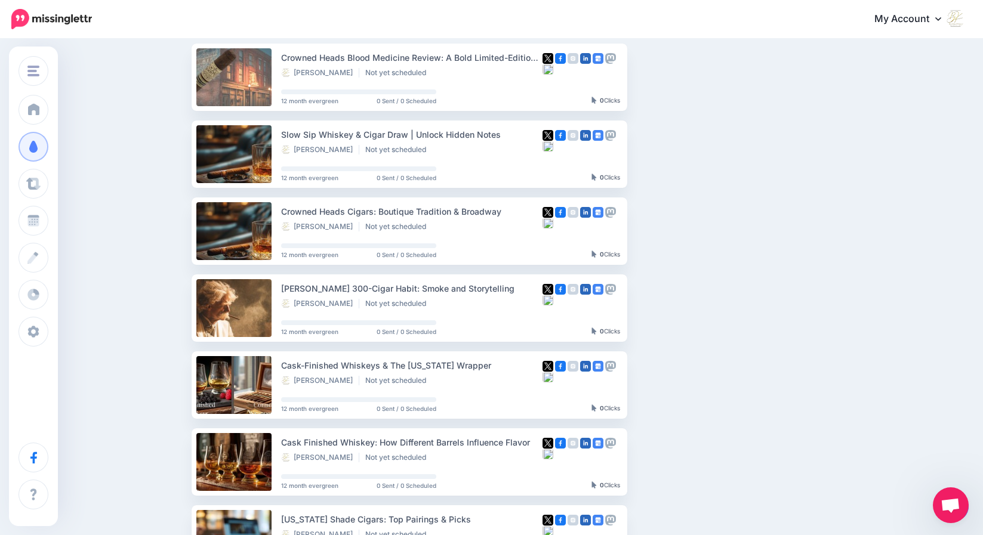
scroll to position [179, 0]
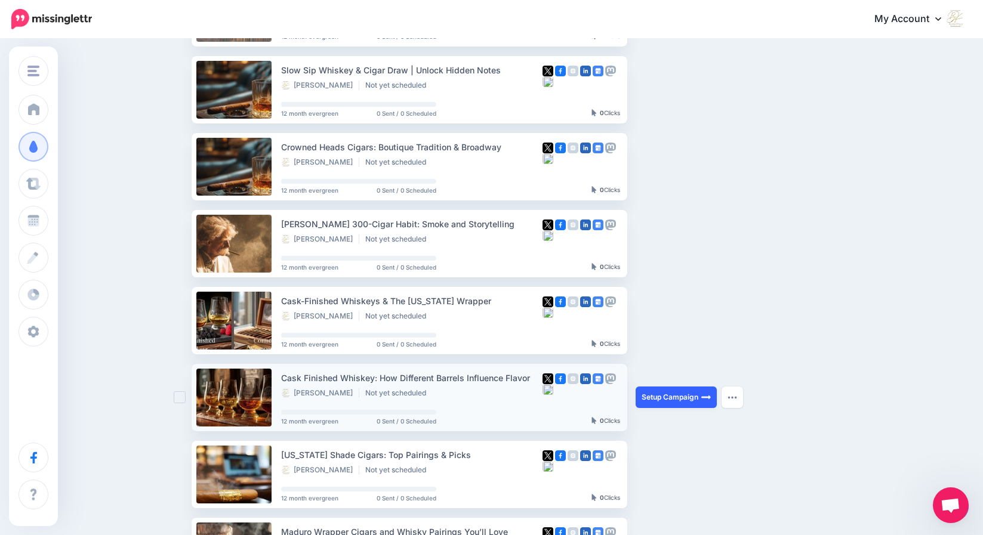
click at [674, 399] on link "Setup Campaign" at bounding box center [676, 397] width 81 height 21
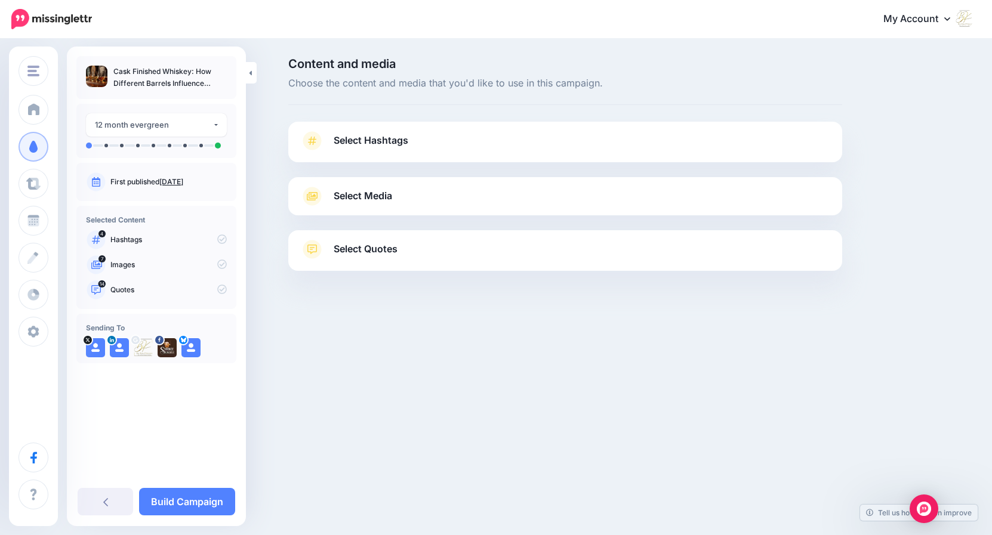
click at [375, 144] on span "Select Hashtags" at bounding box center [371, 140] width 75 height 16
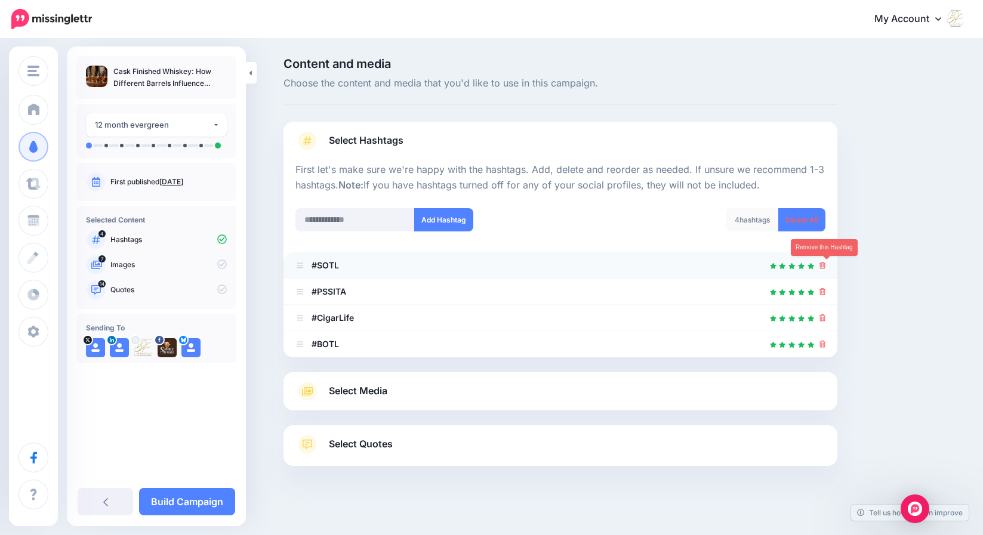
click at [825, 266] on icon at bounding box center [822, 265] width 7 height 7
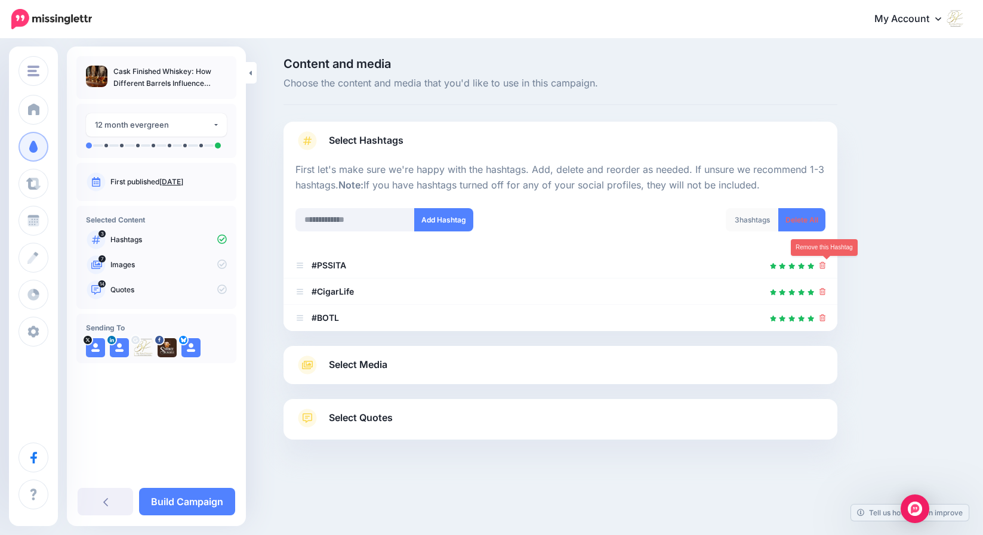
click at [825, 266] on icon at bounding box center [822, 265] width 7 height 7
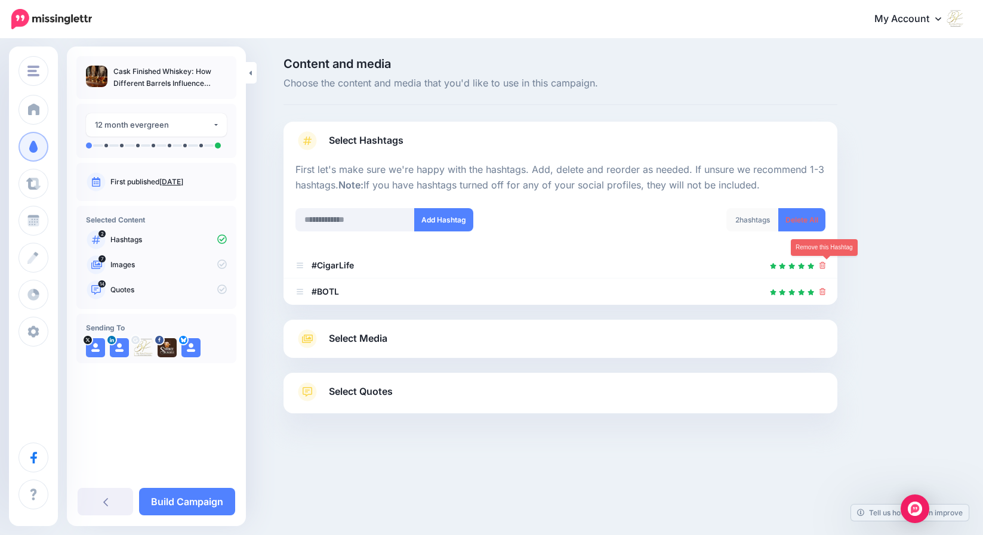
click at [825, 266] on icon at bounding box center [822, 265] width 7 height 7
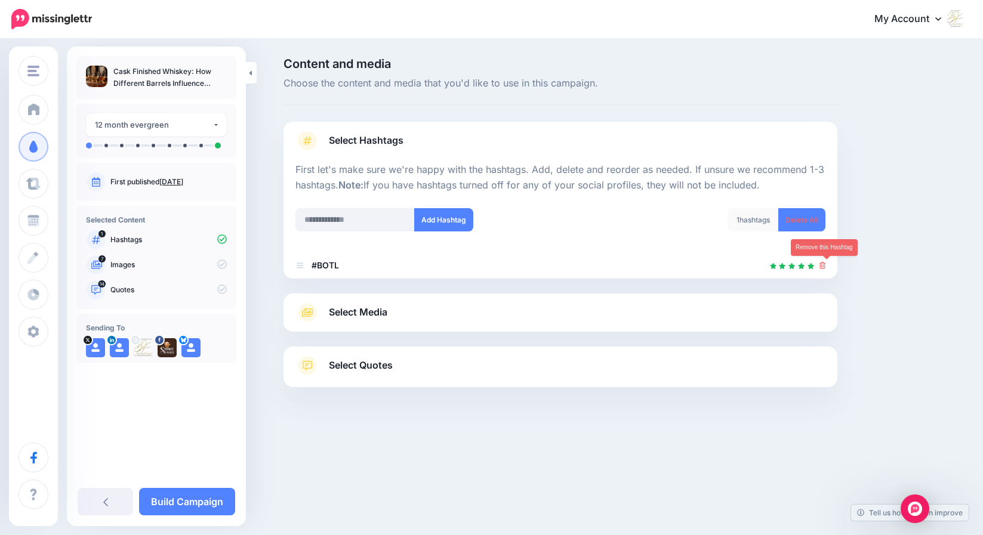
click at [825, 266] on icon at bounding box center [822, 265] width 7 height 7
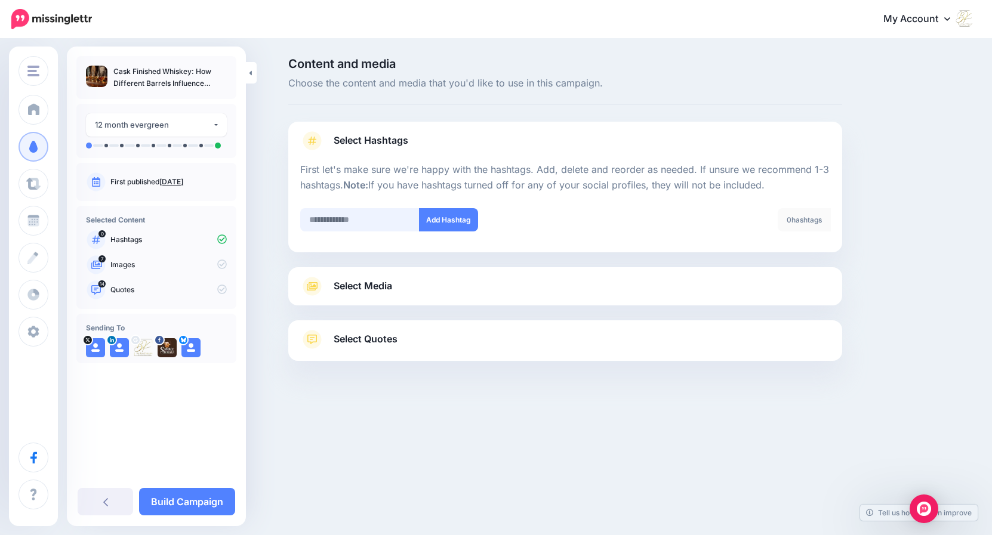
click at [341, 221] on input "text" at bounding box center [359, 219] width 119 height 23
type input "*******"
type input "****"
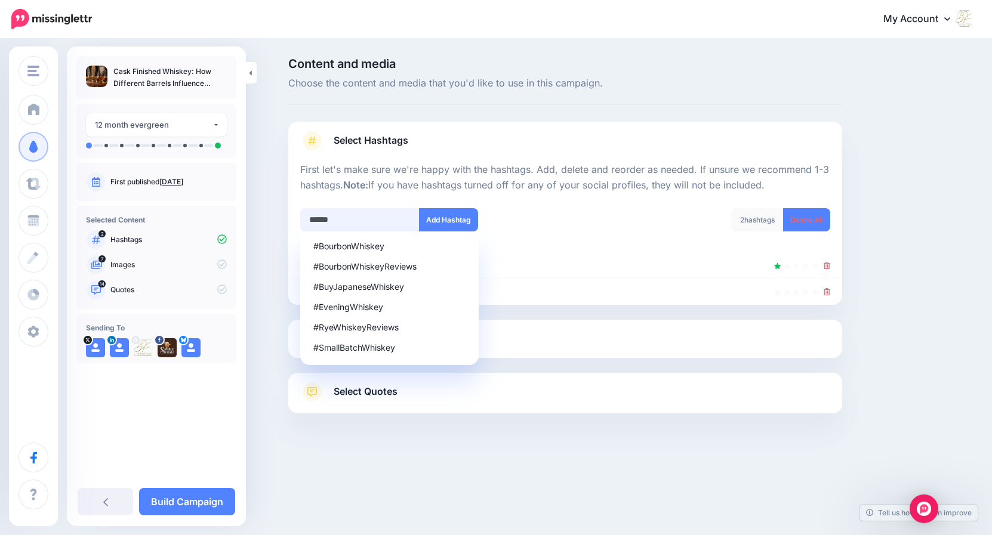
type input "*******"
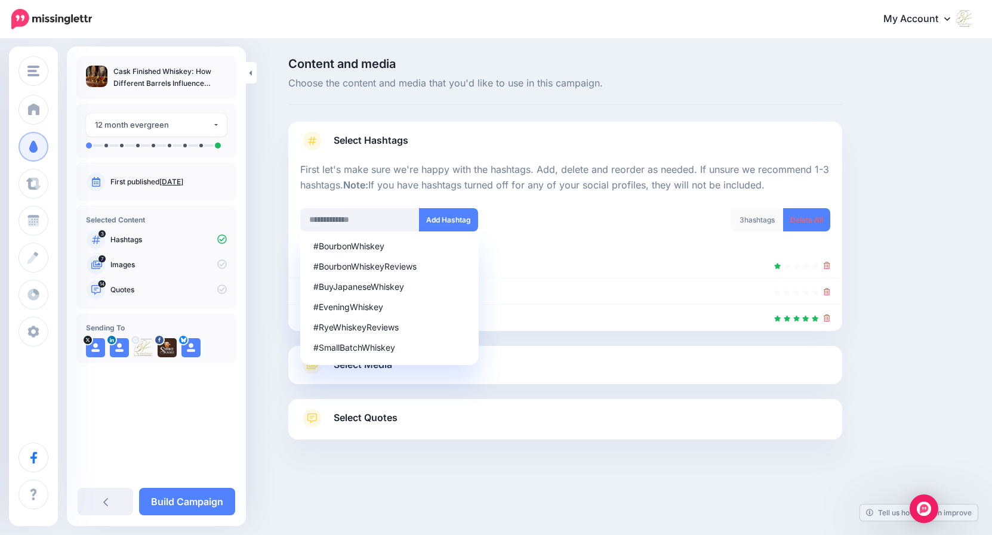
click at [560, 224] on div "#BourbonWhiskey #BourbonWhiskeyReviews #BuyJapaneseWhiskey #EveningWhiskey #Rye…" at bounding box center [428, 227] width 274 height 38
click at [671, 235] on div "3 hashtags Delete All" at bounding box center [702, 227] width 274 height 38
click at [374, 225] on input "text" at bounding box center [359, 219] width 119 height 23
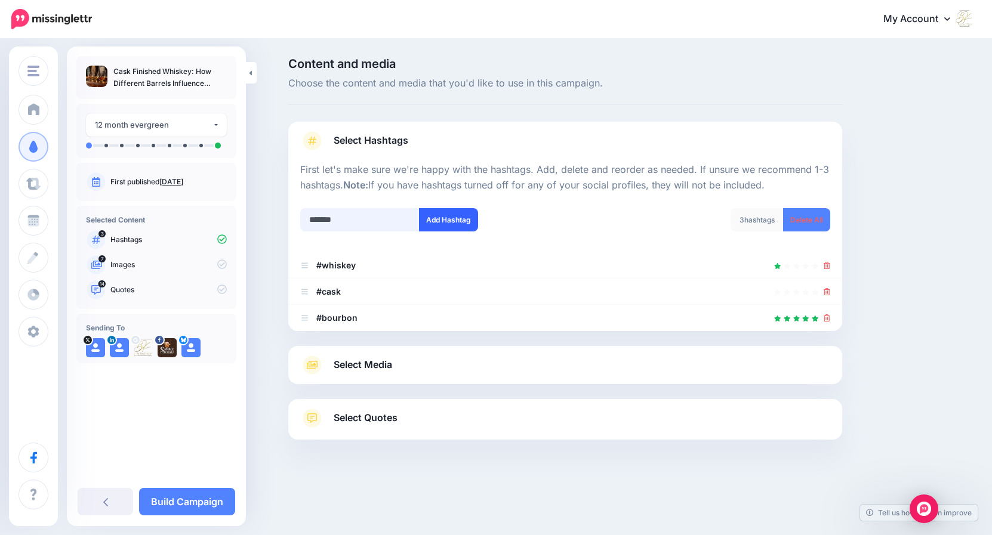
type input "*******"
click at [449, 218] on button "Add Hashtag" at bounding box center [448, 219] width 59 height 23
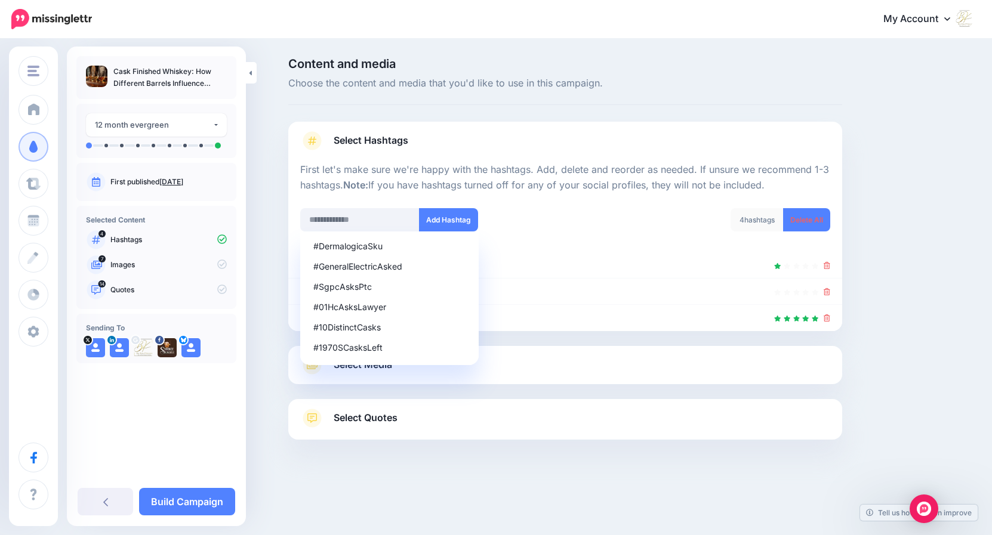
click at [486, 379] on div "Select Media Next, let's make sure we have the best media for this campaign. De…" at bounding box center [565, 365] width 554 height 38
click at [383, 368] on div "#DermalogicaSku #GeneralElectricAsked #SgpcAsksPtc #01HcAsksLawyer #10DistinctC…" at bounding box center [359, 306] width 119 height 149
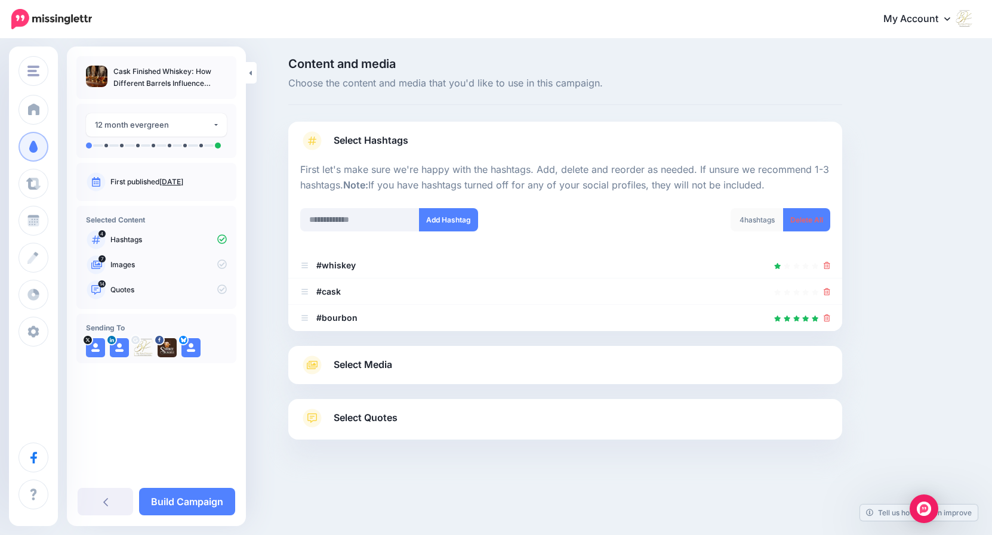
click at [375, 364] on span "Select Media" at bounding box center [363, 365] width 58 height 16
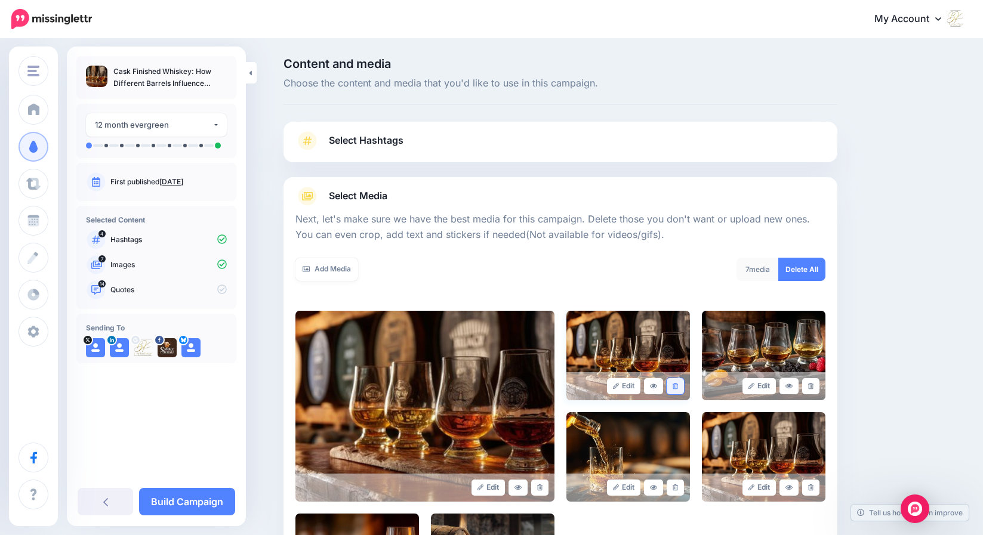
click at [678, 387] on icon at bounding box center [675, 386] width 5 height 7
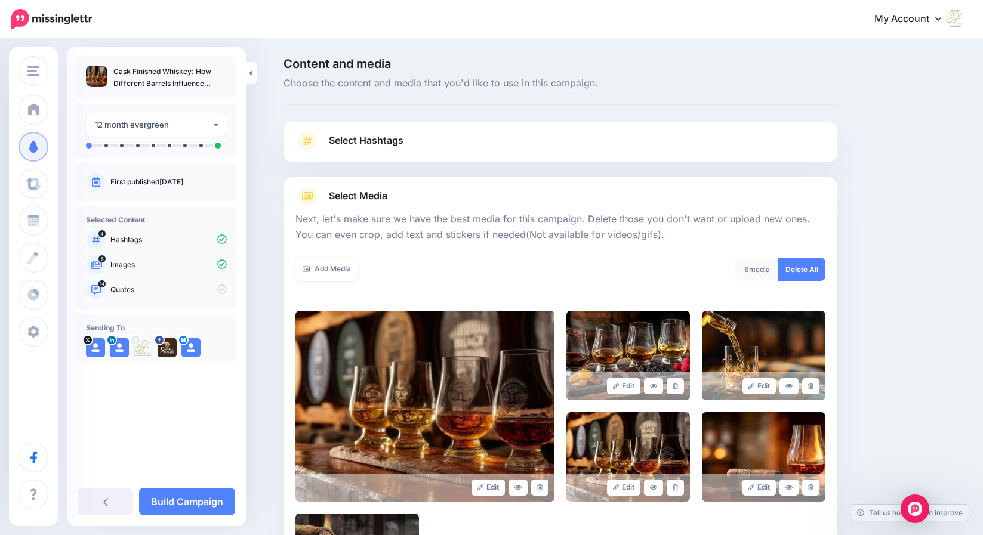
click at [678, 387] on icon at bounding box center [675, 386] width 5 height 7
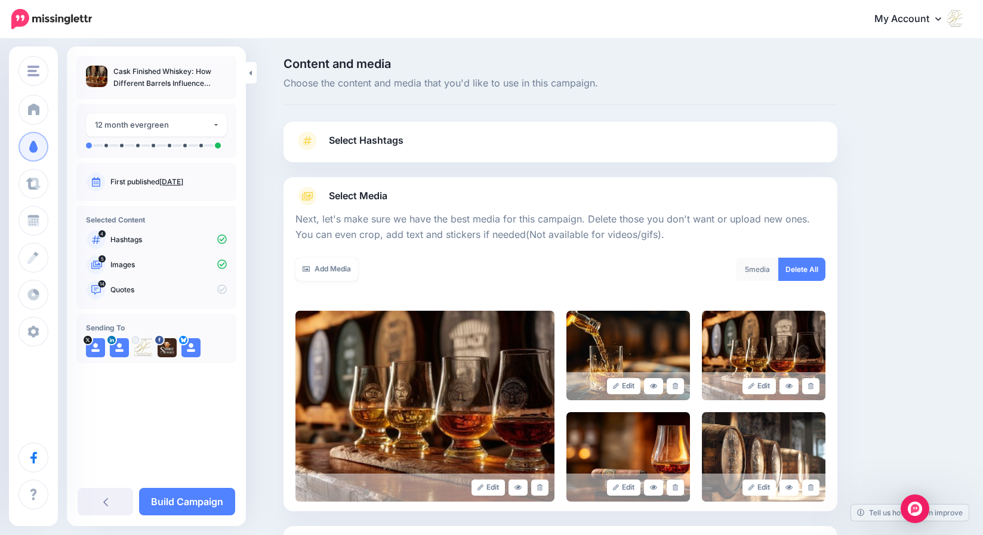
click at [678, 387] on icon at bounding box center [675, 386] width 5 height 7
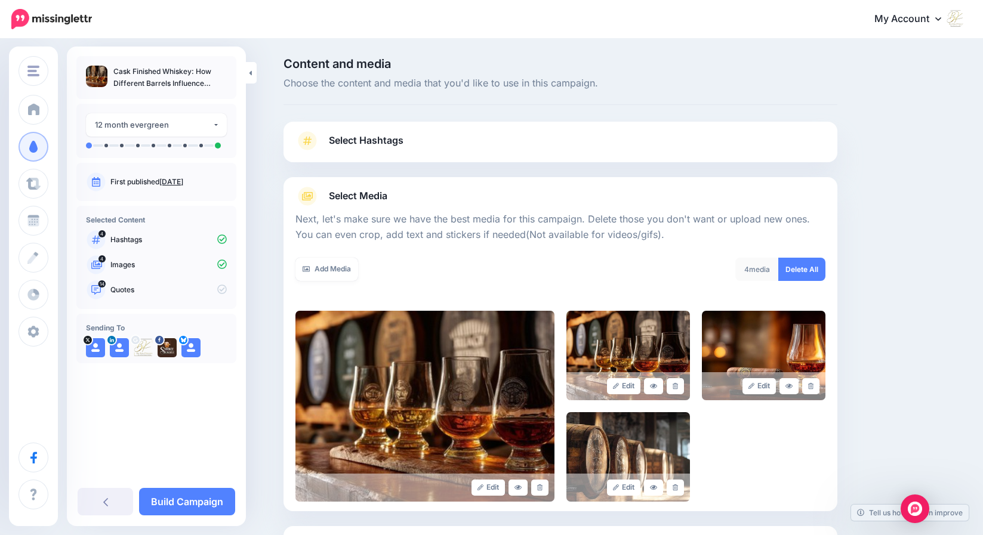
click at [678, 387] on icon at bounding box center [675, 386] width 5 height 7
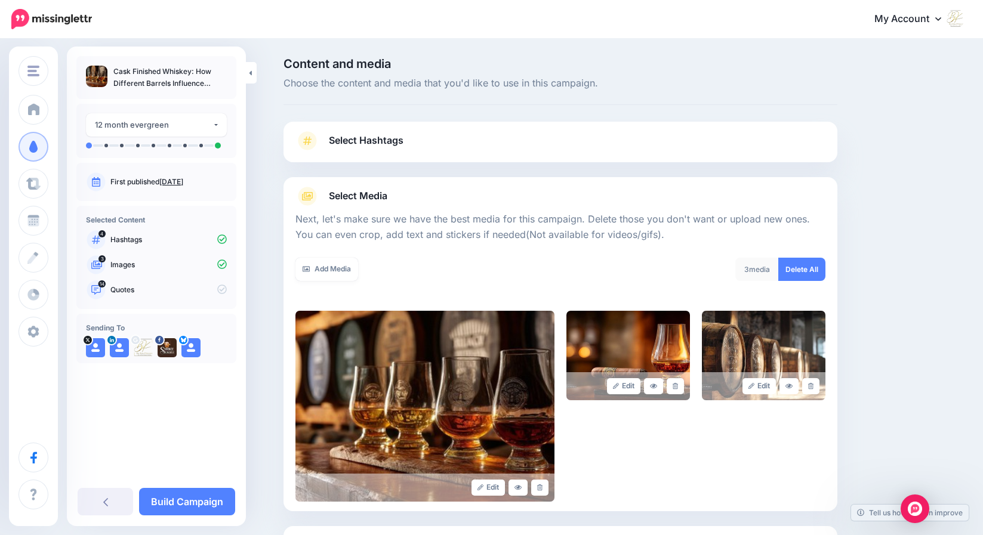
click at [678, 387] on icon at bounding box center [675, 386] width 5 height 7
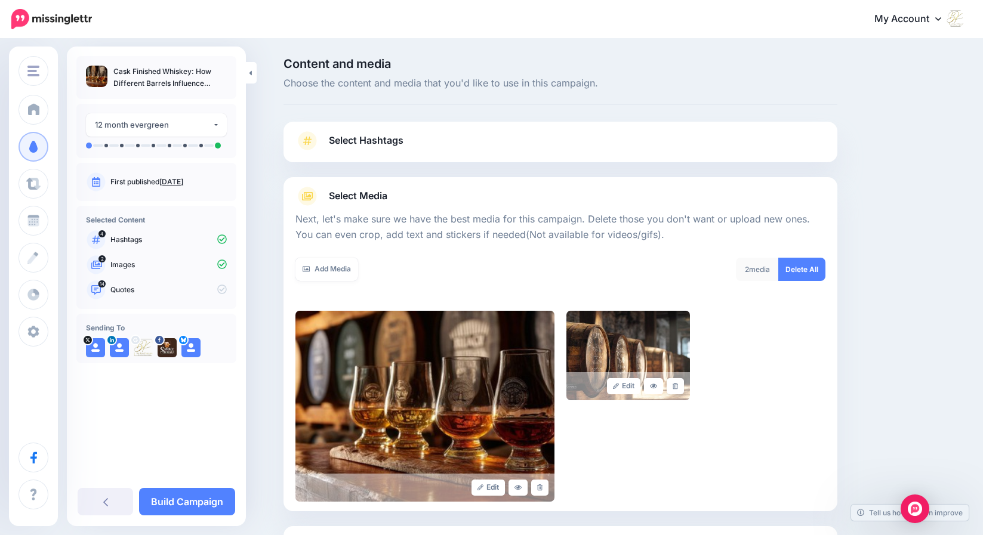
click at [678, 387] on icon at bounding box center [675, 386] width 5 height 7
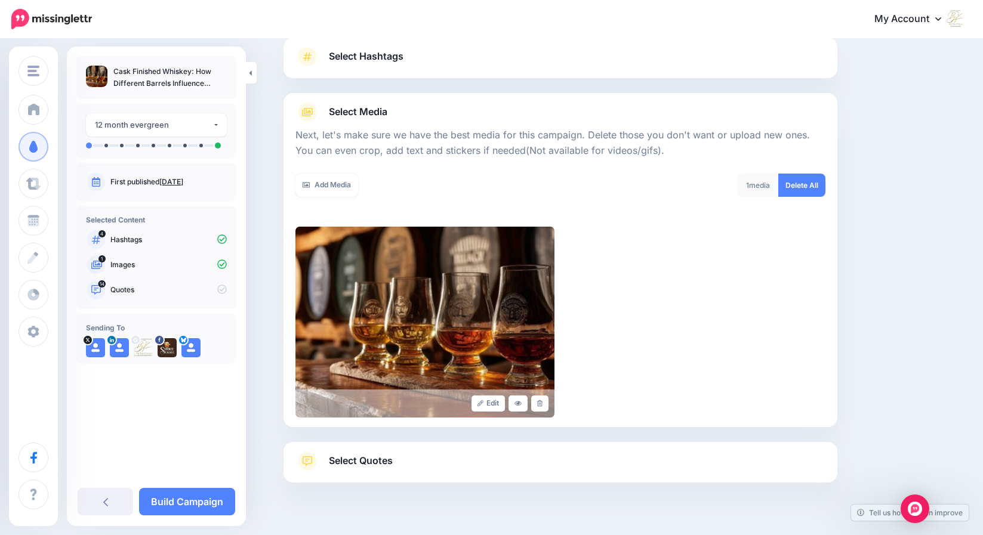
scroll to position [109, 0]
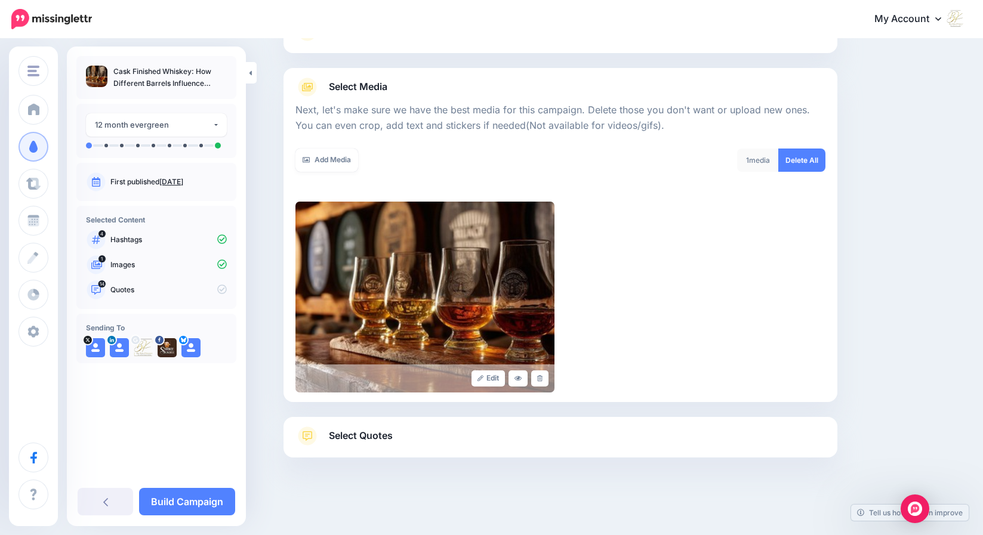
click at [375, 433] on span "Select Quotes" at bounding box center [361, 436] width 64 height 16
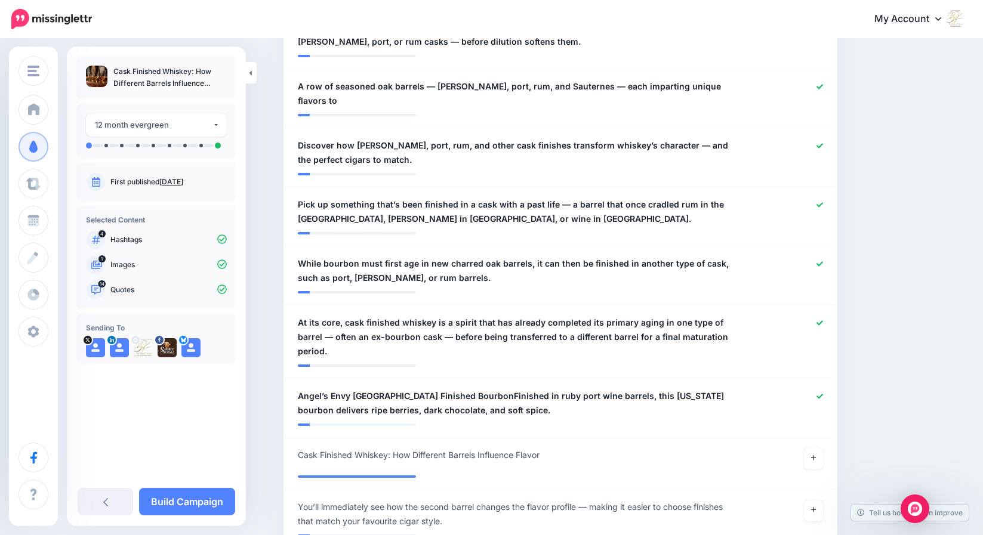
scroll to position [948, 0]
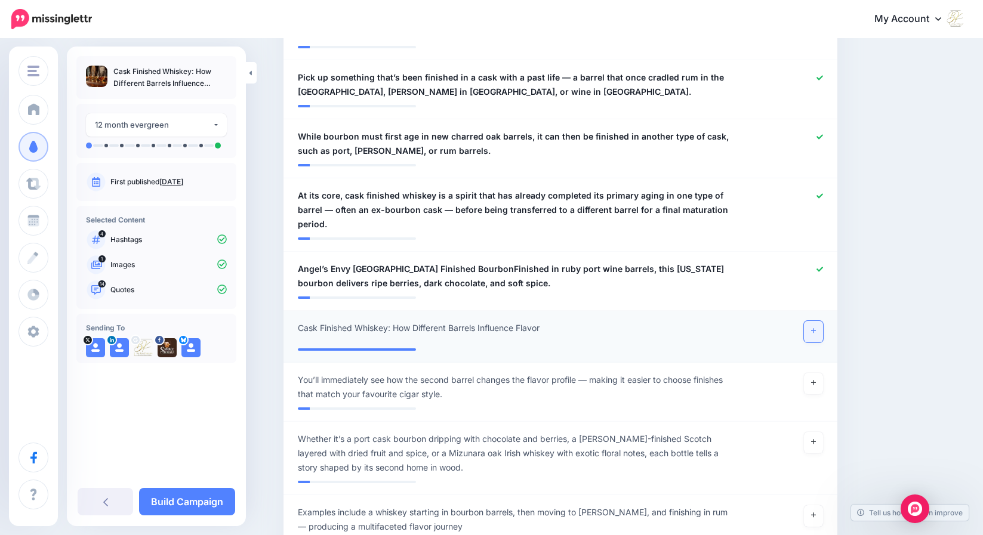
click at [816, 328] on icon at bounding box center [813, 331] width 5 height 7
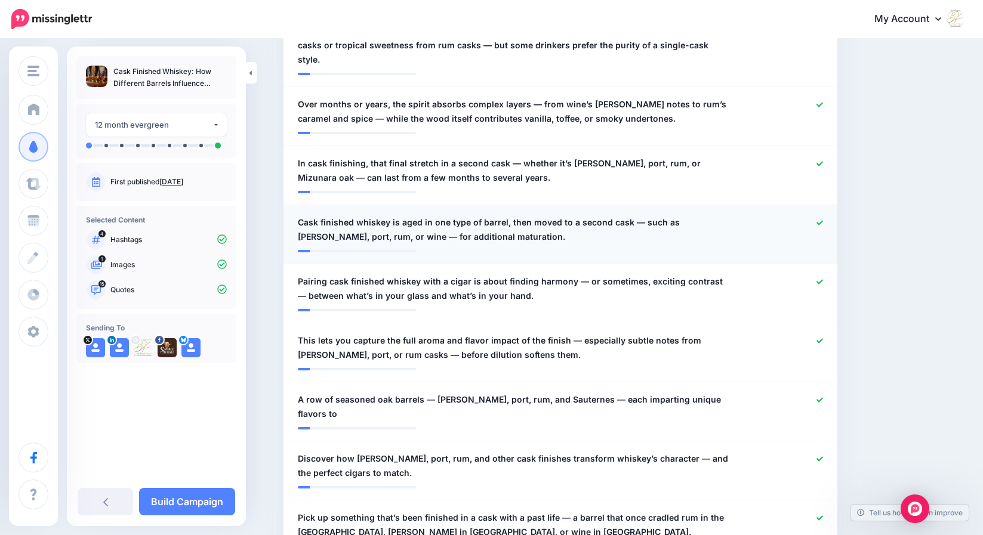
scroll to position [702, 0]
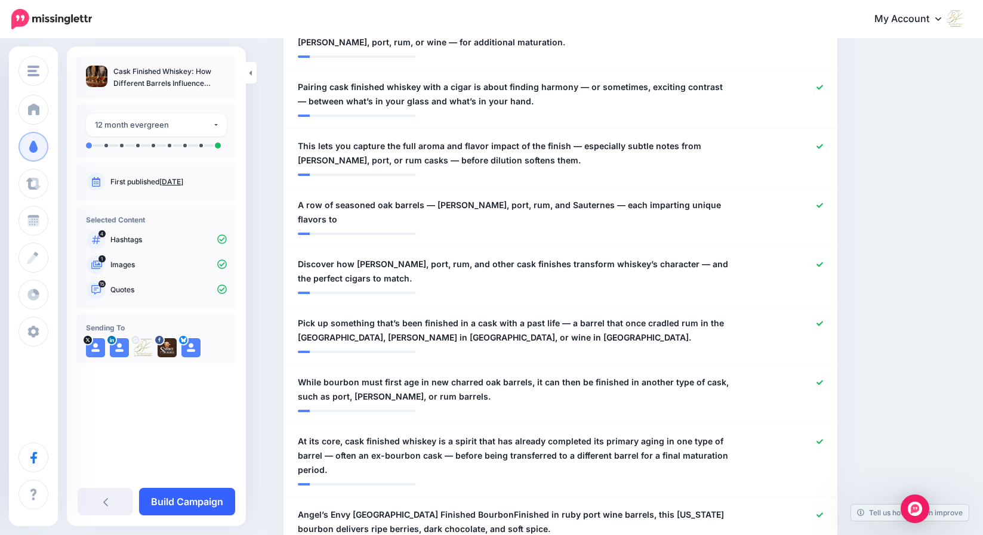
click at [202, 503] on link "Build Campaign" at bounding box center [187, 501] width 96 height 27
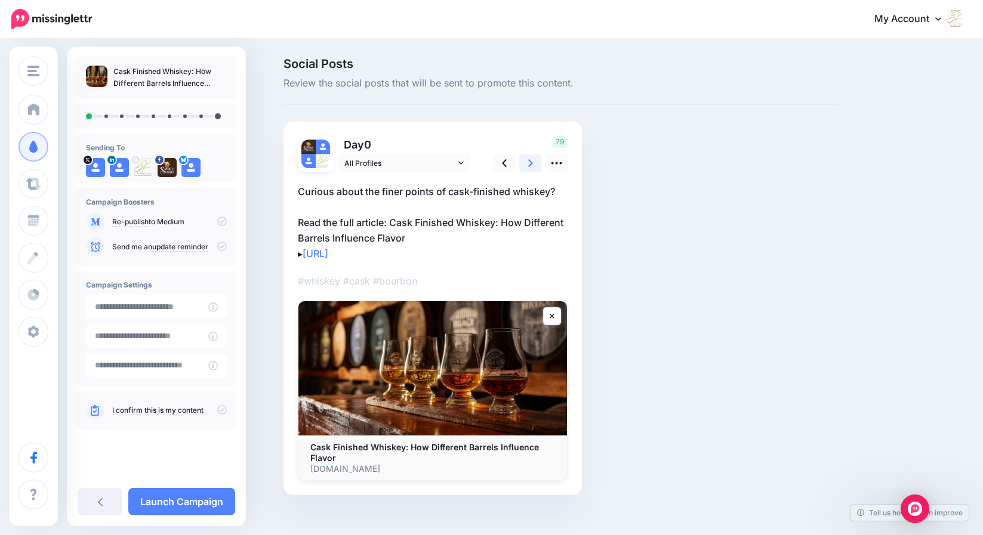
click at [537, 162] on link at bounding box center [530, 163] width 23 height 17
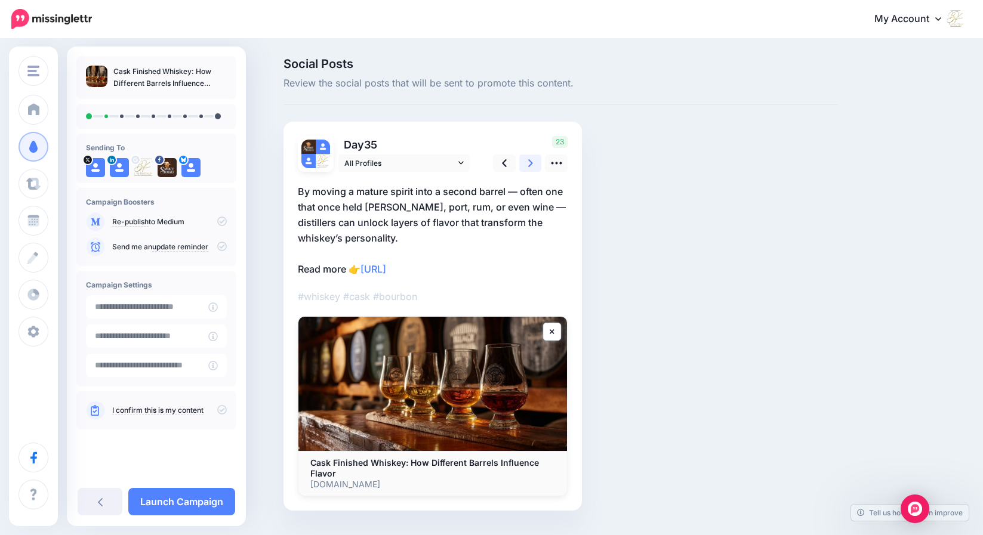
click at [537, 162] on link at bounding box center [530, 163] width 23 height 17
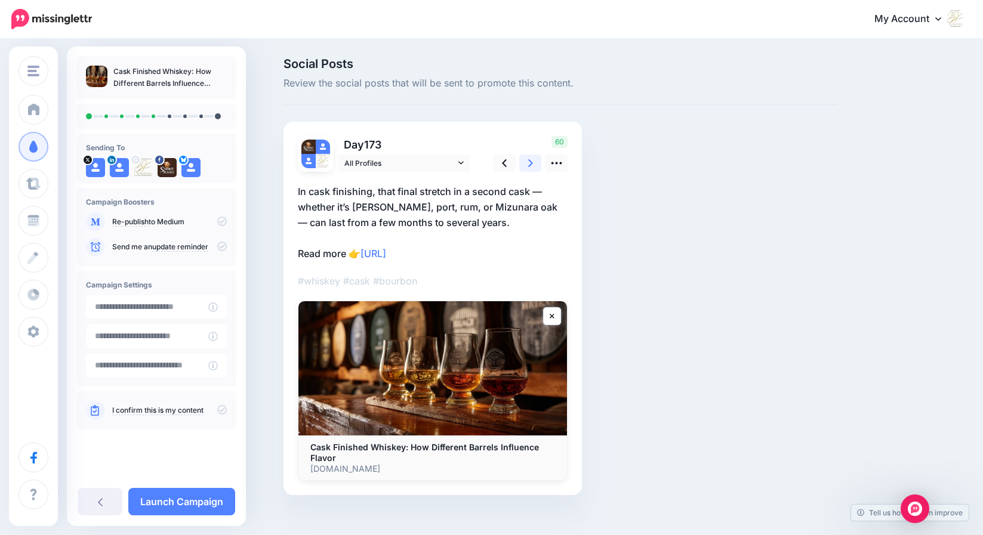
click at [537, 162] on link at bounding box center [530, 163] width 23 height 17
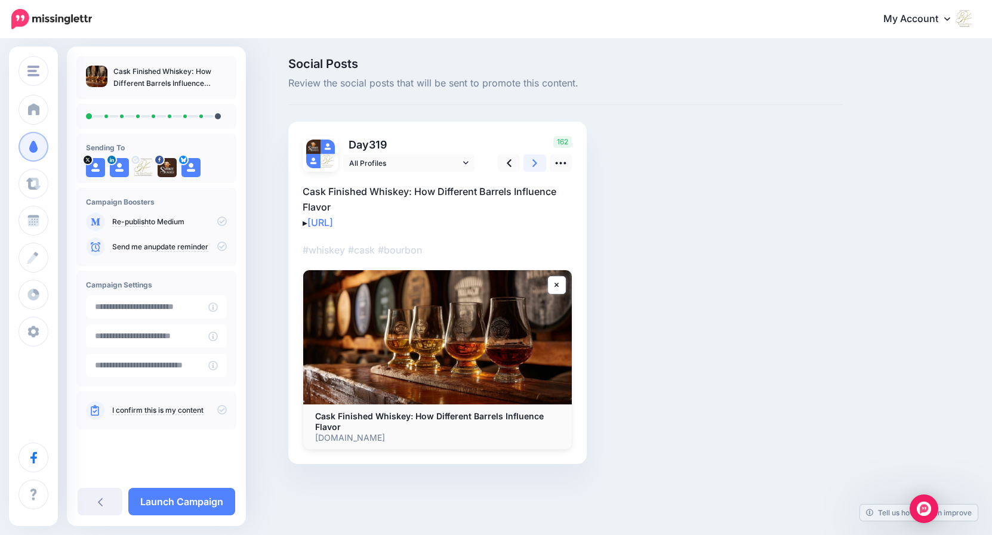
click at [537, 162] on link at bounding box center [534, 163] width 23 height 17
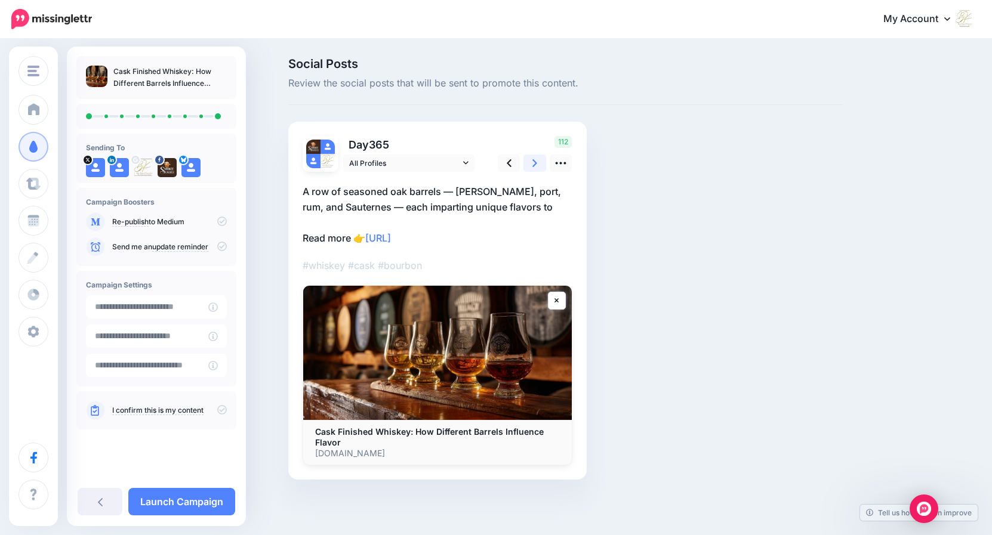
click at [537, 162] on link at bounding box center [534, 163] width 23 height 17
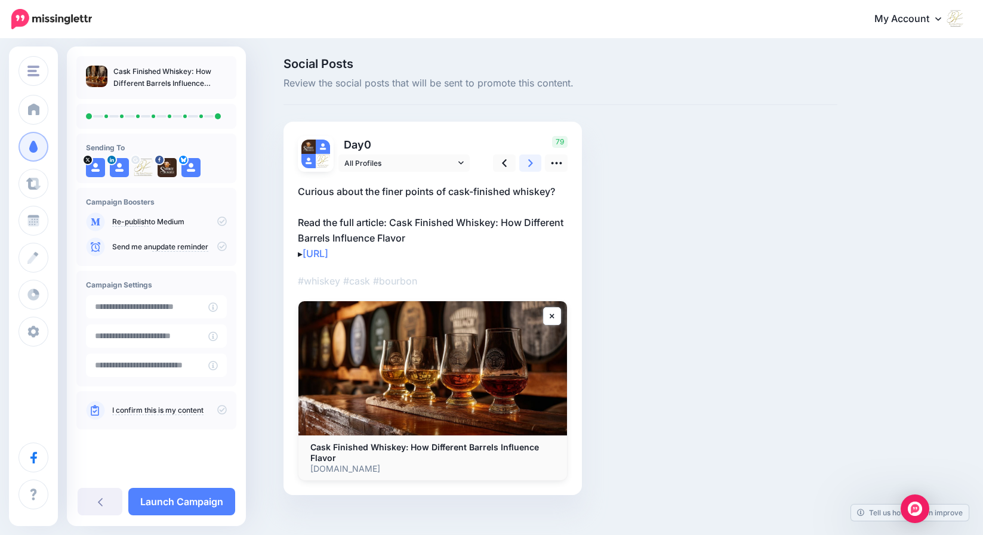
click at [537, 162] on link at bounding box center [530, 163] width 23 height 17
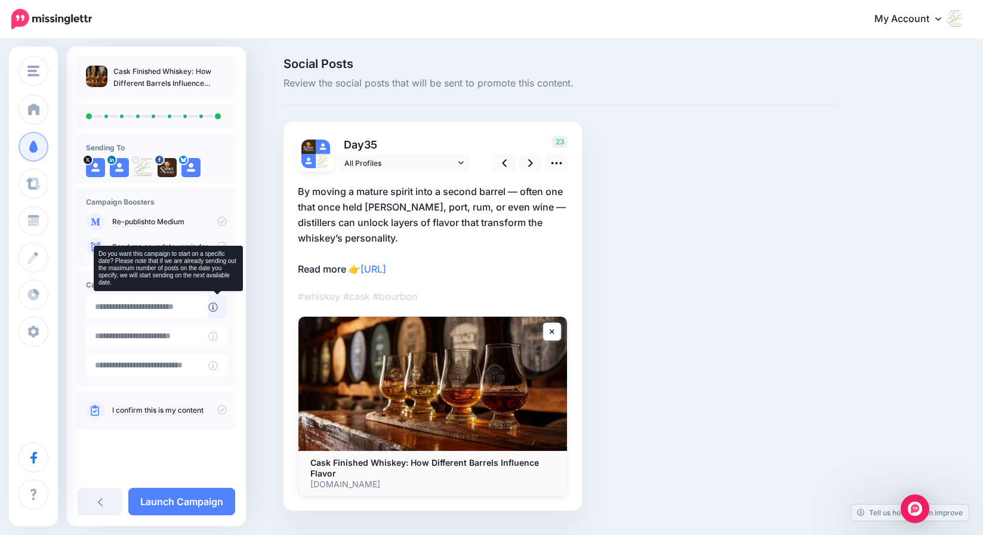
click at [217, 309] on icon at bounding box center [213, 308] width 10 height 10
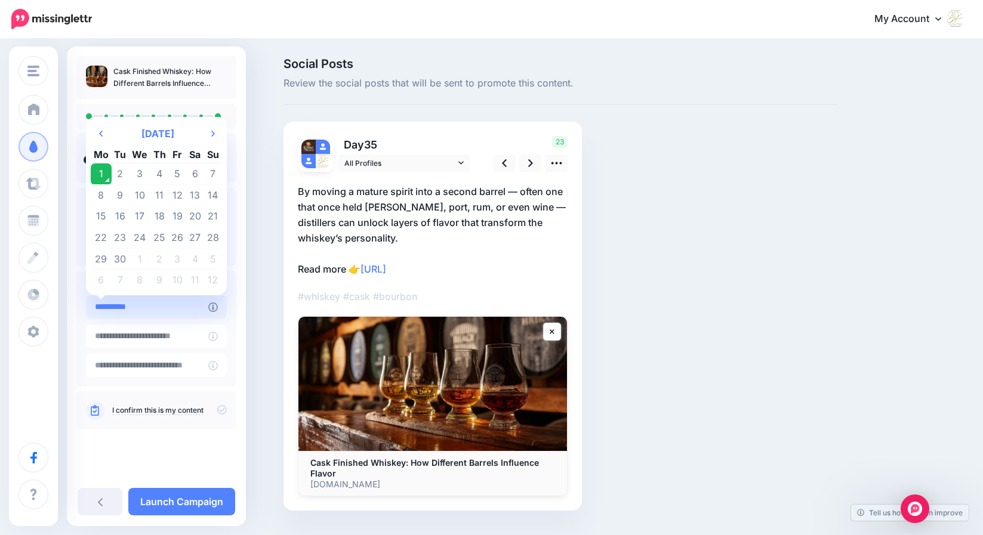
click at [166, 306] on input "**********" at bounding box center [147, 306] width 122 height 23
click at [158, 174] on td "4" at bounding box center [159, 174] width 19 height 21
type input "**********"
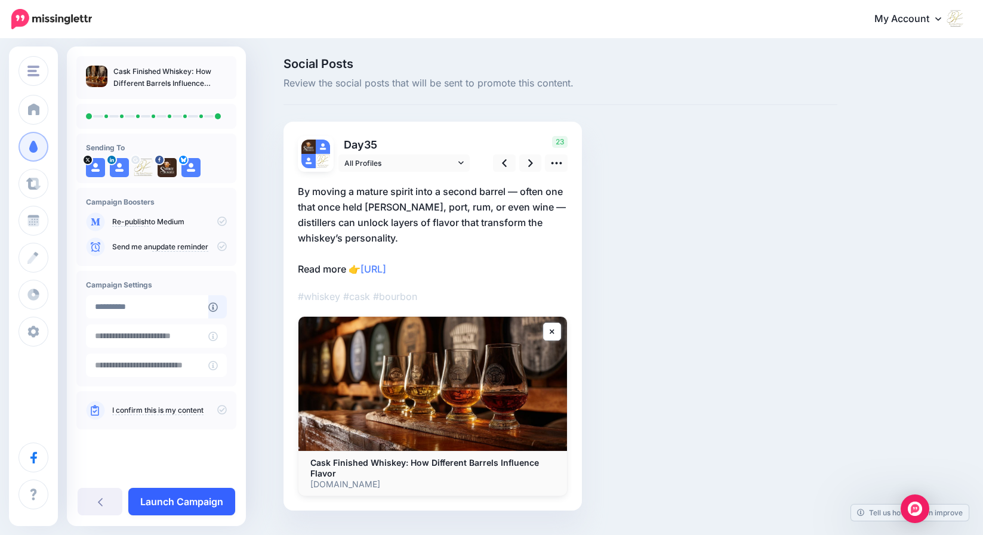
click at [183, 503] on link "Launch Campaign" at bounding box center [181, 501] width 107 height 27
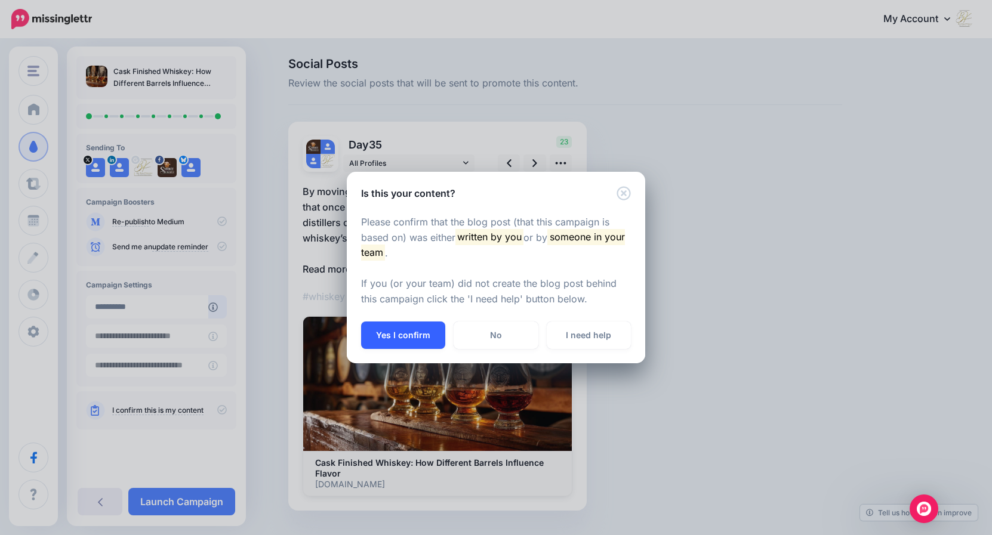
click at [415, 336] on button "Yes I confirm" at bounding box center [403, 335] width 84 height 27
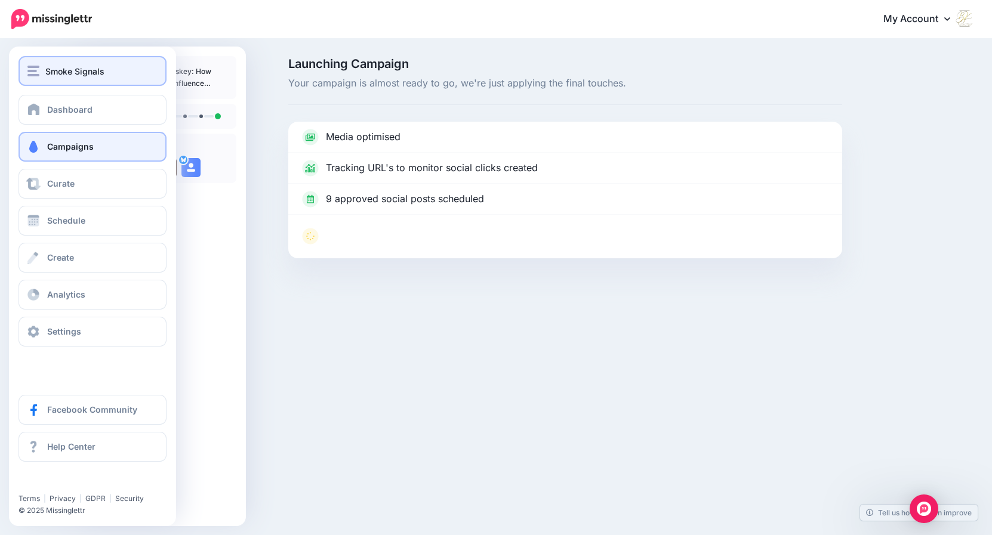
click at [40, 68] on div "Smoke Signals" at bounding box center [92, 71] width 130 height 14
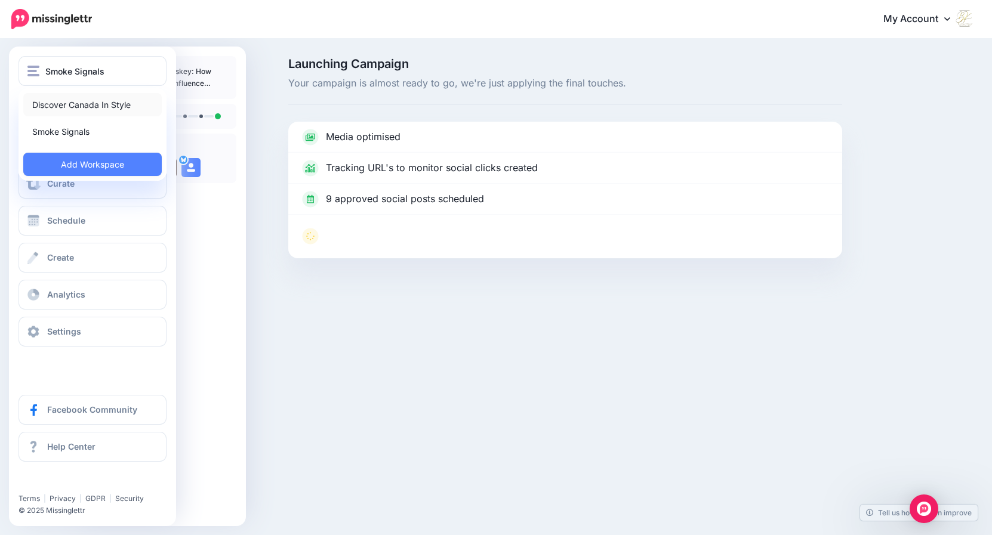
click at [49, 102] on link "Discover Canada In Style" at bounding box center [92, 104] width 138 height 23
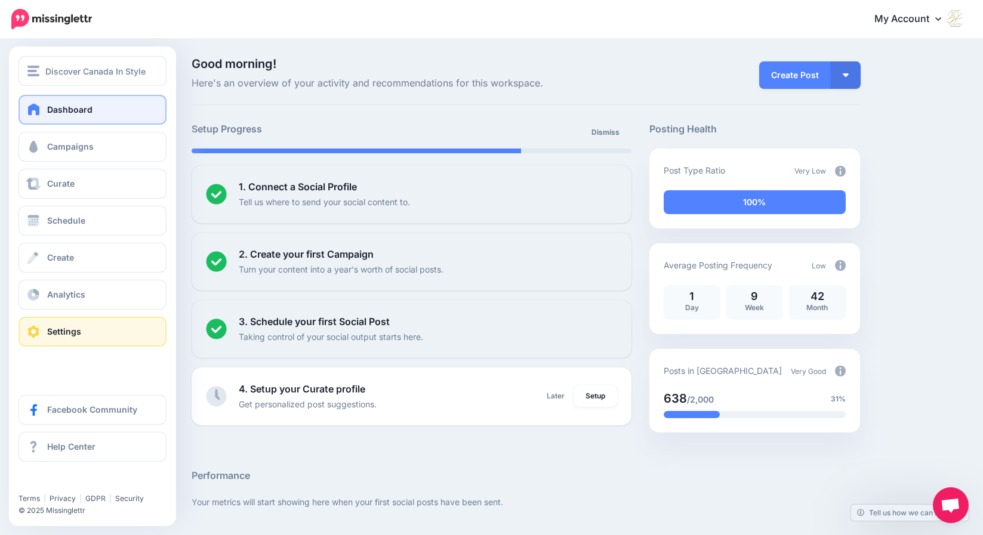
click at [44, 329] on link "Settings" at bounding box center [93, 332] width 148 height 30
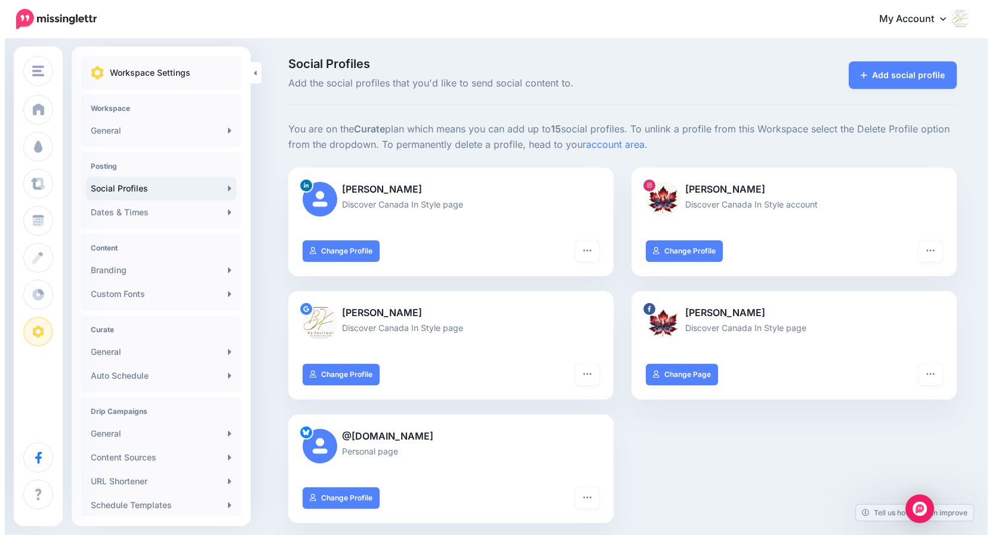
scroll to position [8, 0]
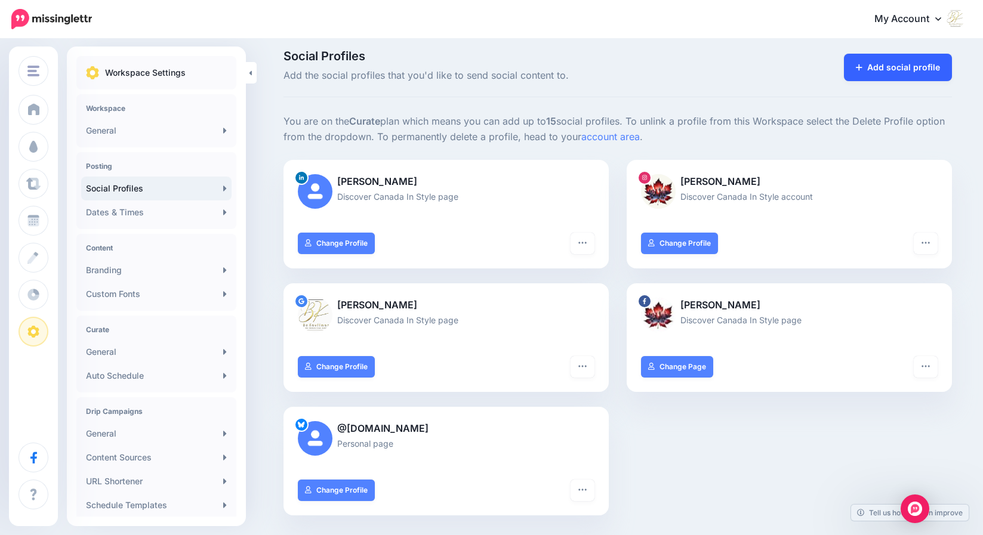
click at [900, 70] on link "Add social profile" at bounding box center [898, 67] width 108 height 27
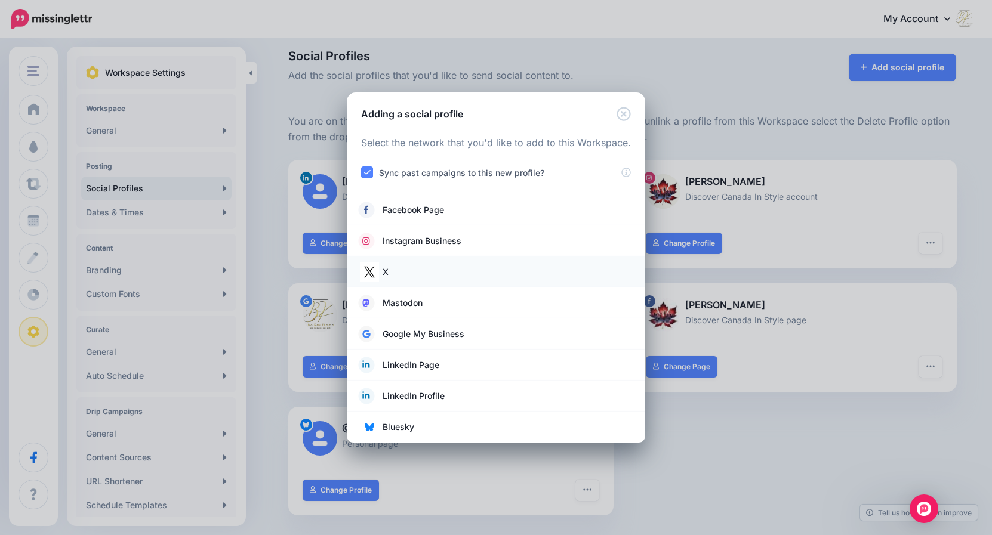
click at [369, 271] on img at bounding box center [369, 272] width 19 height 19
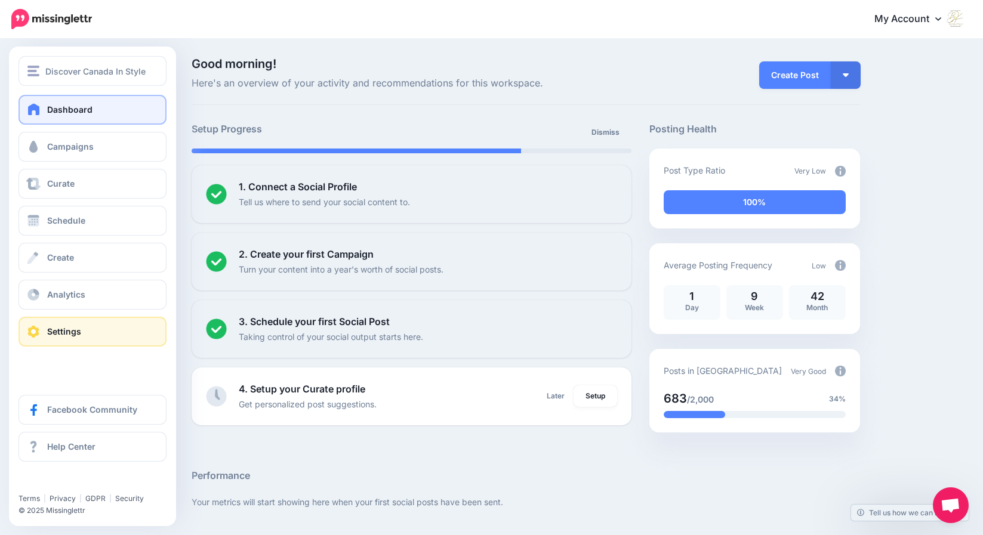
click at [54, 332] on span "Settings" at bounding box center [64, 331] width 34 height 10
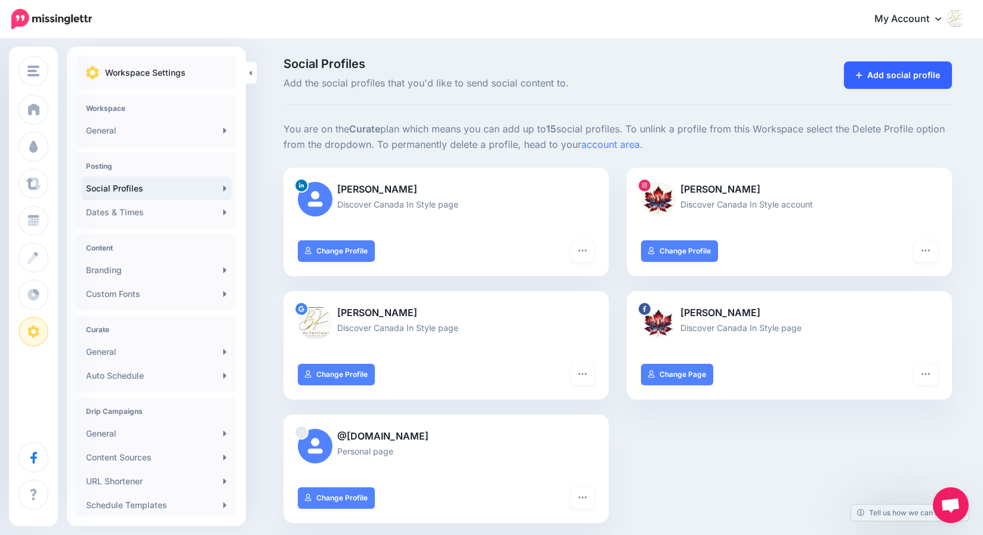
click at [911, 73] on link "Add social profile" at bounding box center [898, 74] width 108 height 27
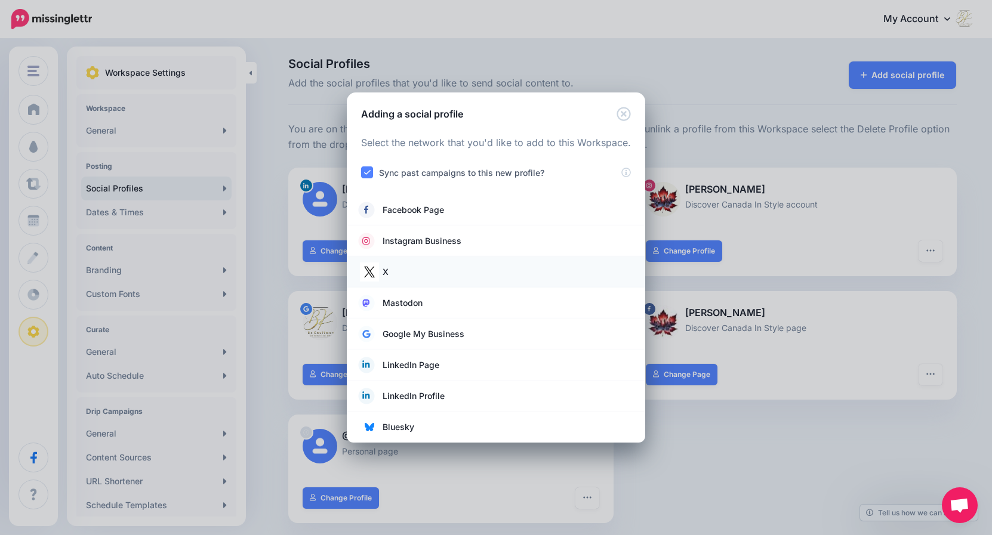
click at [374, 274] on img at bounding box center [369, 272] width 19 height 19
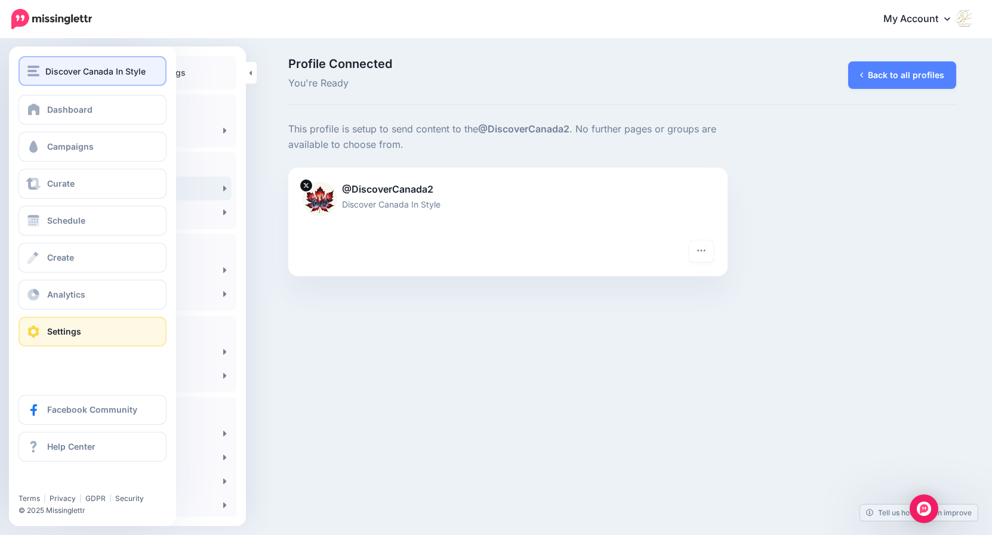
click at [35, 73] on img "button" at bounding box center [33, 71] width 12 height 11
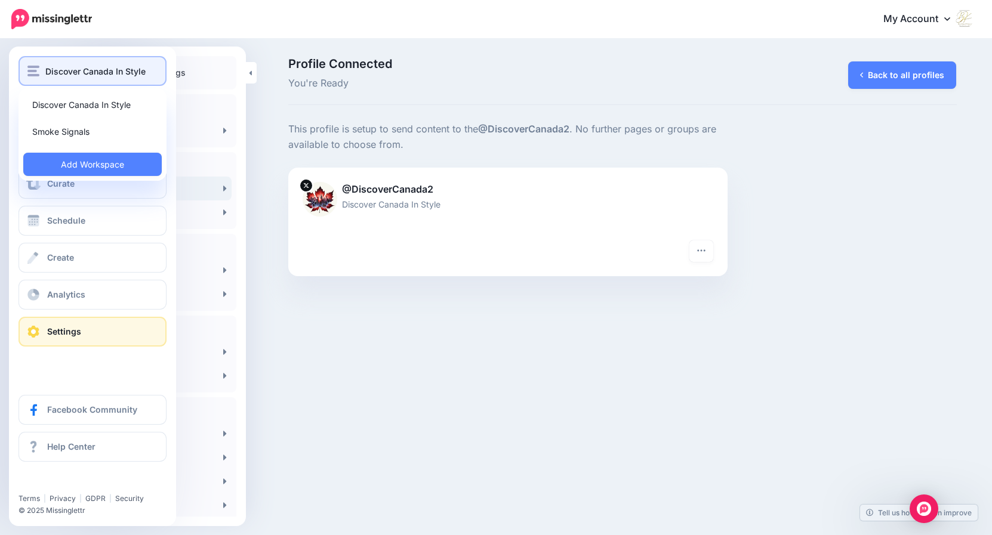
click at [35, 73] on img "button" at bounding box center [33, 71] width 12 height 11
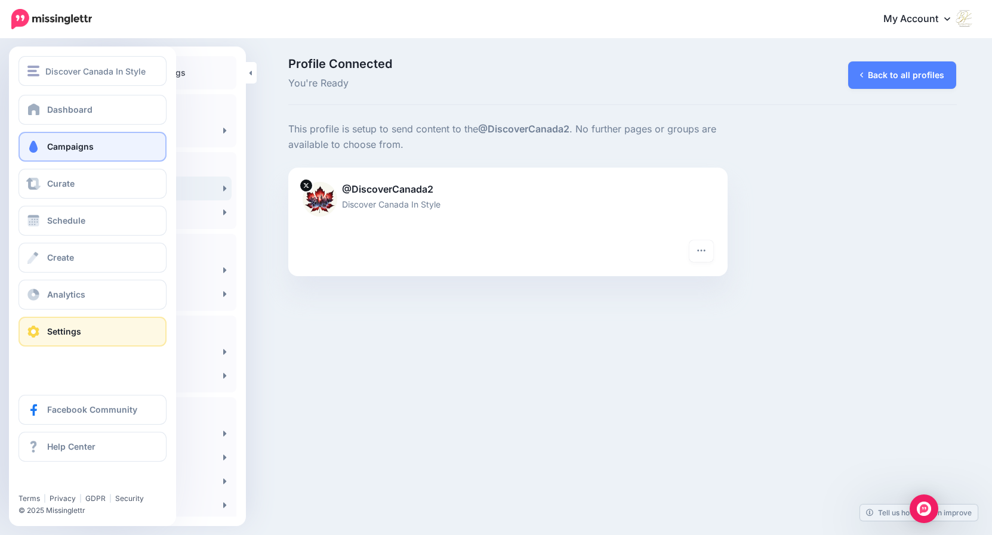
click at [58, 147] on span "Campaigns" at bounding box center [70, 146] width 47 height 10
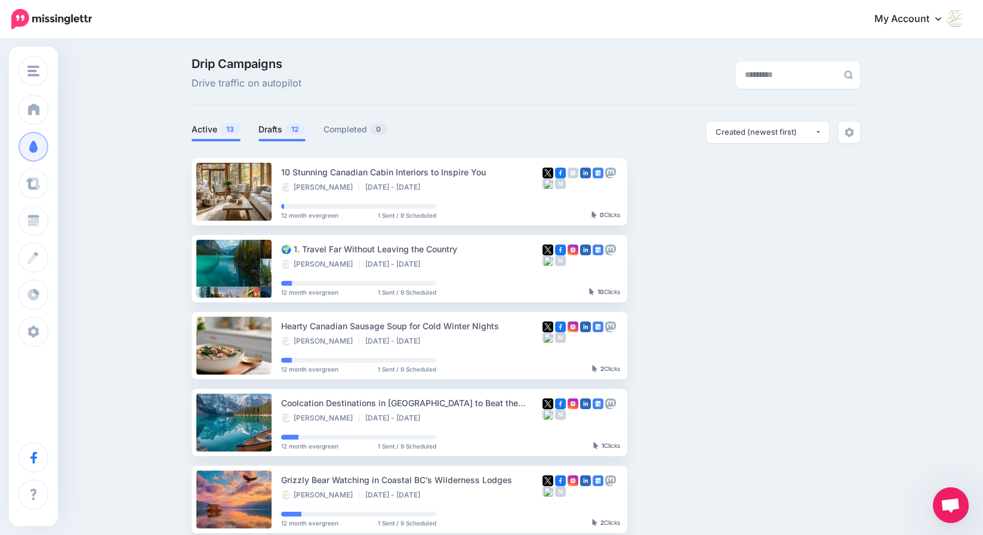
click at [275, 131] on link "Drafts 12" at bounding box center [281, 129] width 47 height 14
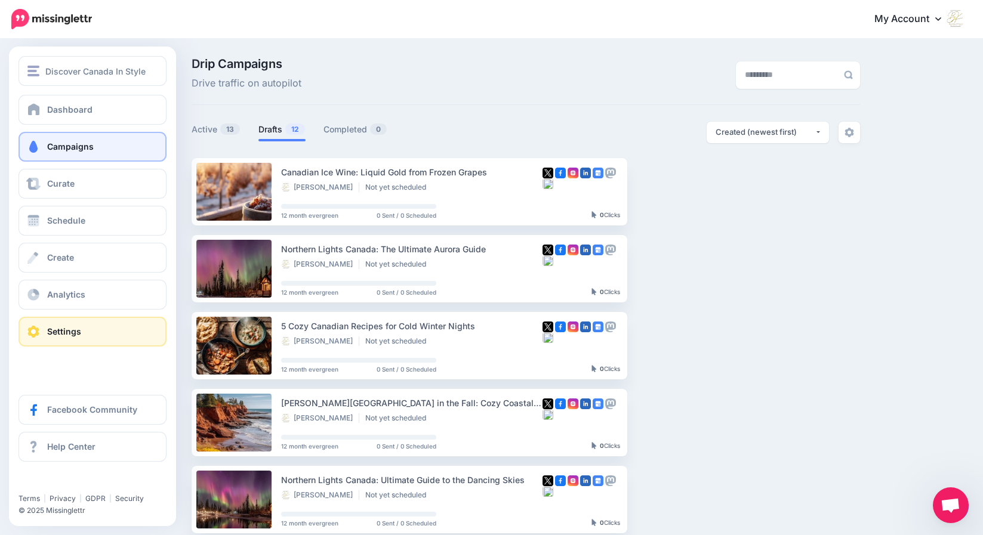
click at [39, 334] on span at bounding box center [34, 332] width 16 height 12
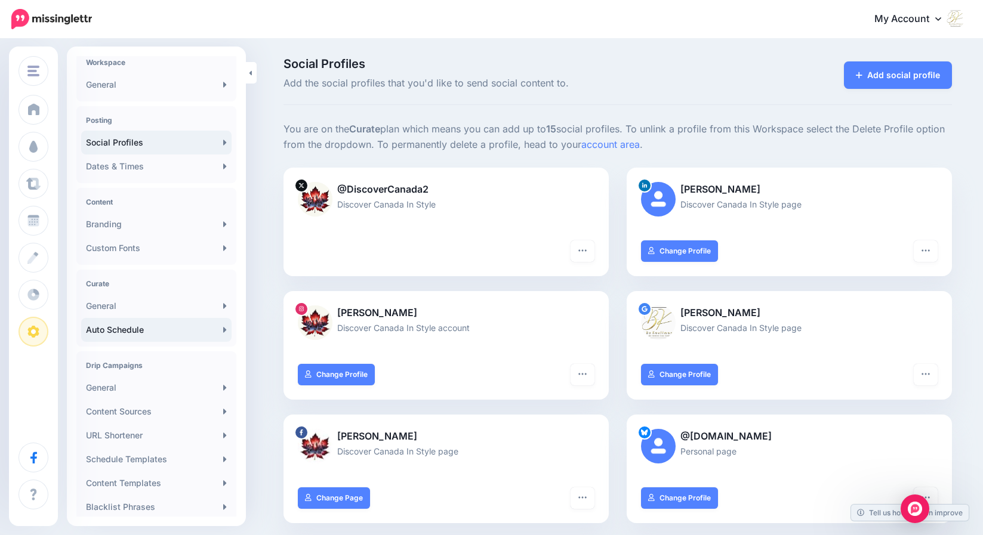
scroll to position [67, 0]
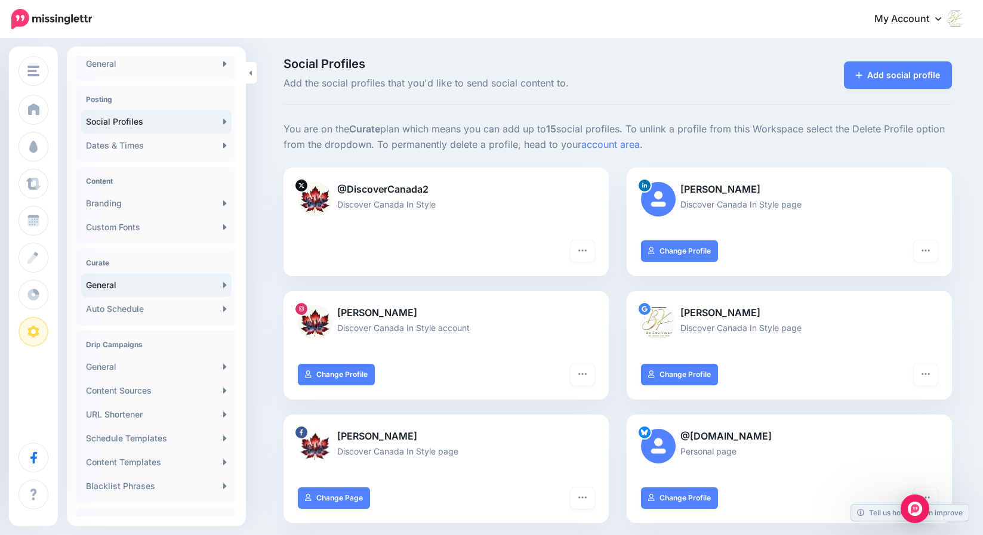
click at [116, 282] on link "General" at bounding box center [156, 285] width 150 height 24
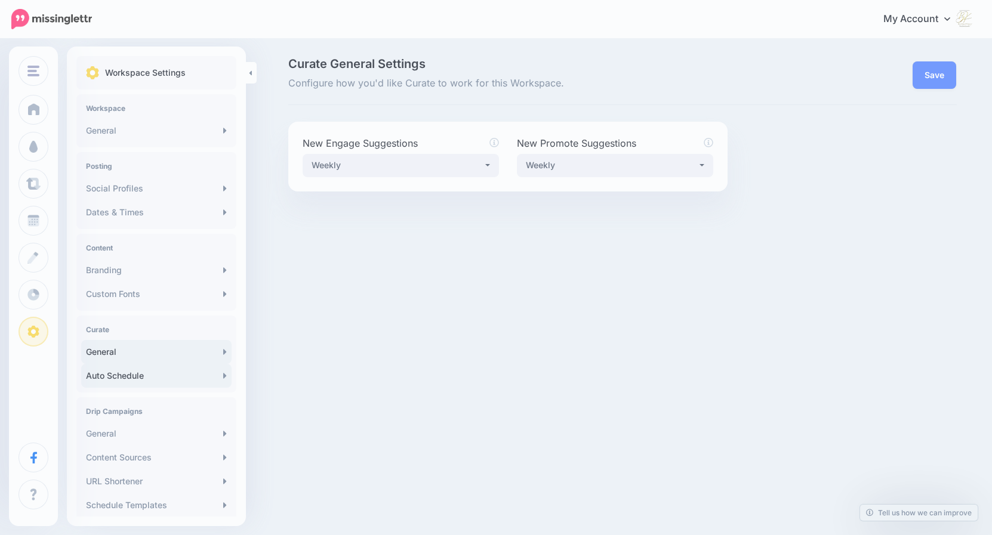
click at [113, 365] on link "Auto Schedule" at bounding box center [156, 376] width 150 height 24
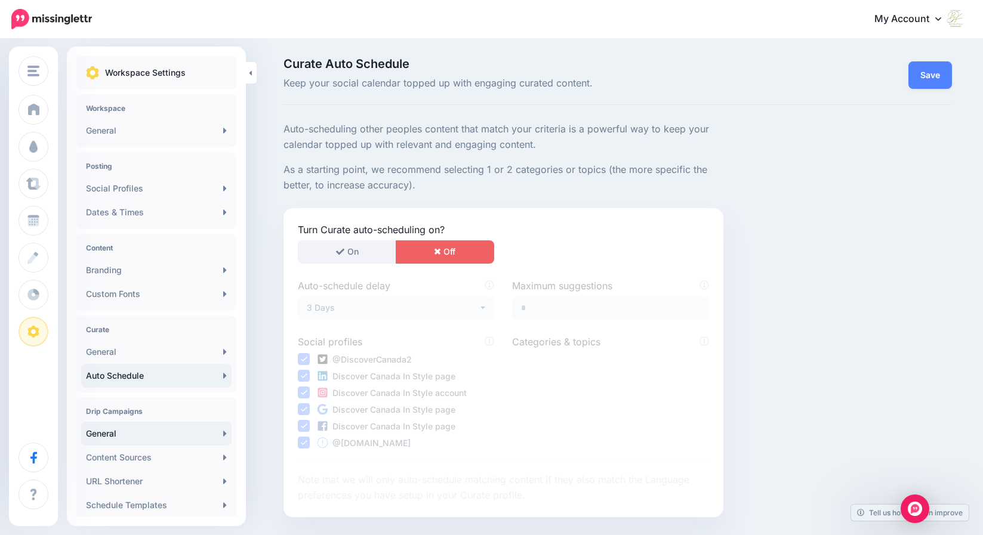
click at [102, 433] on link "General" at bounding box center [156, 434] width 150 height 24
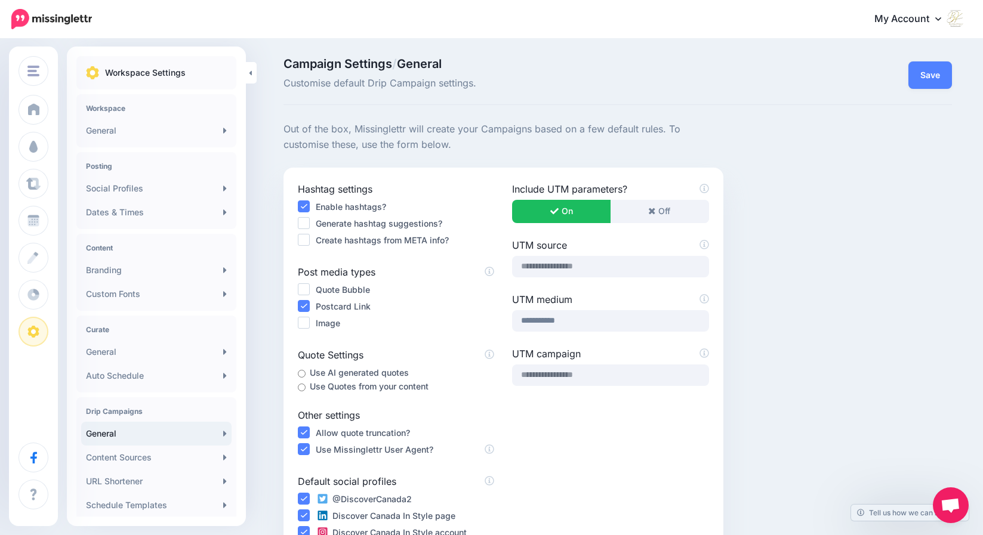
click at [307, 241] on ins at bounding box center [304, 240] width 12 height 12
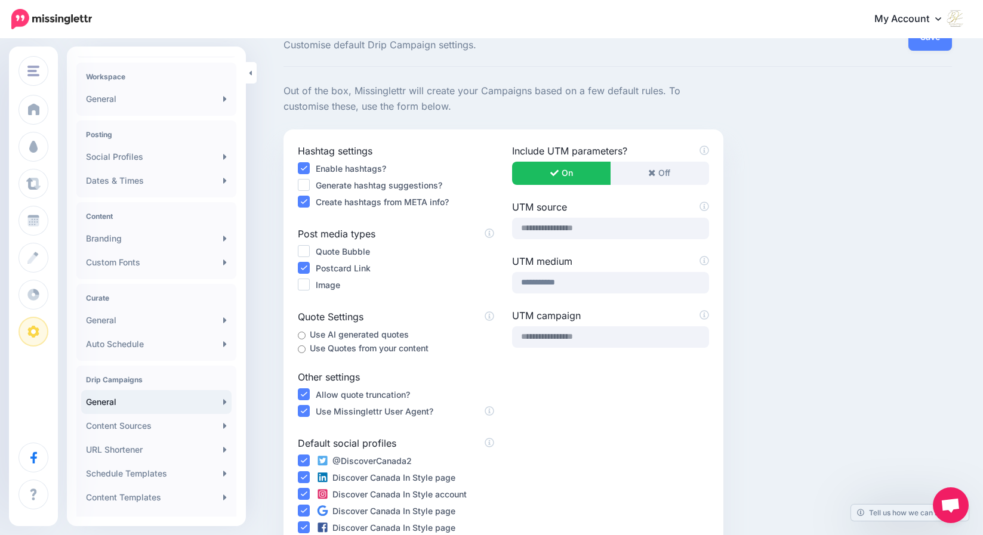
scroll to position [46, 0]
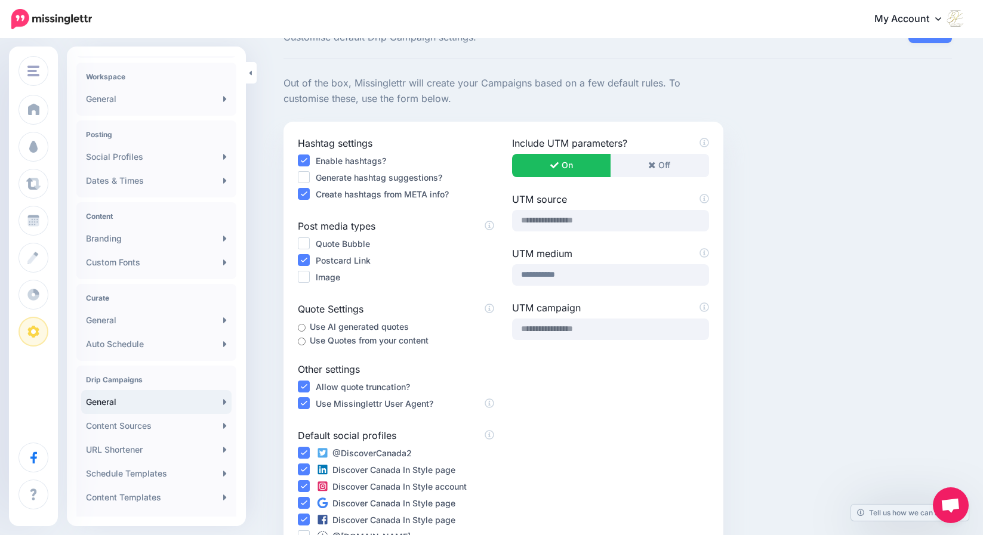
click at [308, 193] on ins at bounding box center [304, 194] width 12 height 12
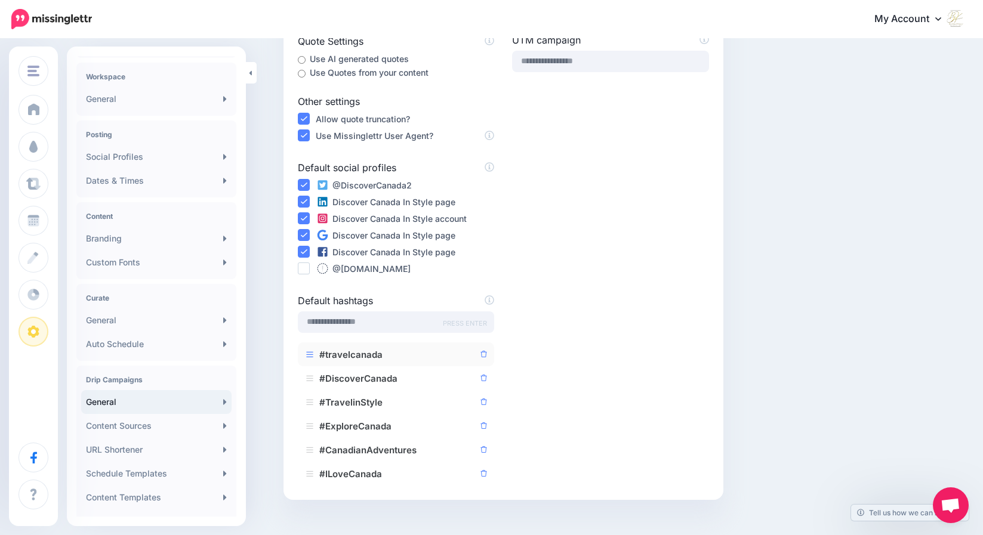
scroll to position [0, 0]
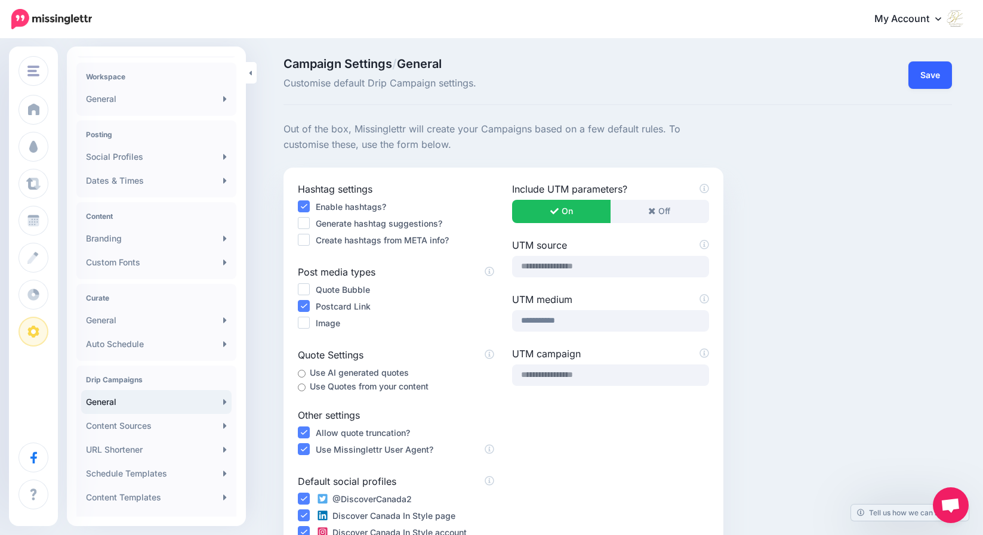
click at [945, 71] on button "Save" at bounding box center [930, 74] width 44 height 27
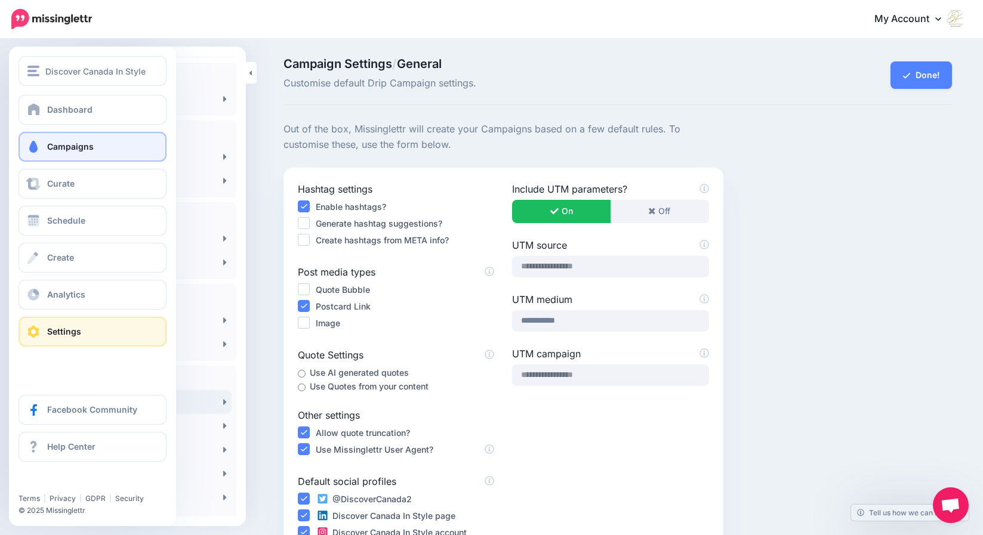
click at [33, 147] on span at bounding box center [34, 147] width 16 height 12
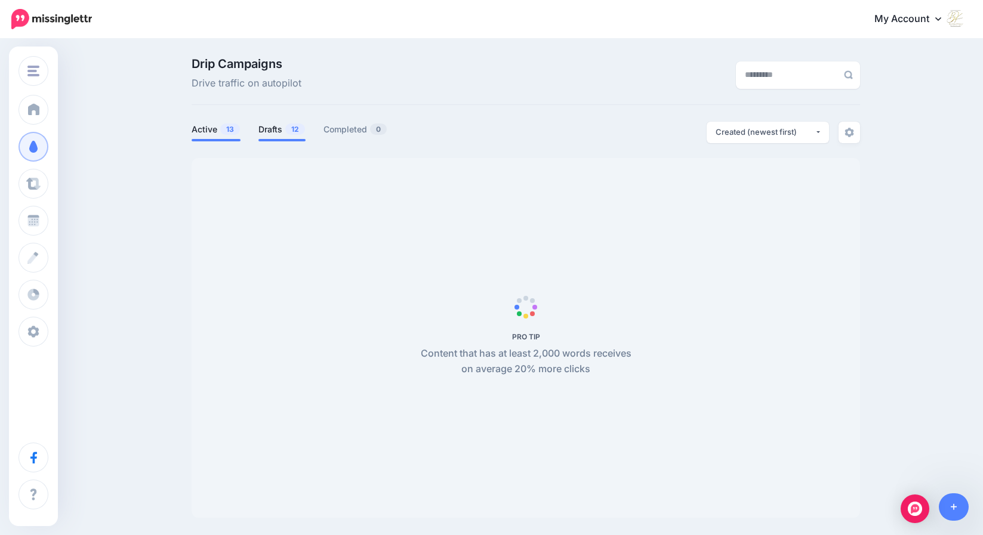
click at [279, 128] on link "Drafts 12" at bounding box center [281, 129] width 47 height 14
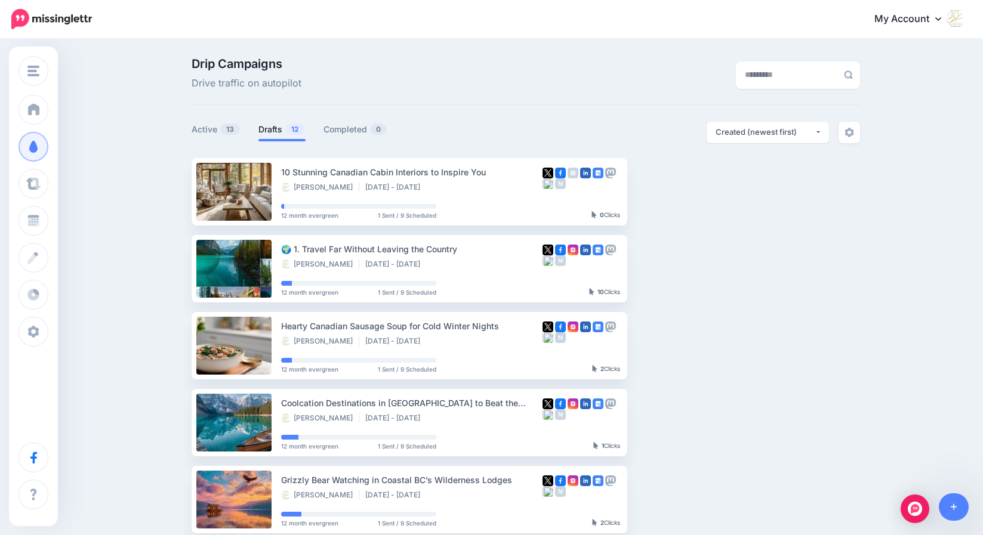
click at [279, 128] on link "Drafts 12" at bounding box center [281, 129] width 47 height 14
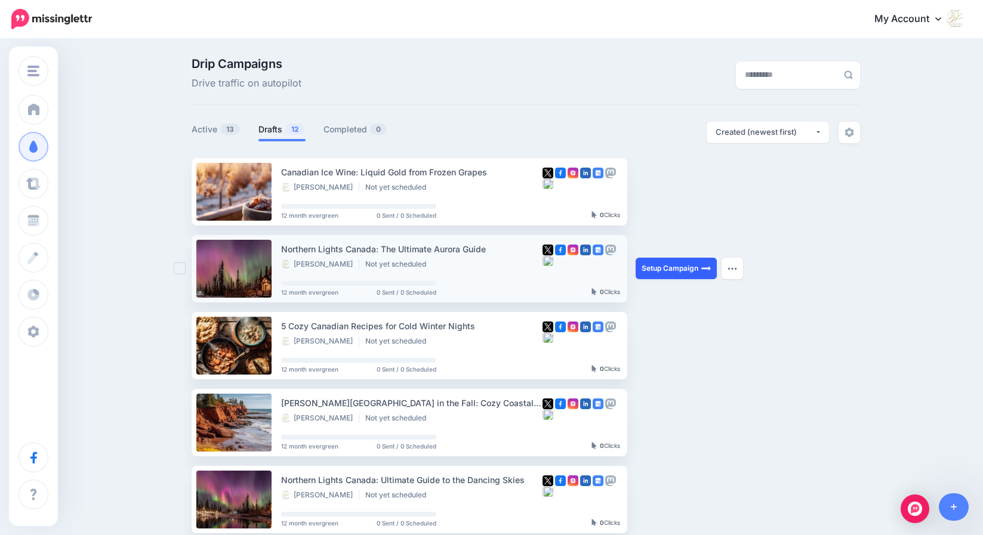
click at [656, 266] on link "Setup Campaign" at bounding box center [676, 268] width 81 height 21
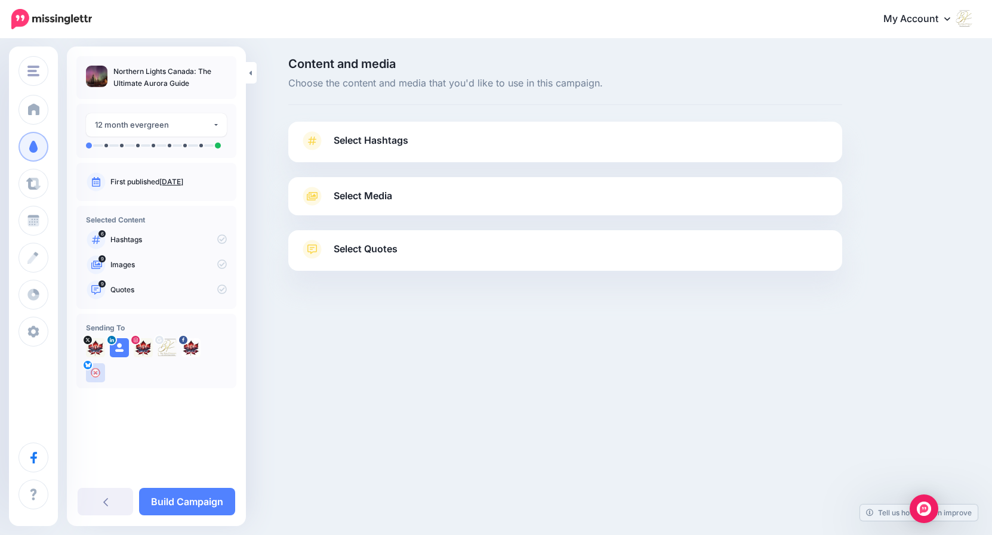
click at [383, 133] on span "Select Hashtags" at bounding box center [371, 140] width 75 height 16
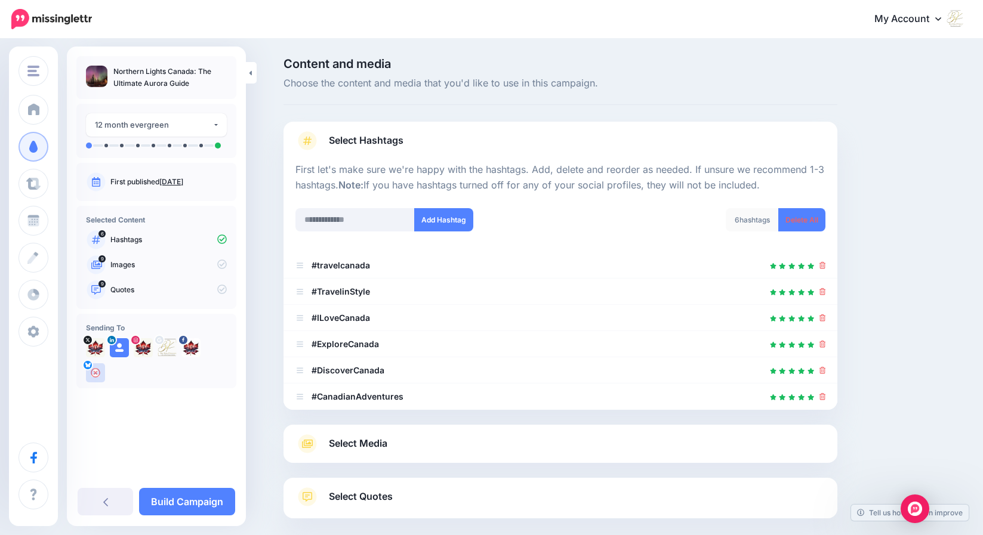
click at [372, 446] on span "Select Media" at bounding box center [358, 444] width 58 height 16
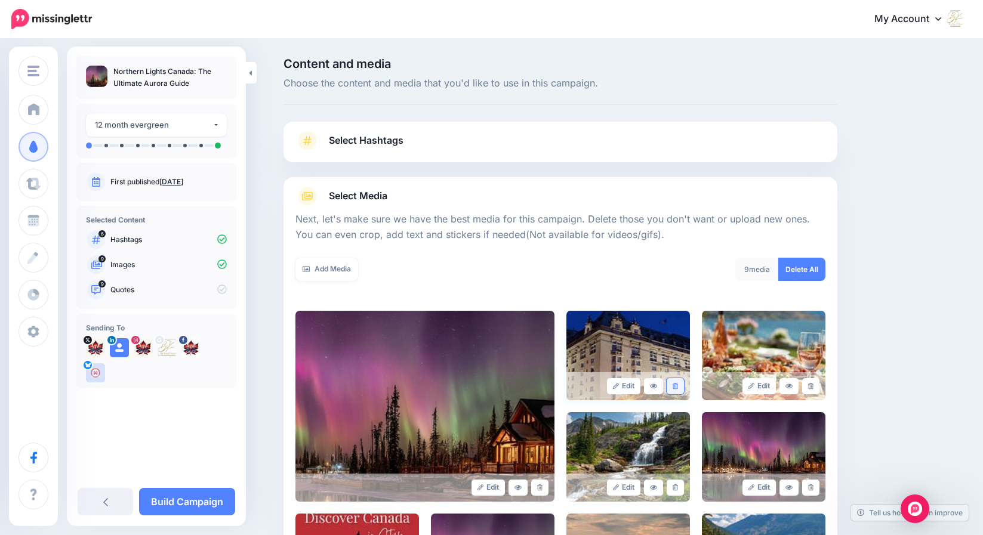
click at [678, 387] on icon at bounding box center [675, 386] width 5 height 7
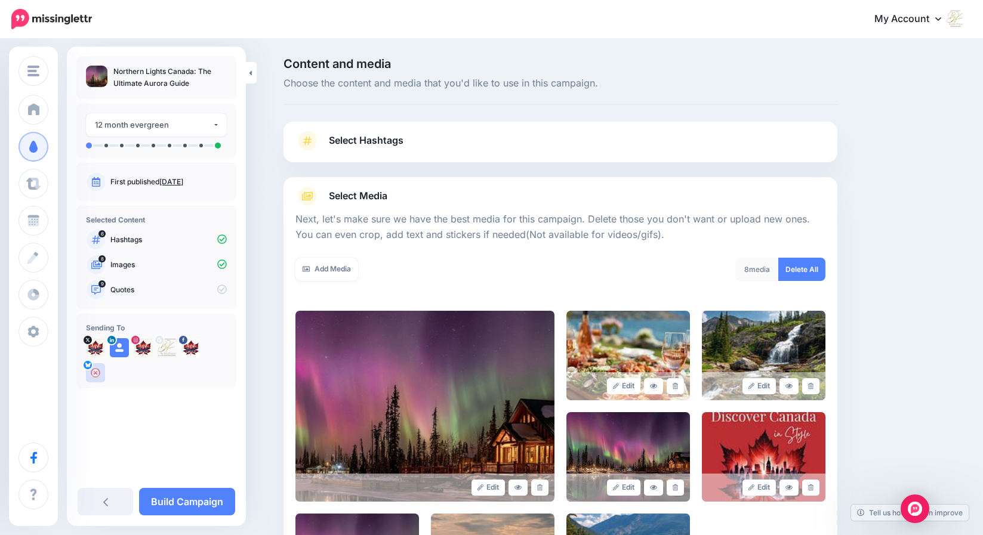
click at [678, 387] on icon at bounding box center [675, 386] width 5 height 7
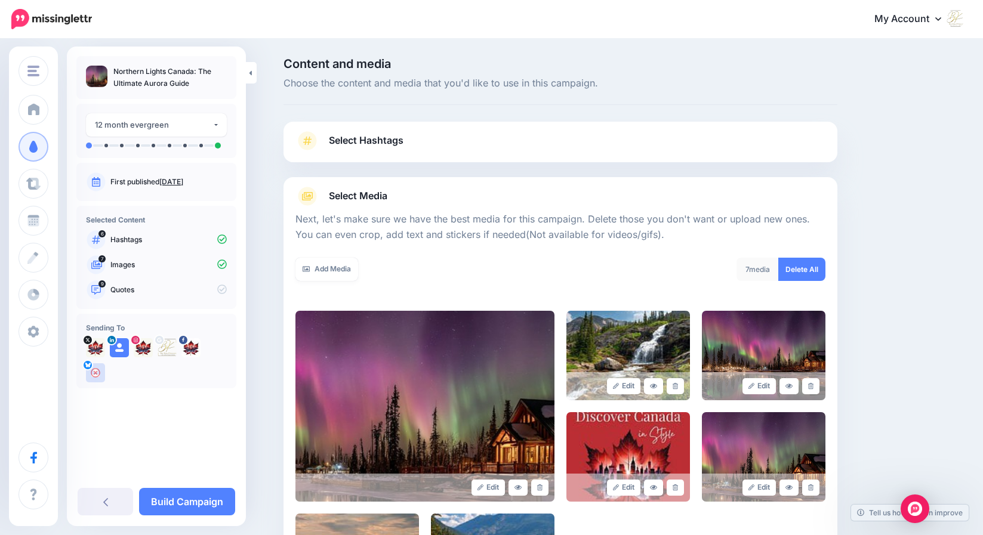
click at [678, 387] on icon at bounding box center [675, 386] width 5 height 7
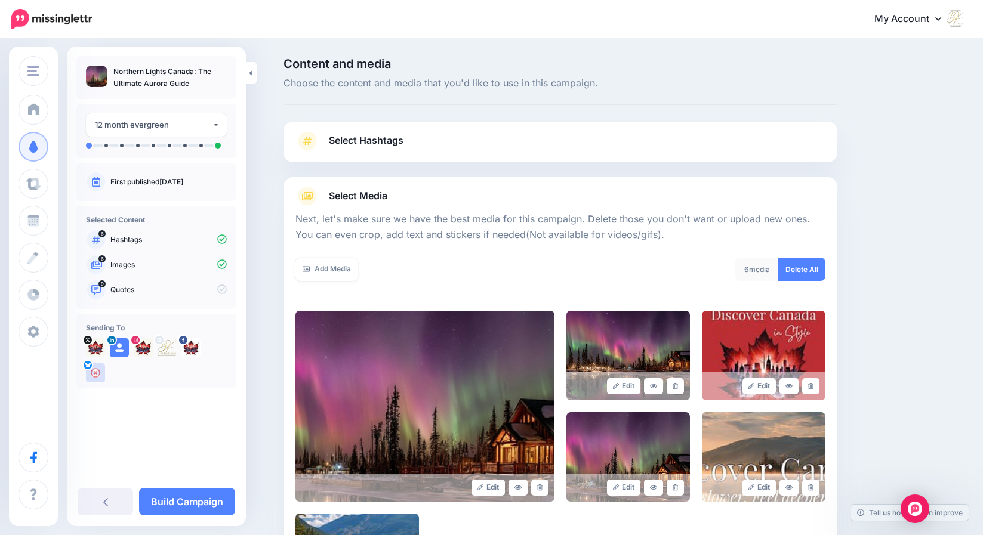
click at [678, 387] on icon at bounding box center [675, 386] width 5 height 7
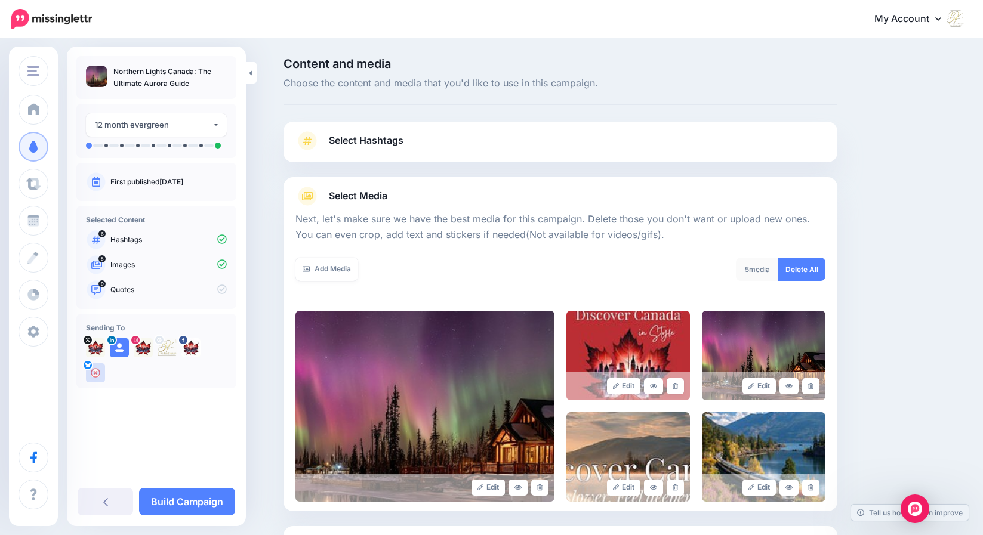
click at [678, 387] on icon at bounding box center [675, 386] width 5 height 7
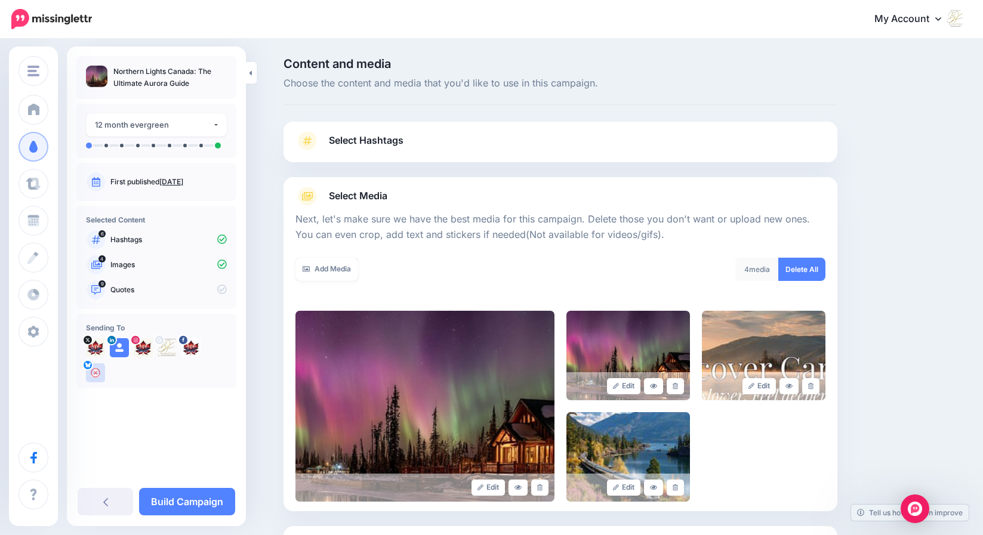
click at [678, 387] on icon at bounding box center [675, 386] width 5 height 7
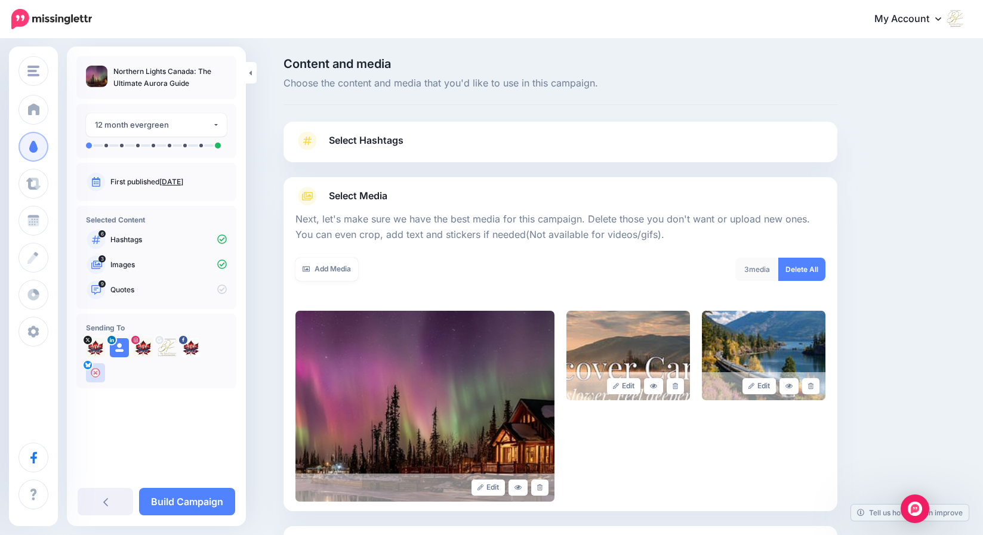
click at [678, 387] on icon at bounding box center [675, 386] width 5 height 7
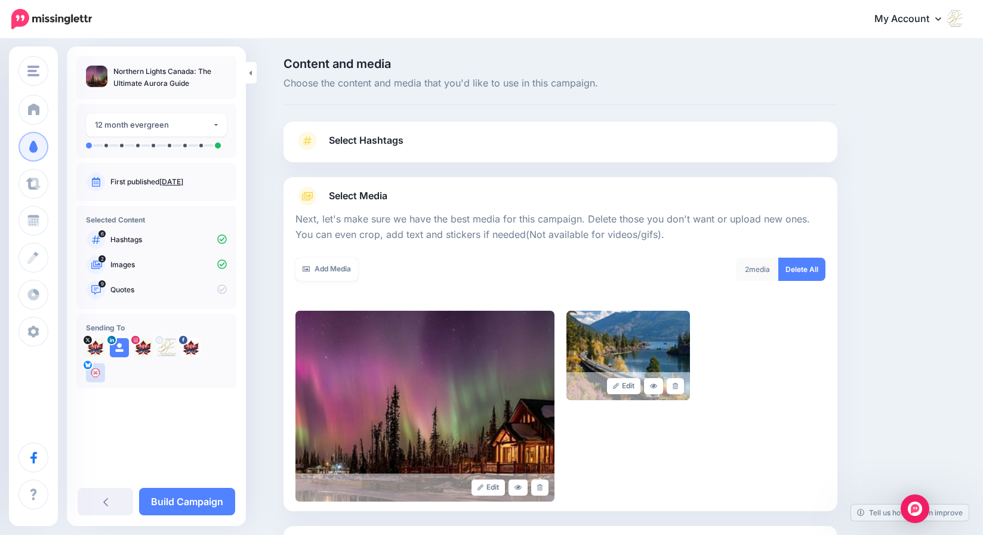
click at [678, 387] on icon at bounding box center [675, 386] width 5 height 7
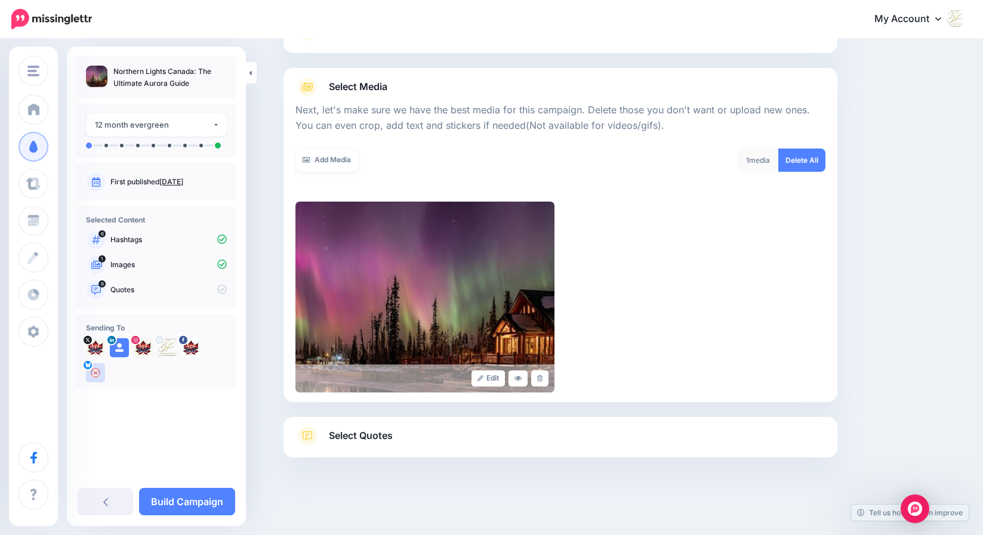
scroll to position [102, 0]
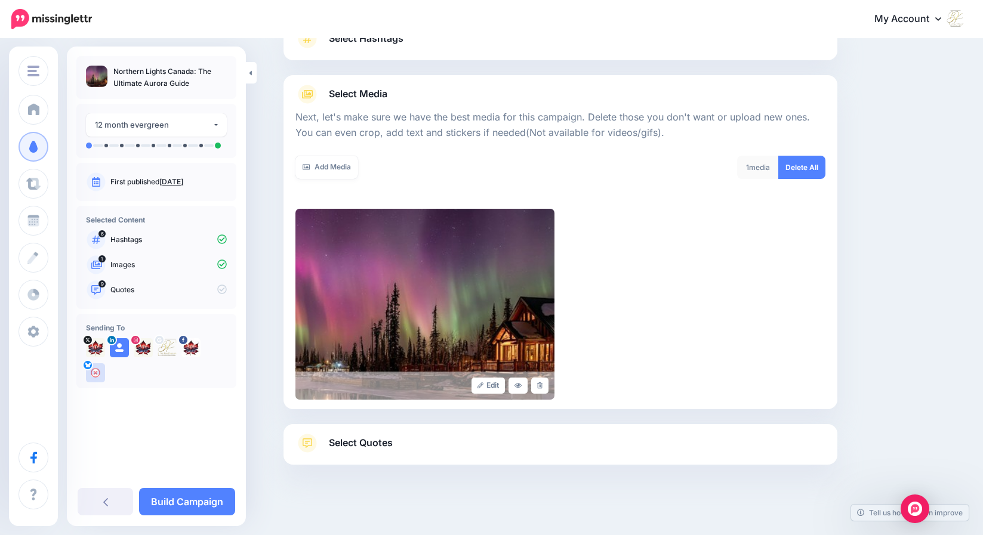
click at [372, 440] on span "Select Quotes" at bounding box center [361, 443] width 64 height 16
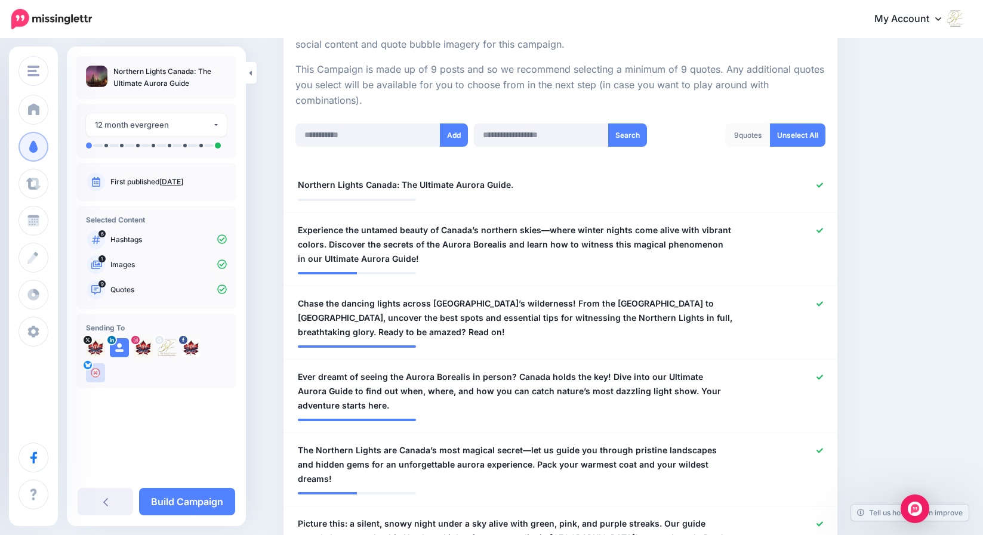
scroll to position [181, 0]
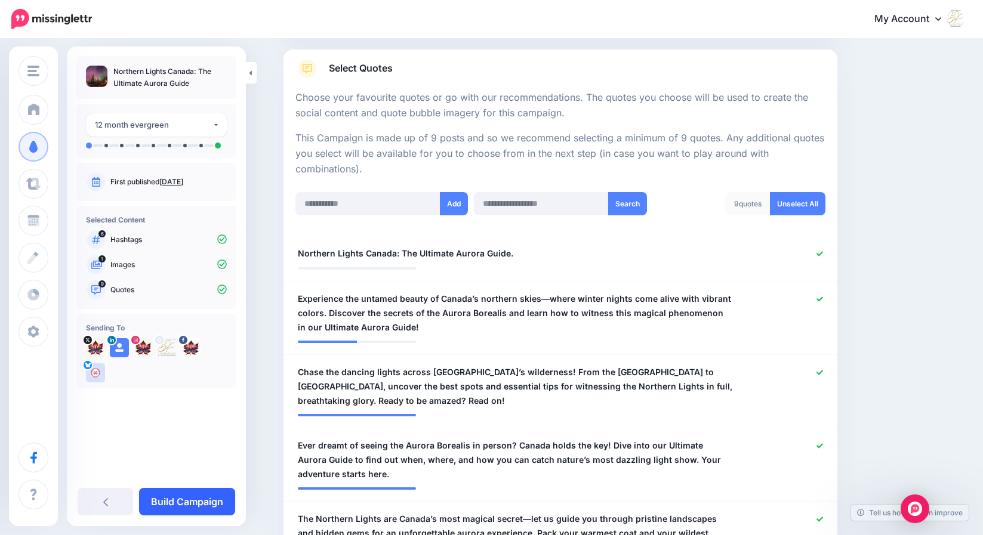
click at [180, 497] on link "Build Campaign" at bounding box center [187, 501] width 96 height 27
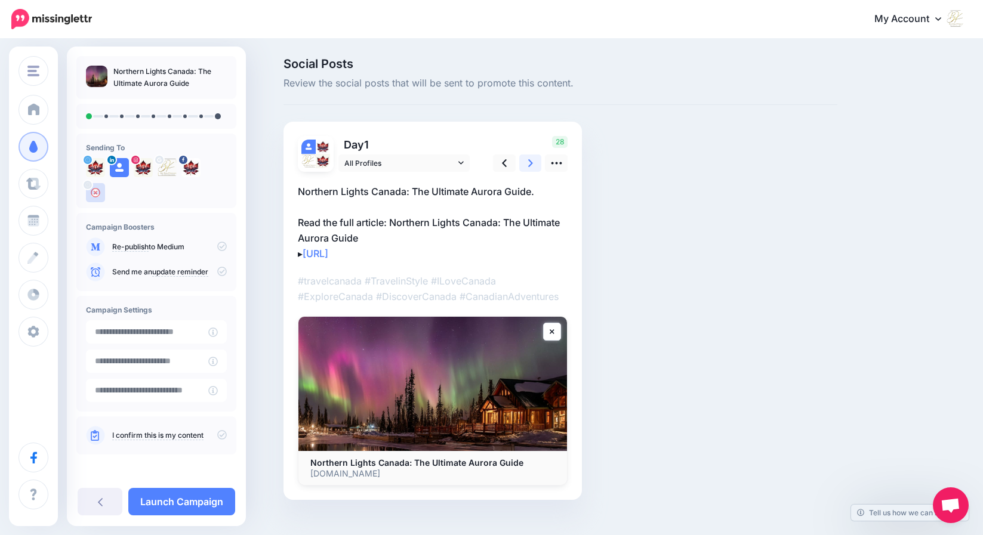
click at [533, 164] on icon at bounding box center [530, 163] width 5 height 8
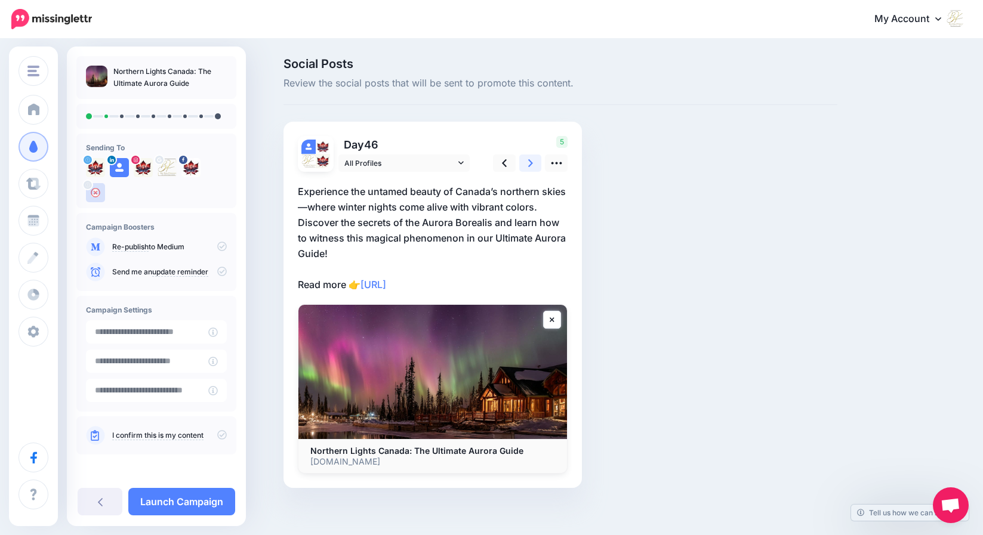
click at [533, 164] on icon at bounding box center [530, 163] width 5 height 8
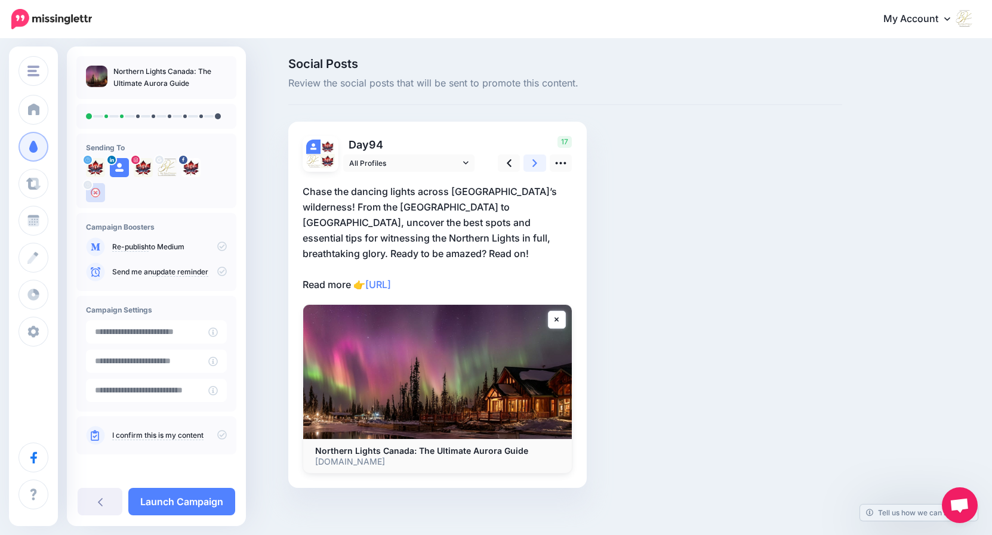
click at [536, 164] on icon at bounding box center [534, 163] width 5 height 8
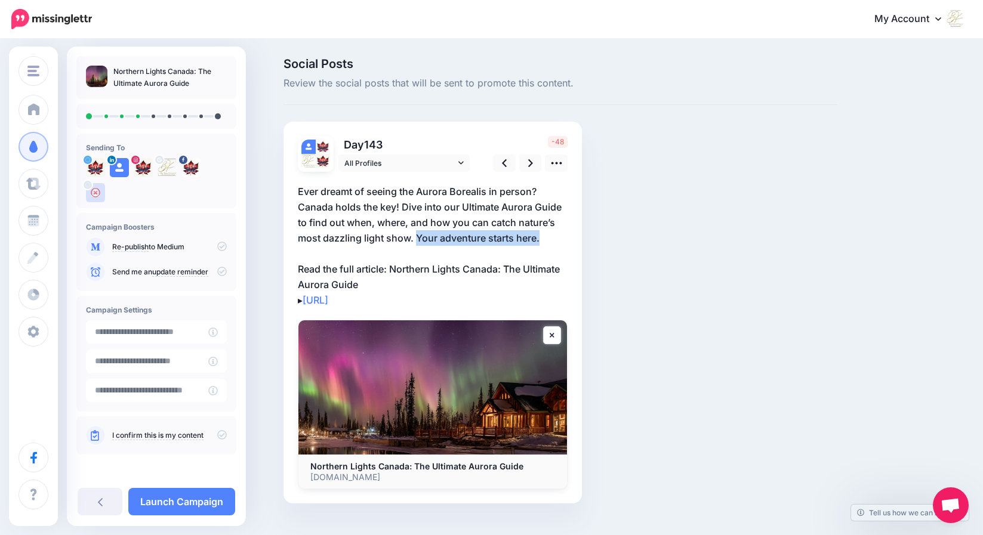
drag, startPoint x: 549, startPoint y: 238, endPoint x: 421, endPoint y: 239, distance: 127.7
click at [421, 239] on p "Ever dreamt of seeing the Aurora Borealis in person? Canada holds the key! Dive…" at bounding box center [433, 246] width 270 height 124
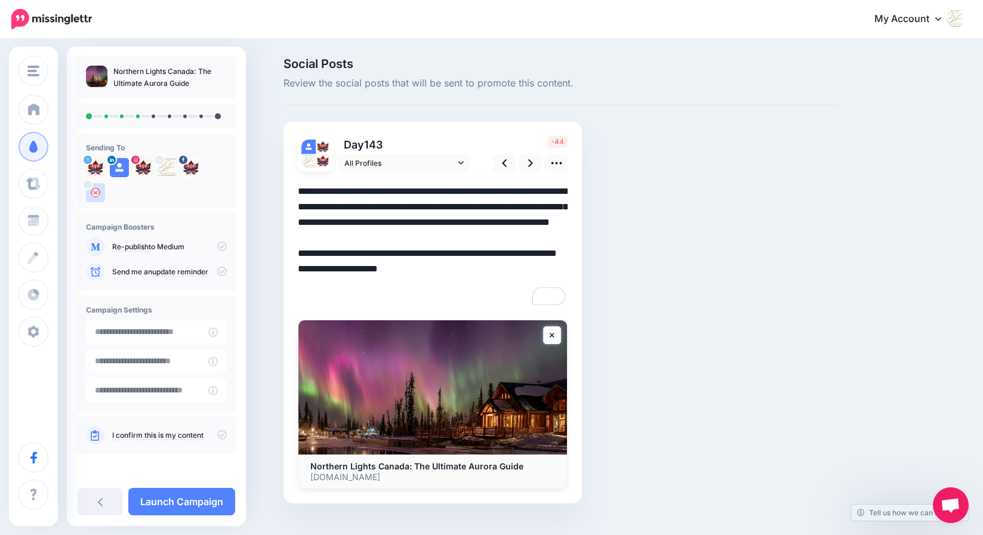
click at [547, 240] on textarea "**********" at bounding box center [433, 246] width 270 height 124
click at [433, 238] on textarea "**********" at bounding box center [433, 246] width 270 height 124
click at [365, 238] on textarea "**********" at bounding box center [433, 246] width 270 height 124
click at [432, 219] on textarea "**********" at bounding box center [433, 246] width 270 height 124
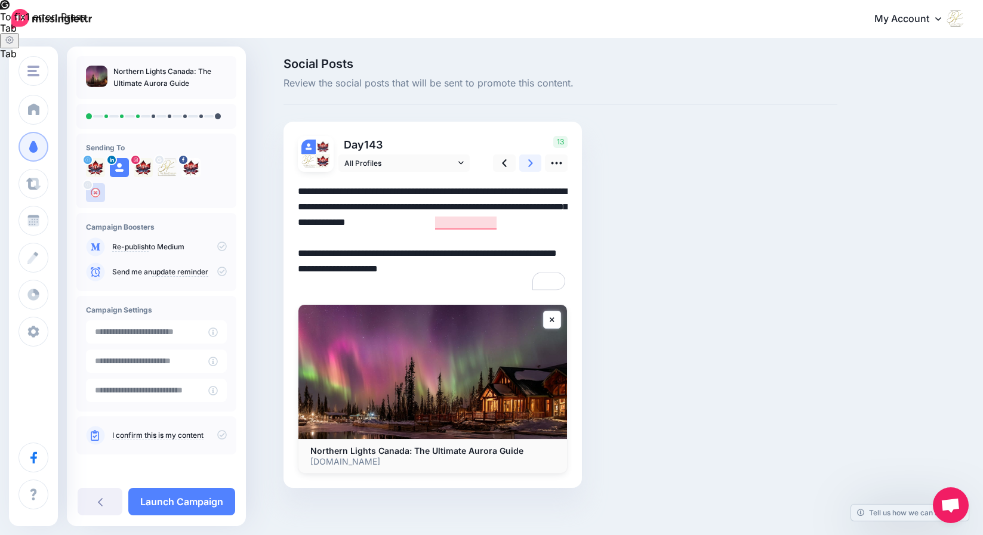
type textarea "**********"
click at [533, 162] on icon at bounding box center [530, 163] width 5 height 13
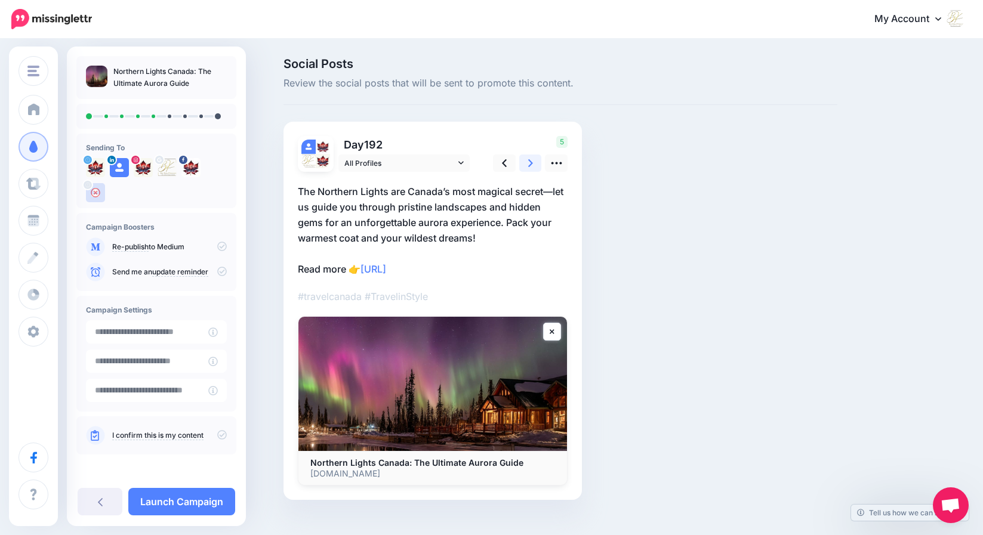
click at [533, 161] on icon at bounding box center [530, 163] width 5 height 8
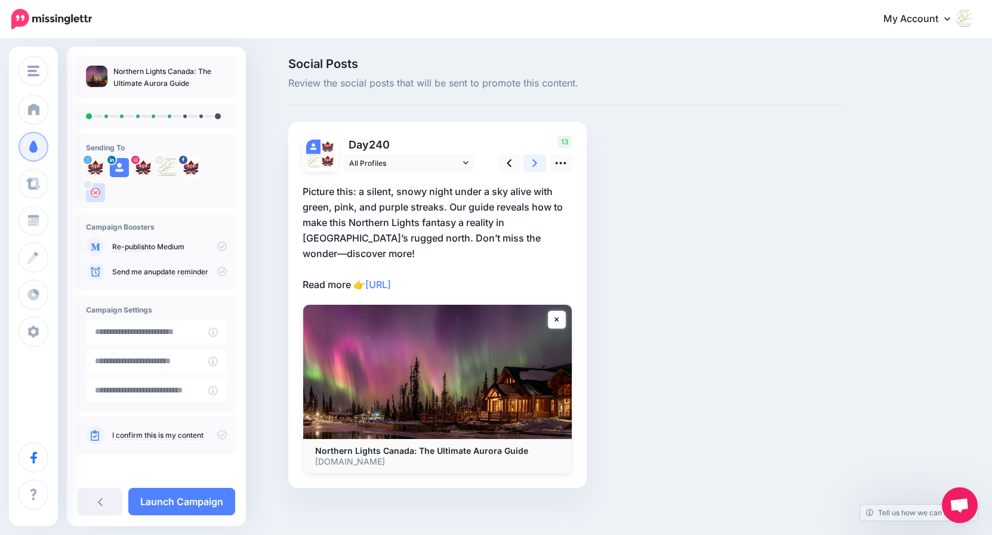
click at [534, 161] on icon at bounding box center [534, 163] width 5 height 8
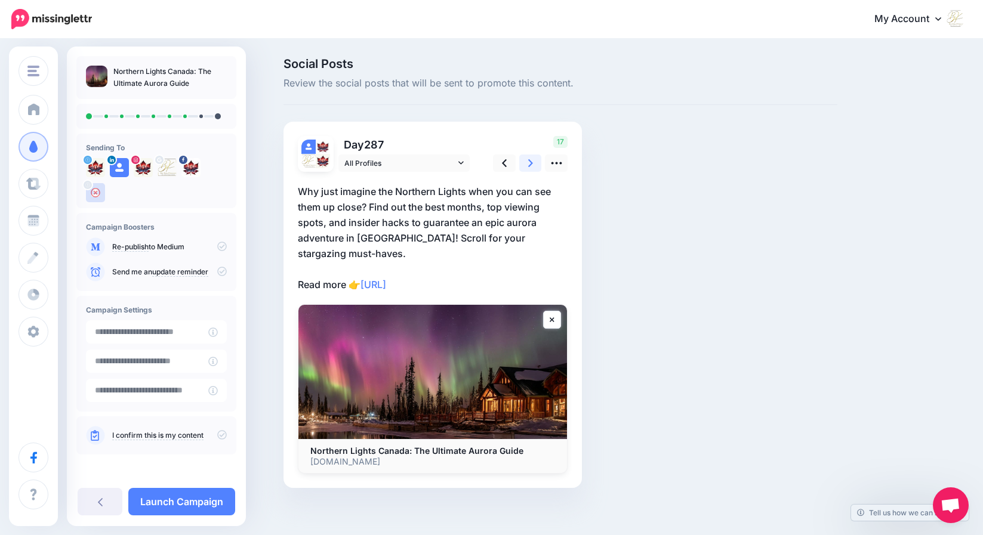
click at [533, 161] on icon at bounding box center [530, 163] width 5 height 8
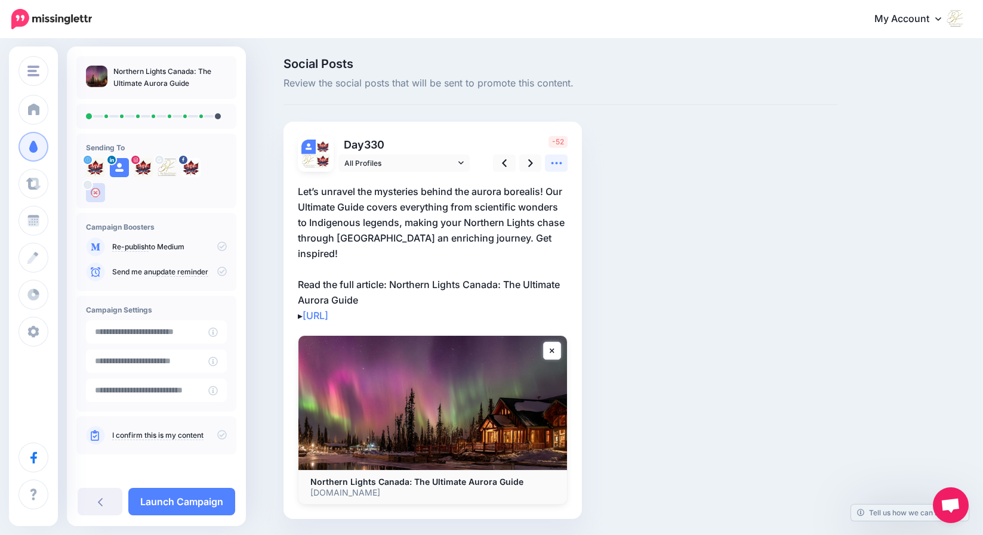
click at [562, 165] on icon at bounding box center [556, 163] width 13 height 13
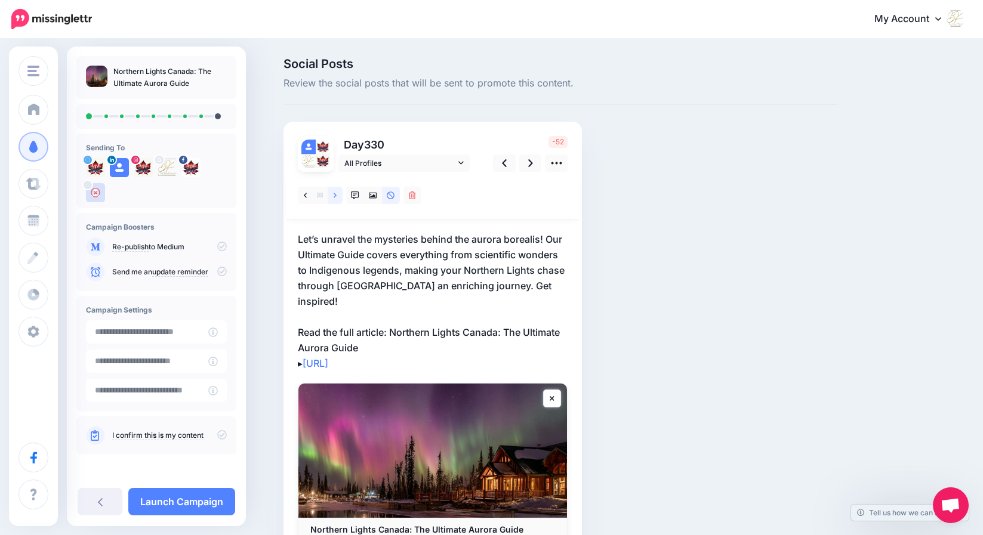
click at [337, 197] on icon at bounding box center [335, 196] width 3 height 8
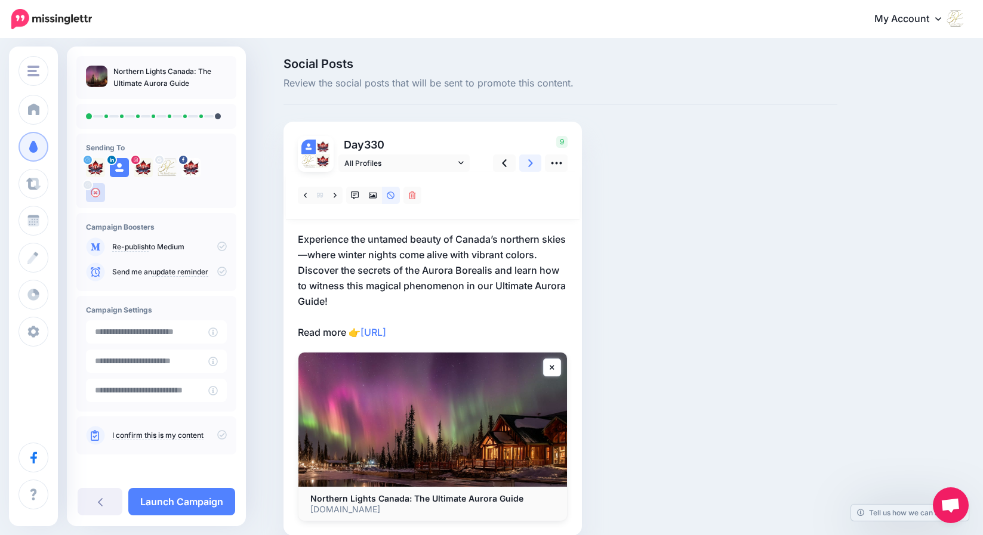
click at [533, 164] on icon at bounding box center [530, 163] width 5 height 13
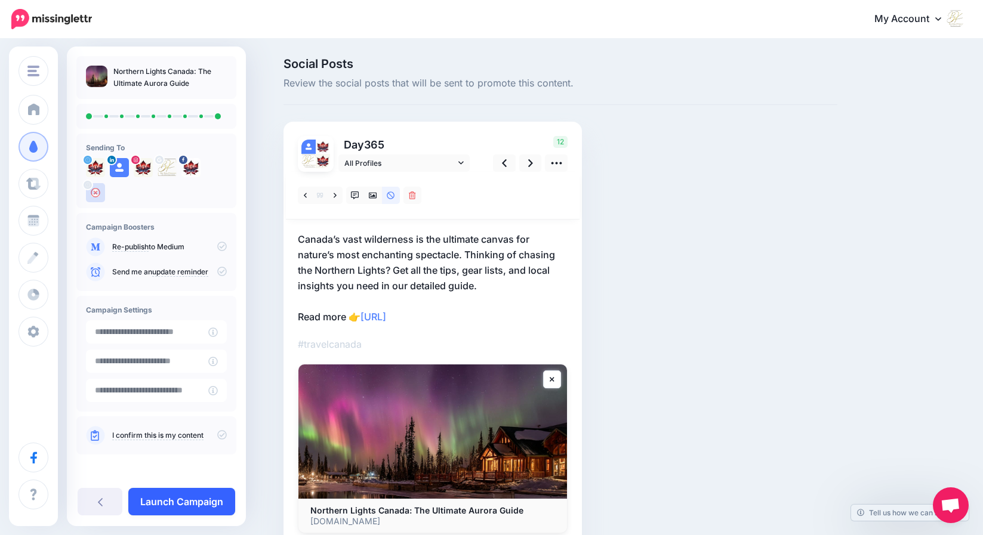
click at [206, 505] on link "Launch Campaign" at bounding box center [181, 501] width 107 height 27
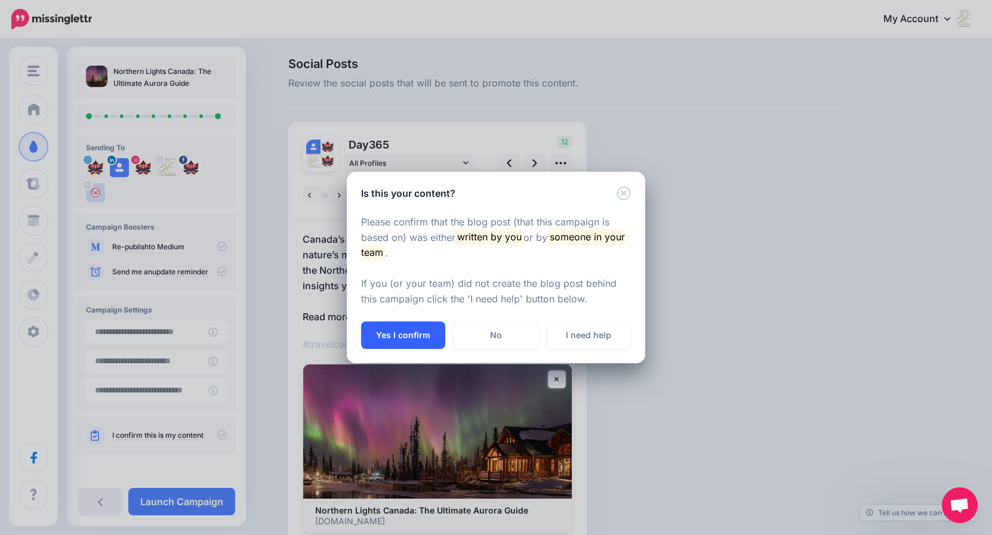
click at [418, 338] on button "Yes I confirm" at bounding box center [403, 335] width 84 height 27
